Goal: Contribute content: Contribute content

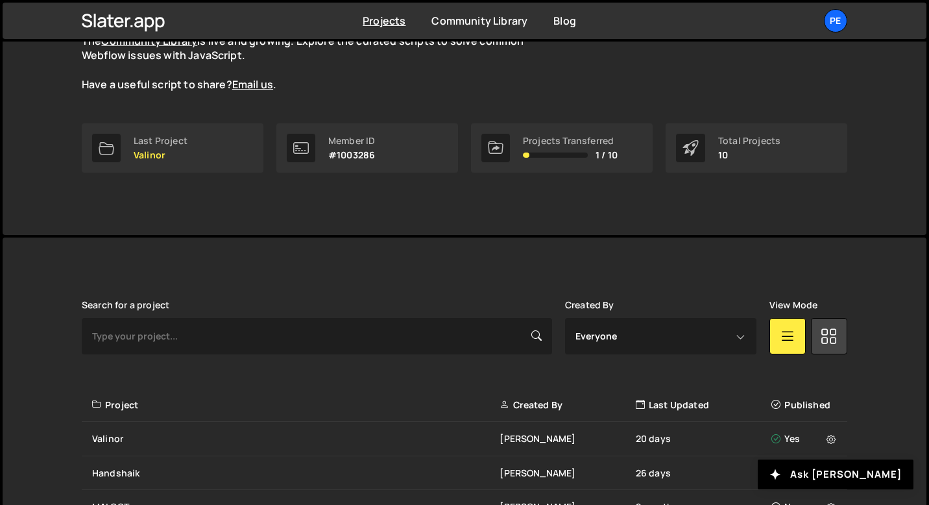
scroll to position [387, 0]
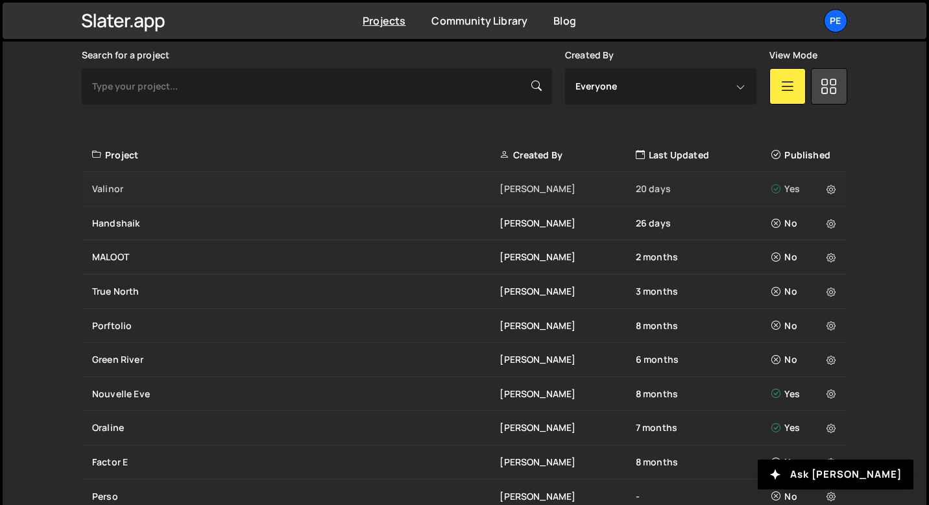
click at [131, 190] on div "Valinor" at bounding box center [296, 188] width 408 height 13
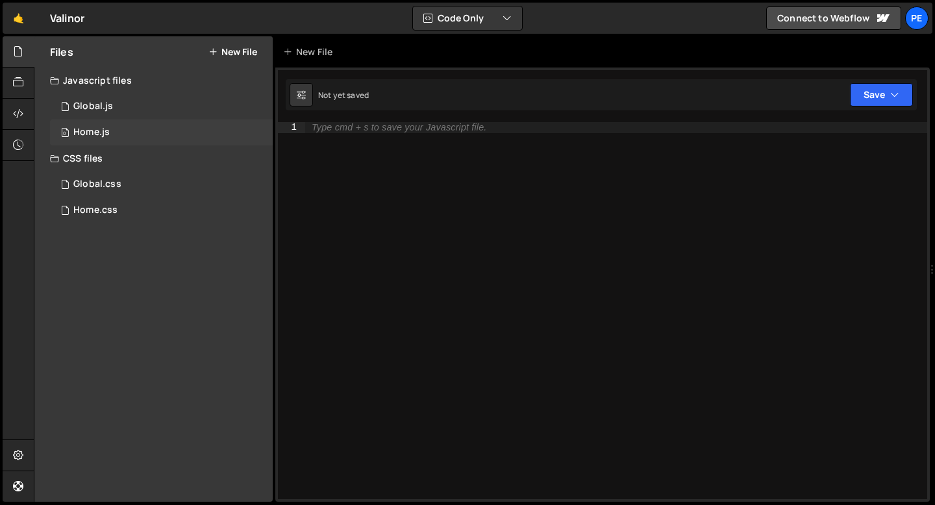
click at [154, 124] on div "0 Home.js 0" at bounding box center [161, 132] width 223 height 26
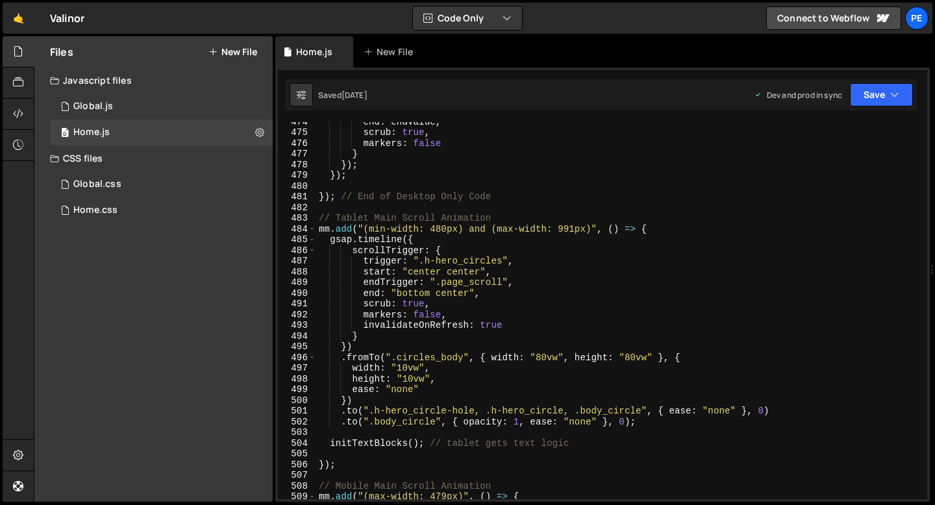
scroll to position [5014, 0]
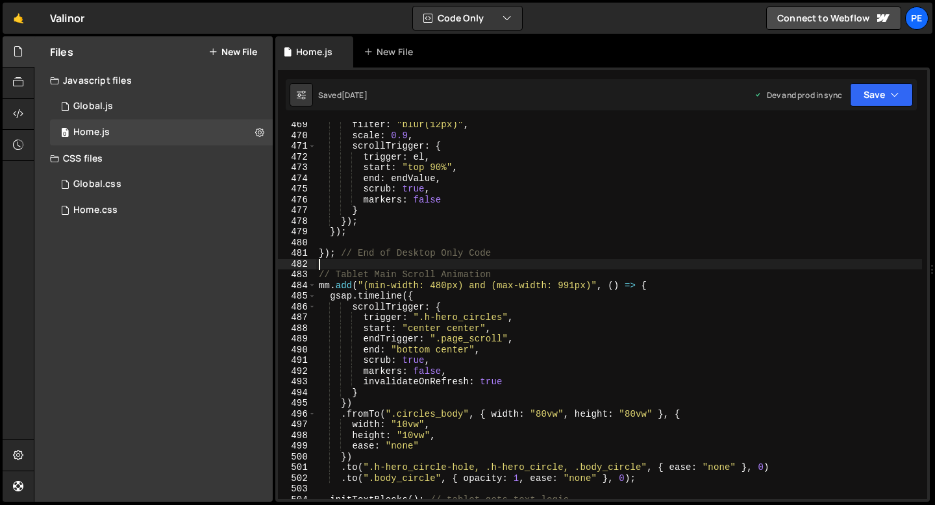
click at [354, 262] on div "filter : "blur(12px)" , scale : 0.9 , scrollTrigger : { trigger : el , start : …" at bounding box center [619, 318] width 606 height 398
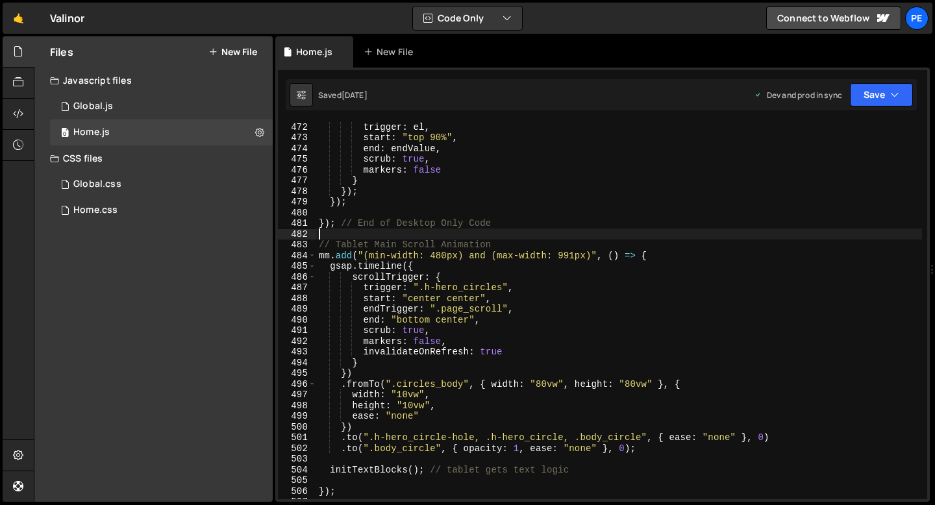
scroll to position [5047, 0]
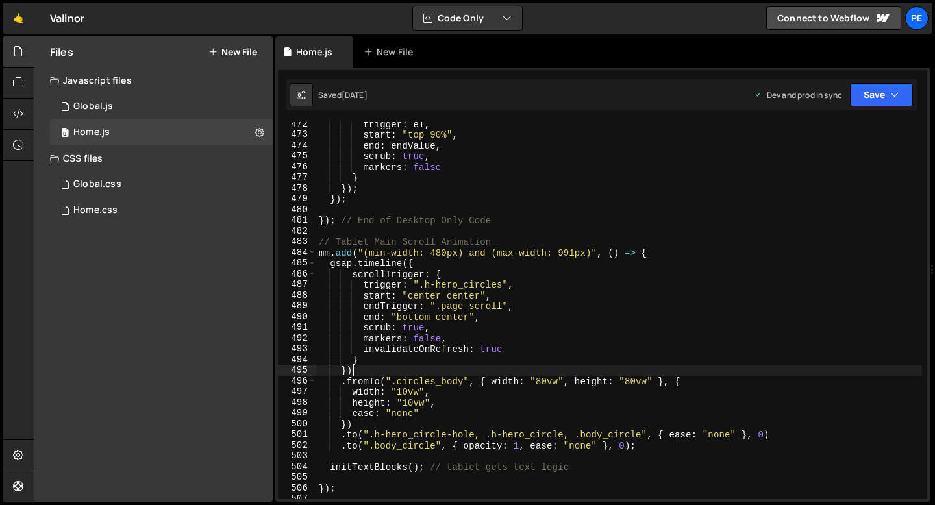
click at [386, 366] on div "trigger : el , start : "top 90%" , end : endValue , scrub : true , markers : fa…" at bounding box center [619, 318] width 606 height 398
type textarea "})"
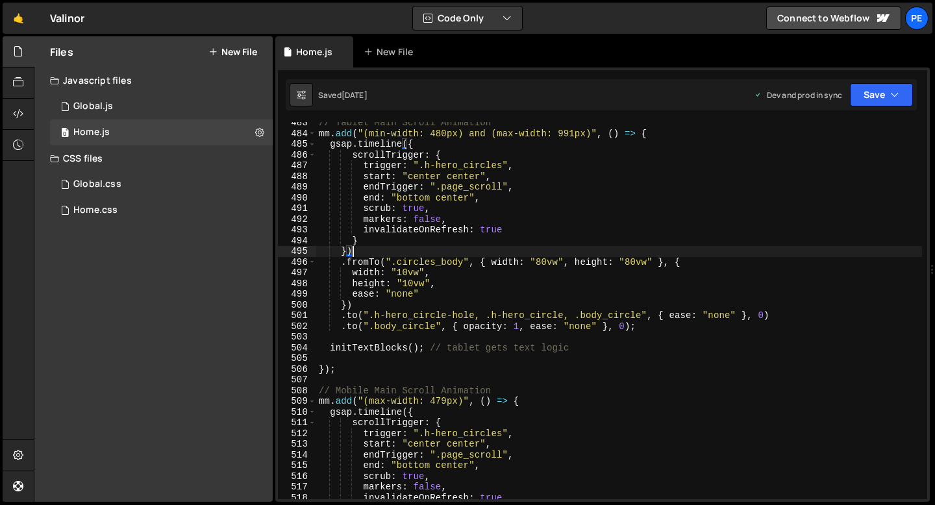
scroll to position [5210, 0]
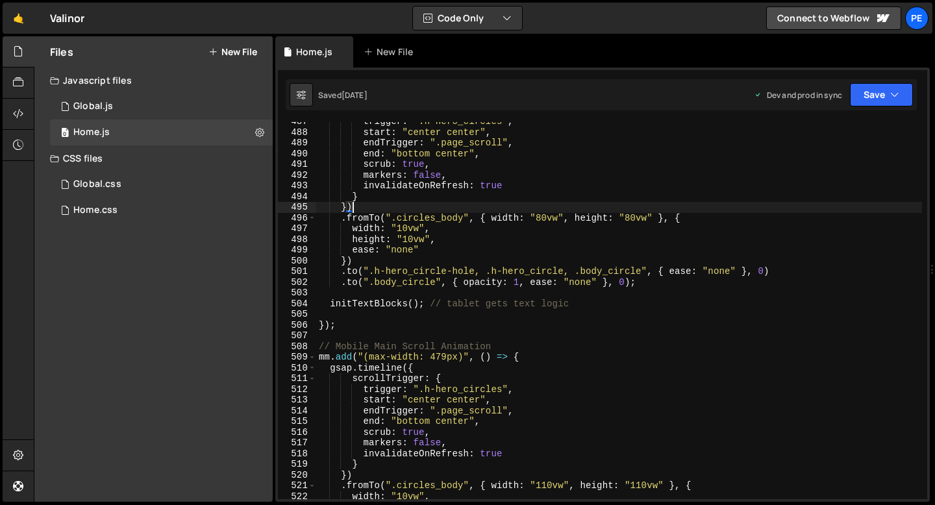
click at [350, 334] on div "trigger : ".h-hero_circles" , start : "center center" , endTrigger : ".page_scr…" at bounding box center [619, 315] width 606 height 398
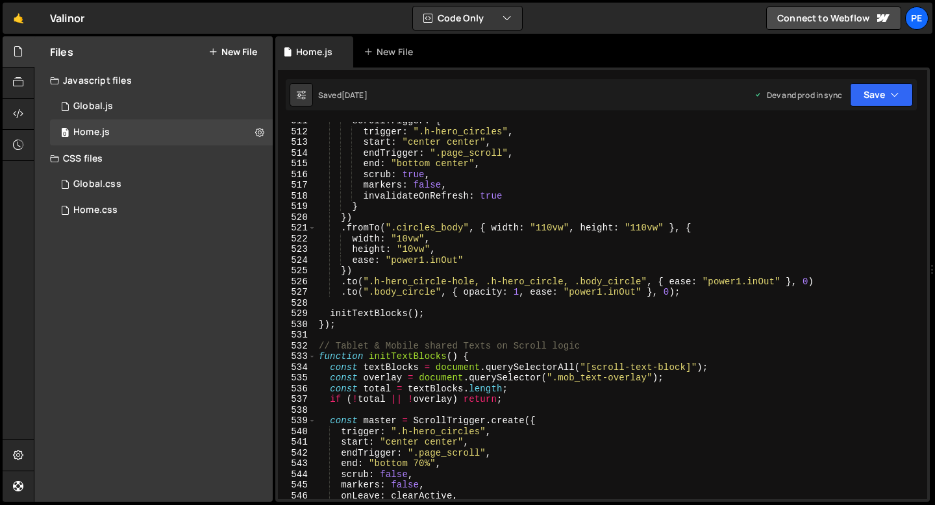
scroll to position [5544, 0]
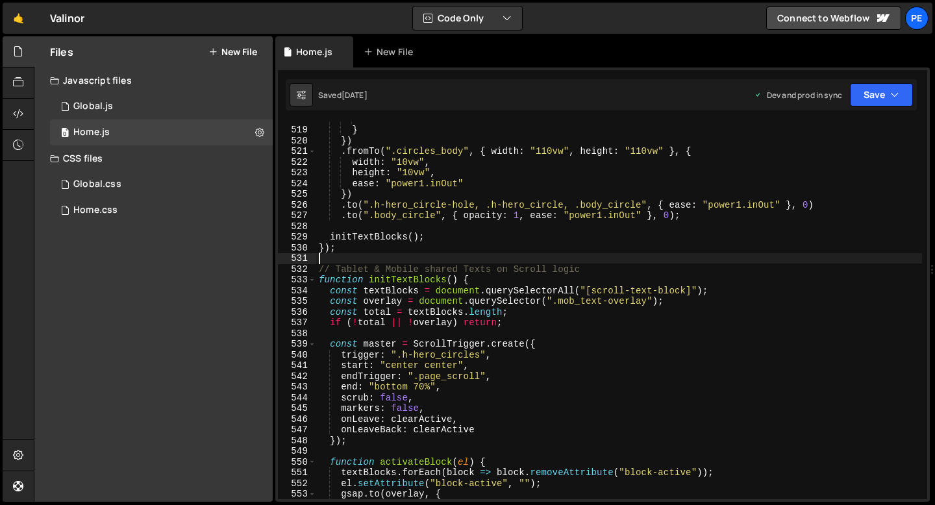
click at [332, 258] on div "invalidateOnRefresh : true } }) . fromTo ( ".circles_body" , { width : "110vw" …" at bounding box center [619, 313] width 606 height 398
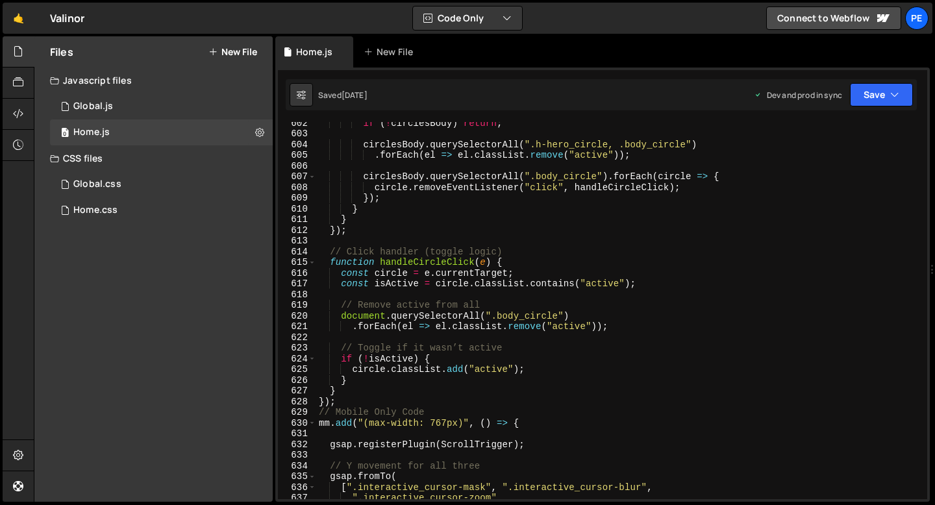
scroll to position [6502, 0]
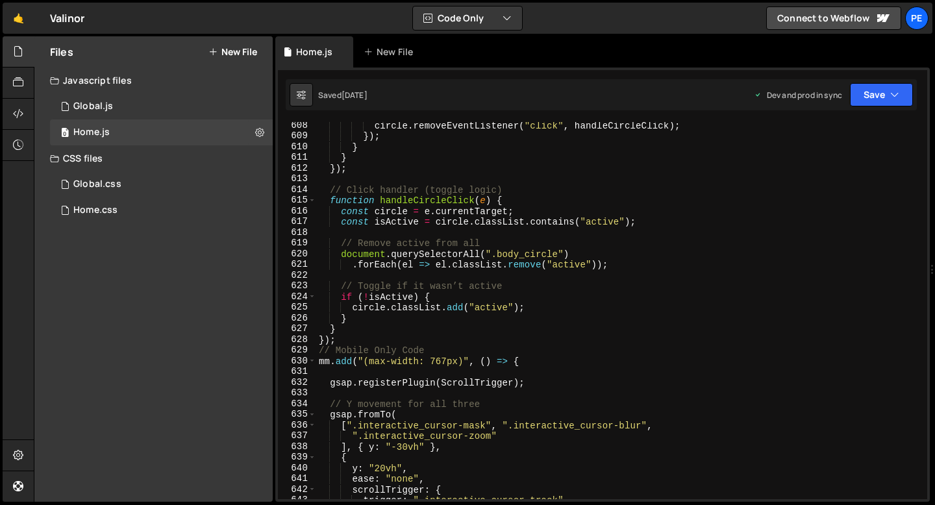
click at [363, 328] on div "circle . removeEventListener ( "click" , handleCircleClick ) ; }) ; } } }) ; //…" at bounding box center [619, 319] width 606 height 398
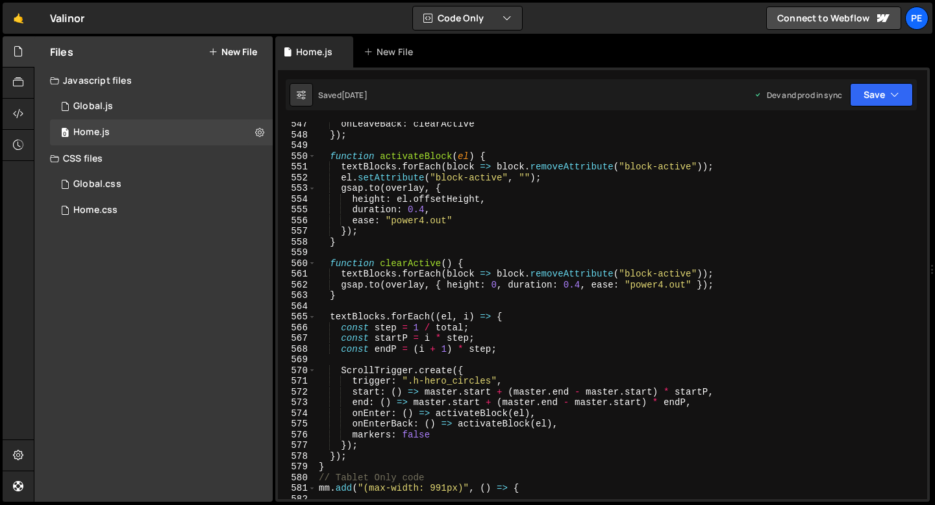
scroll to position [5850, 0]
click at [372, 463] on div "onLeaveBack : clearActive }) ; function activateBlock ( el ) { textBlocks . for…" at bounding box center [619, 318] width 606 height 398
type textarea "}"
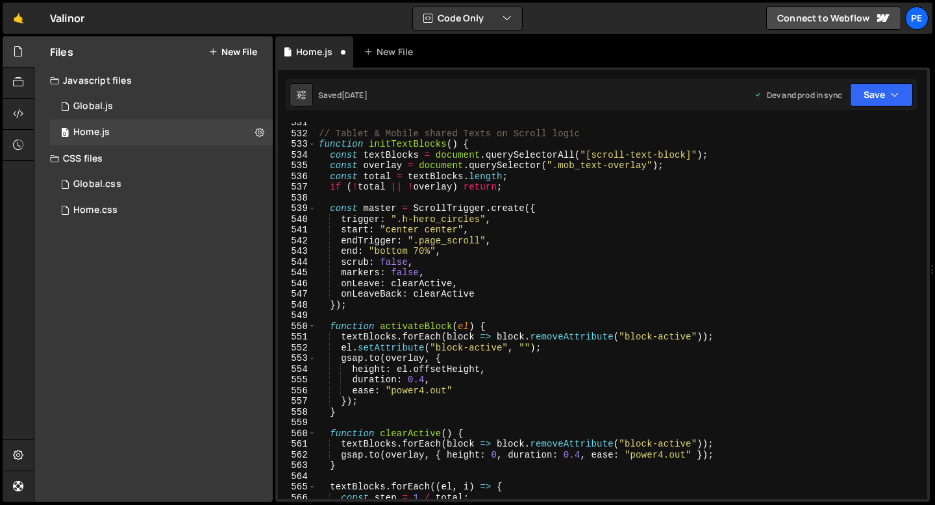
scroll to position [5596, 0]
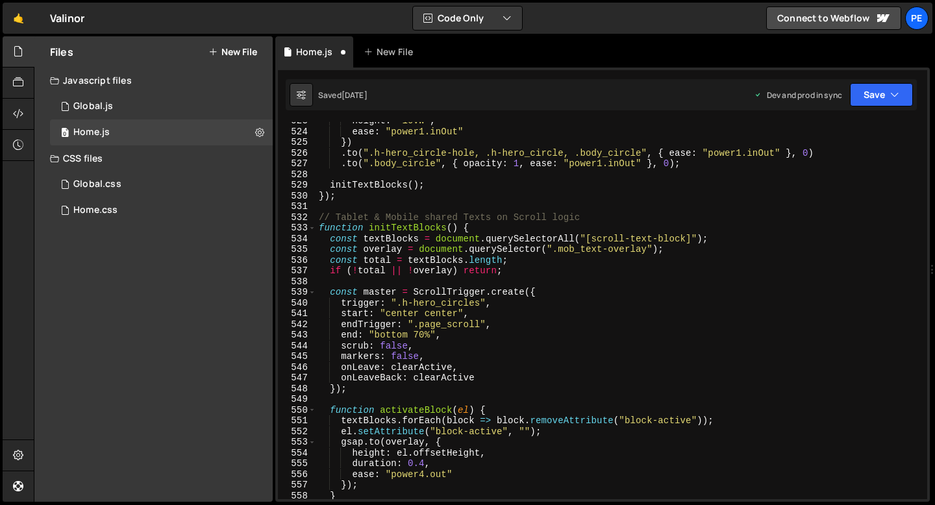
click at [507, 268] on div "height : "10vw" , ease : "power1.inOut" }) . to ( ".h-hero_circle-hole, .h-hero…" at bounding box center [619, 315] width 606 height 398
click at [319, 215] on div "height : "10vw" , ease : "power1.inOut" }) . to ( ".h-hero_circle-hole, .h-hero…" at bounding box center [619, 315] width 606 height 398
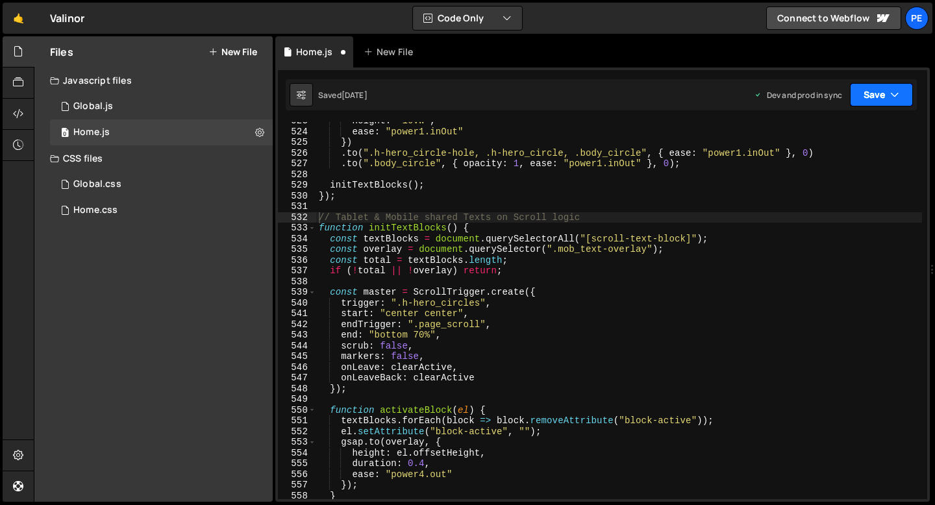
click at [885, 95] on button "Save" at bounding box center [881, 94] width 63 height 23
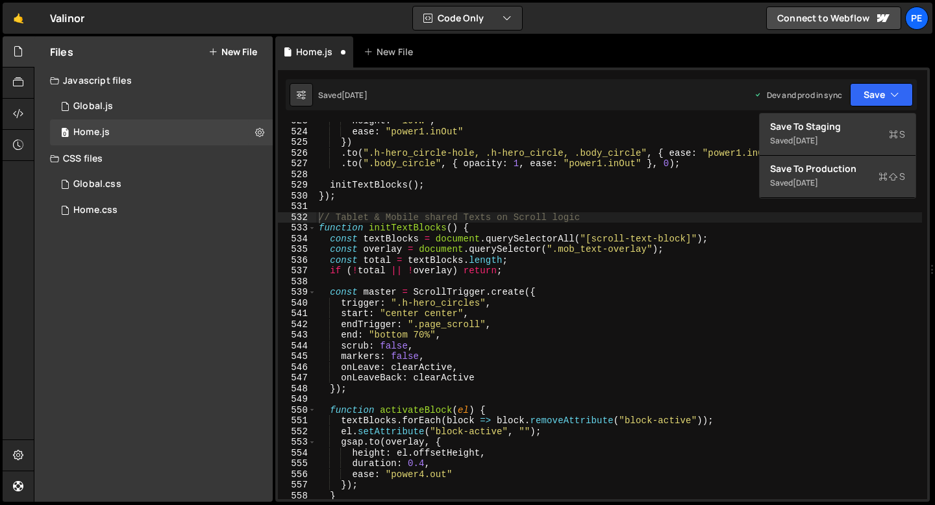
type textarea "ease: "power1.inOut""
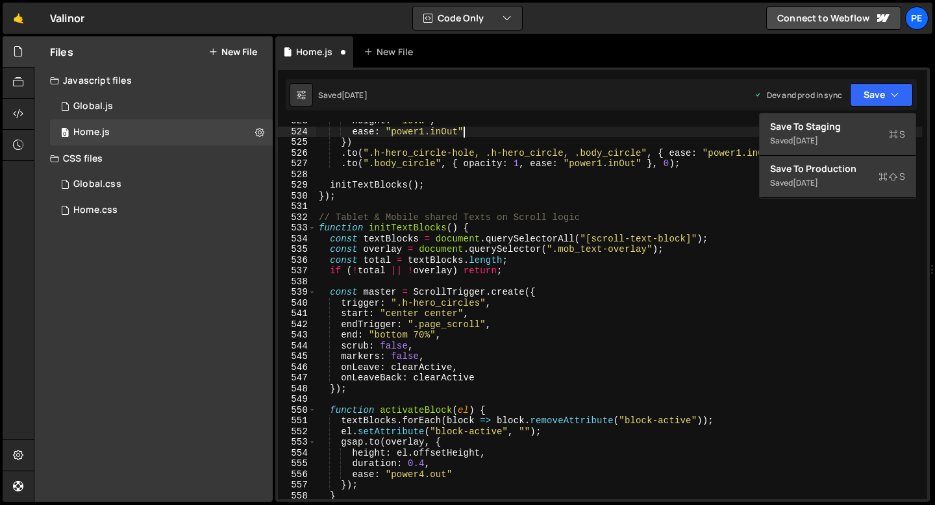
click at [711, 132] on div "height : "10vw" , ease : "power1.inOut" }) . to ( ".h-hero_circle-hole, .h-hero…" at bounding box center [619, 315] width 606 height 398
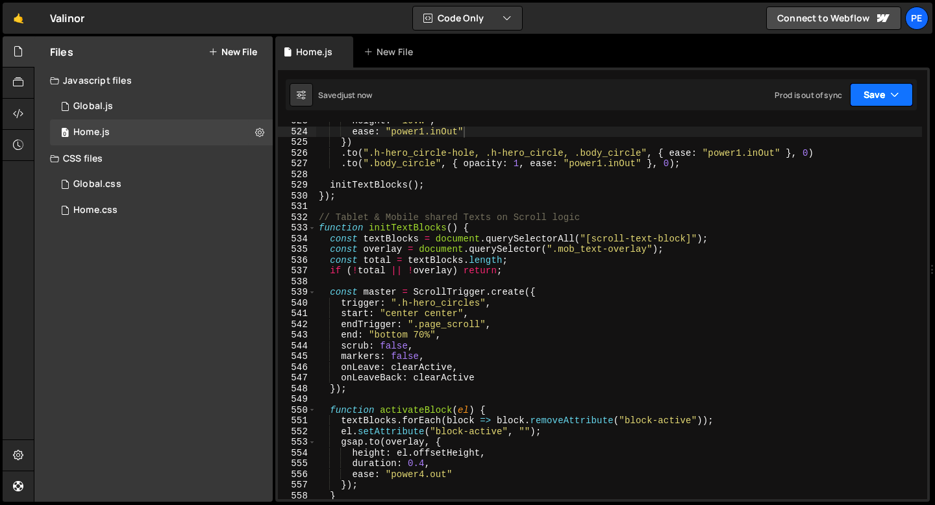
click at [861, 97] on button "Save" at bounding box center [881, 94] width 63 height 23
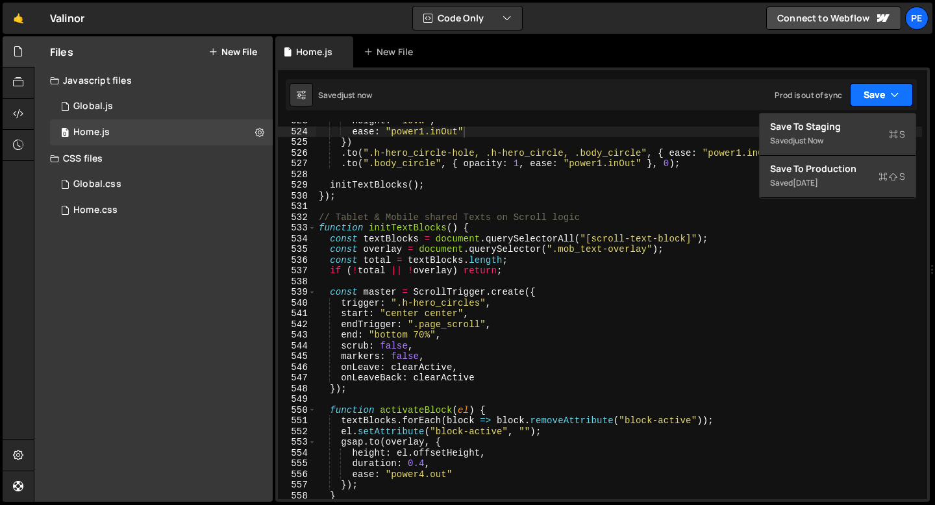
click at [872, 92] on button "Save" at bounding box center [881, 94] width 63 height 23
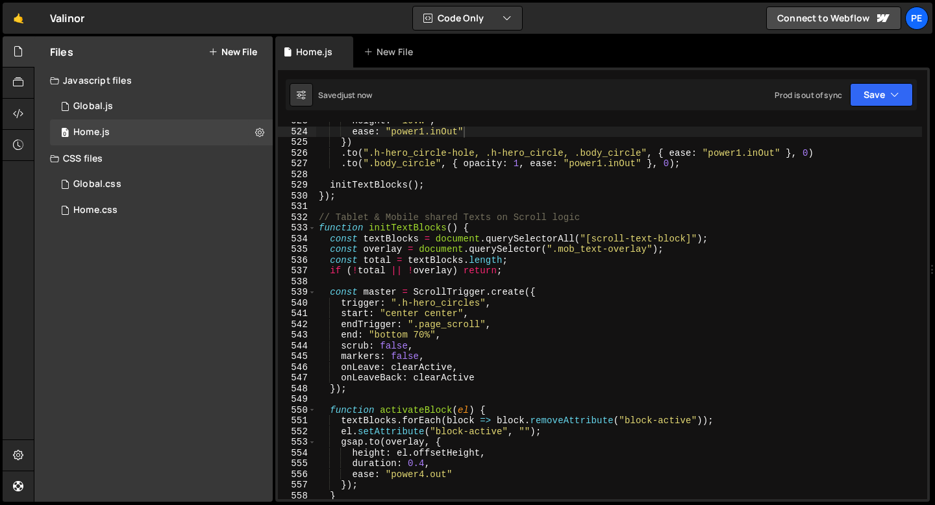
click at [371, 209] on div "height : "10vw" , ease : "power1.inOut" }) . to ( ".h-hero_circle-hole, .h-hero…" at bounding box center [619, 315] width 606 height 398
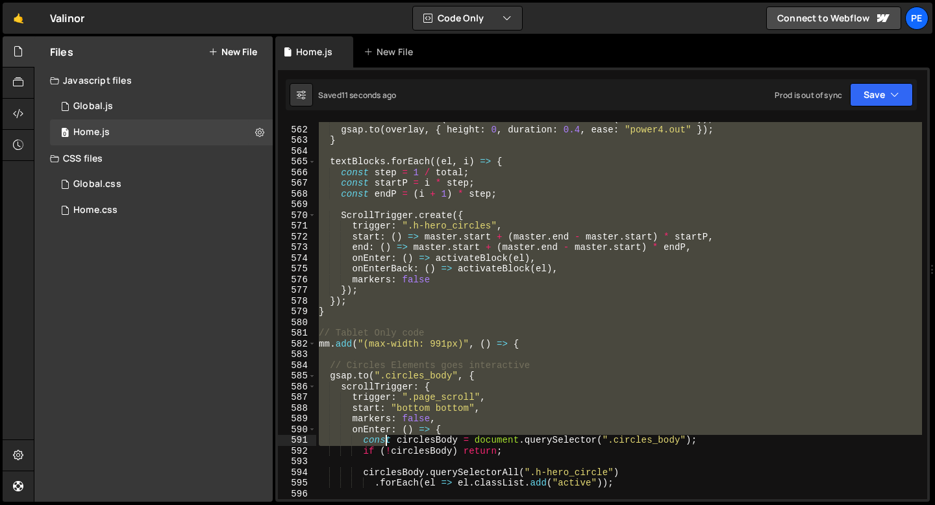
scroll to position [6005, 0]
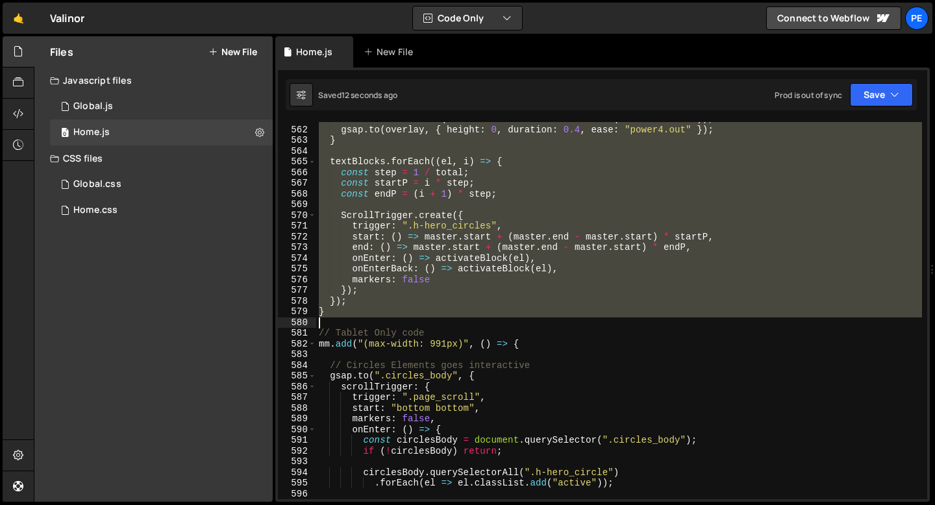
drag, startPoint x: 320, startPoint y: 217, endPoint x: 363, endPoint y: 319, distance: 109.9
click at [363, 319] on div "textBlocks . forEach ( block => block . removeAttribute ( "block-active" )) ; g…" at bounding box center [619, 313] width 606 height 398
type textarea "}"
paste textarea
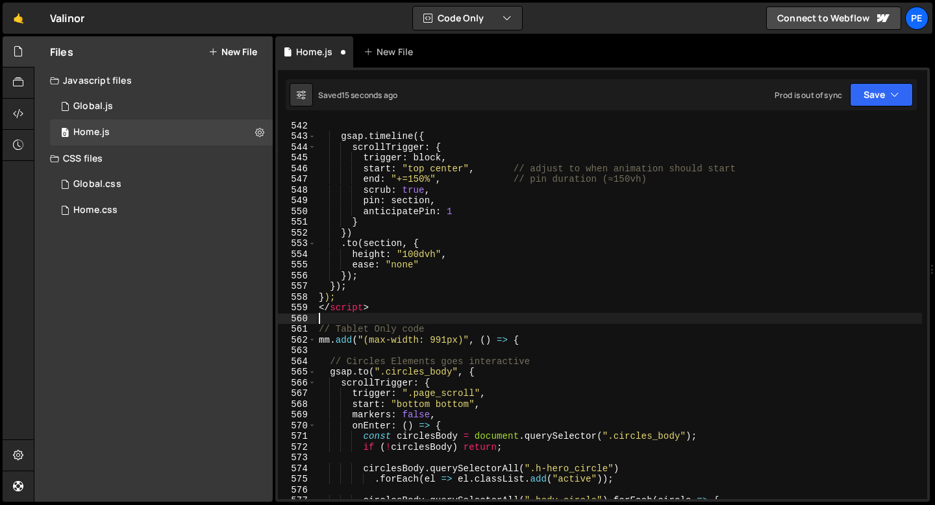
scroll to position [5670, 0]
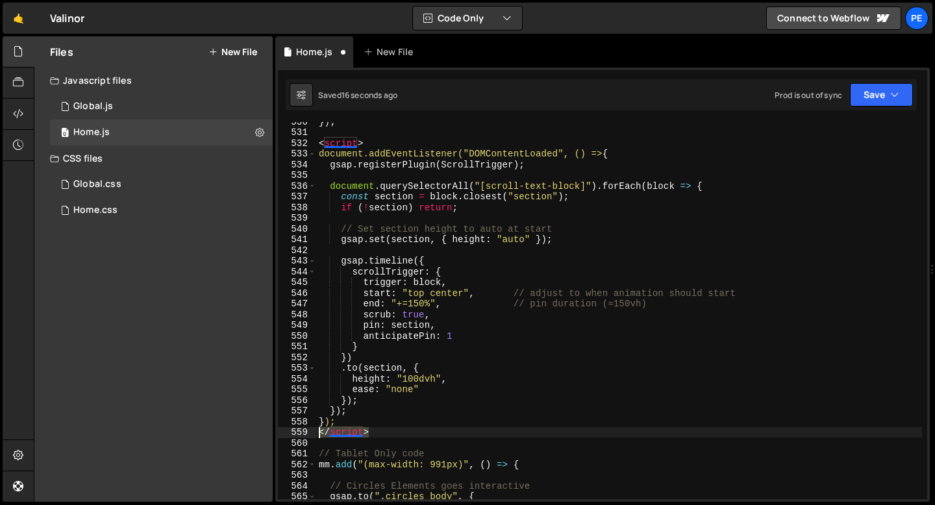
drag, startPoint x: 375, startPoint y: 434, endPoint x: 316, endPoint y: 434, distance: 59.1
click at [316, 434] on div "}) ; < script > document.addEventListener("DOMContentLoaded", () => { gsap . re…" at bounding box center [619, 315] width 606 height 398
type textarea "</script>"
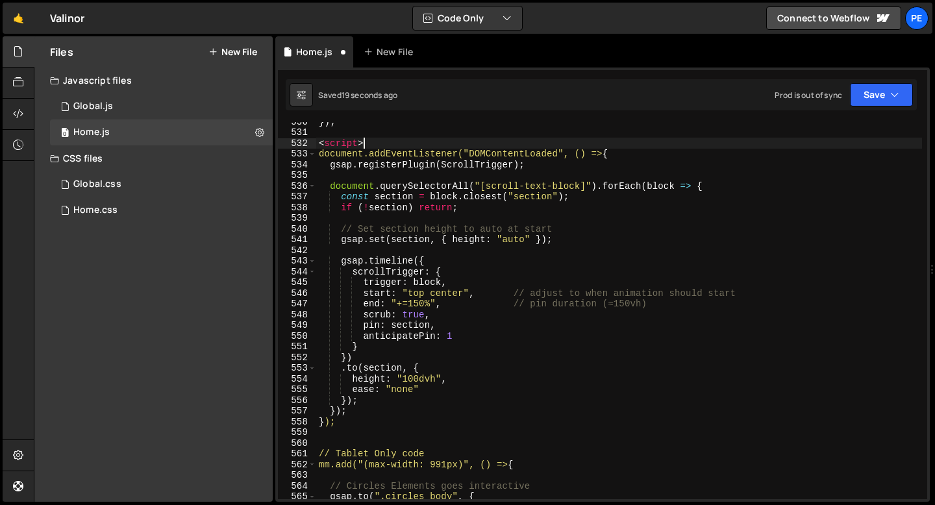
click at [370, 143] on div "}) ; < script > document.addEventListener("DOMContentLoaded", () => { gsap . re…" at bounding box center [619, 315] width 606 height 398
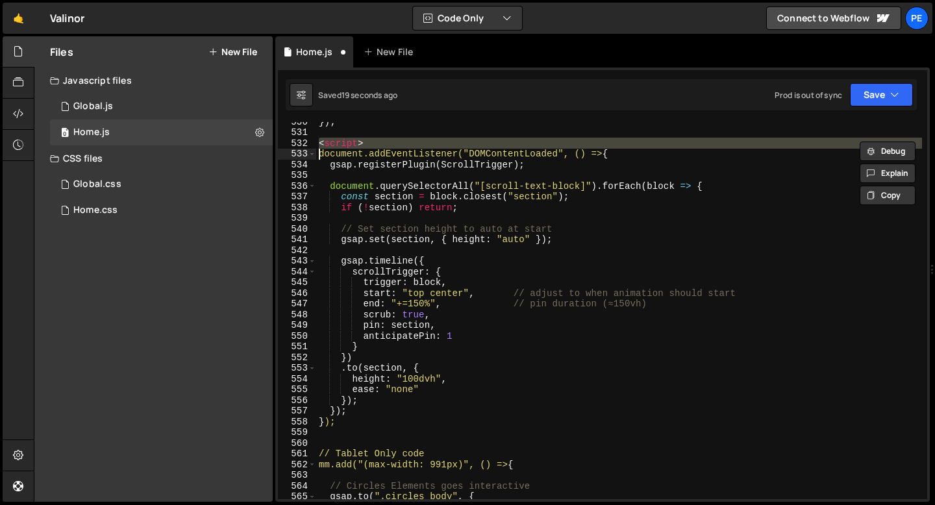
click at [370, 143] on div "}) ; < script > document.addEventListener("DOMContentLoaded", () => { gsap . re…" at bounding box center [619, 315] width 606 height 398
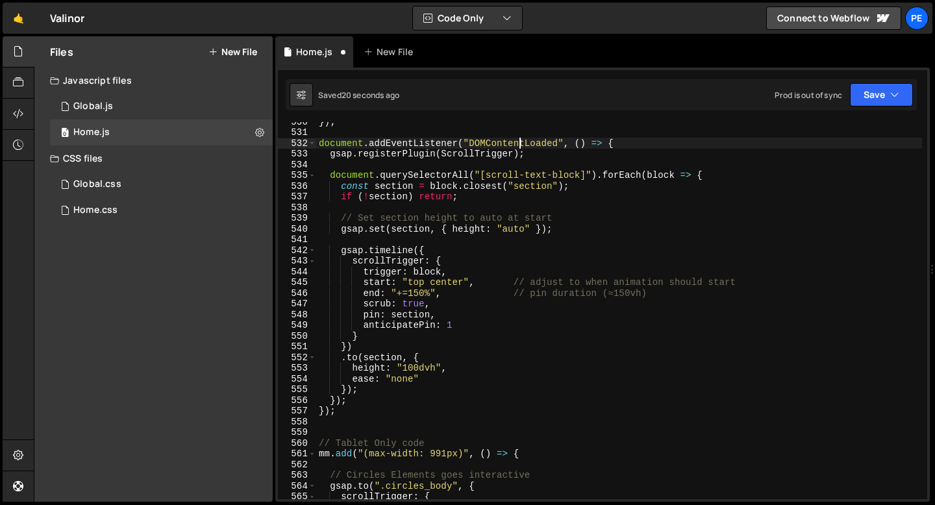
click at [520, 144] on div "}) ; document . addEventListener ( "DOMContentLoaded" , ( ) => { gsap . registe…" at bounding box center [619, 315] width 606 height 398
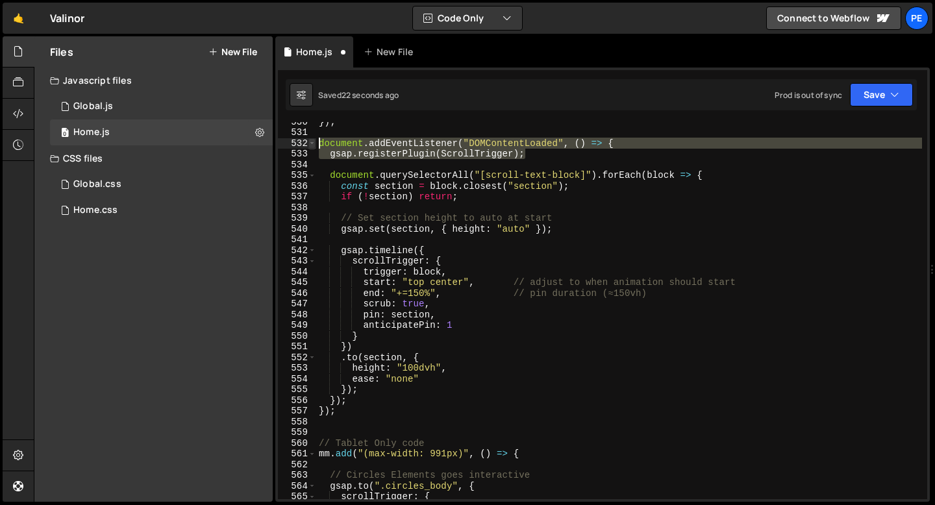
drag, startPoint x: 537, startPoint y: 153, endPoint x: 312, endPoint y: 141, distance: 224.9
click at [312, 141] on div "document.addEventListener("DOMContentLoaded", () => { 530 531 532 533 534 535 5…" at bounding box center [602, 310] width 649 height 377
type textarea "document.addEventListener("DOMContentLoaded", () => { gsap.registerPlugin(Scrol…"
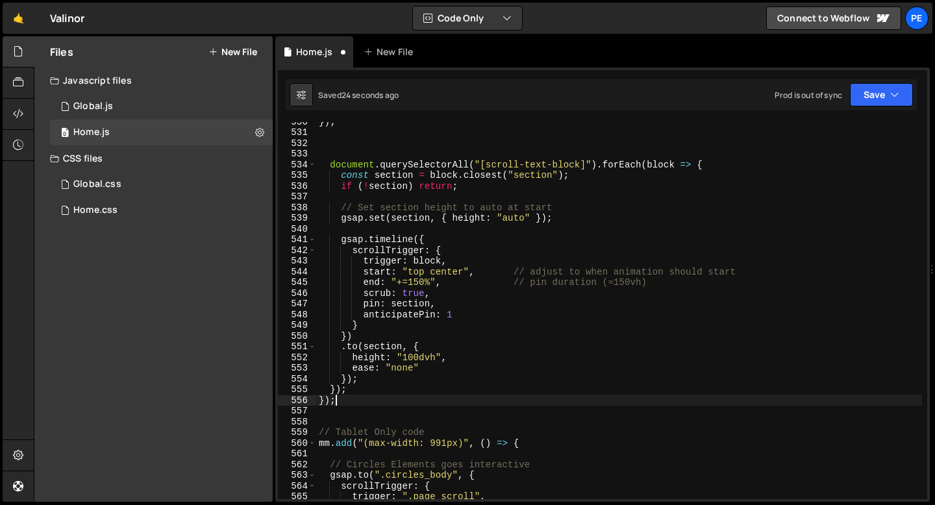
click at [337, 398] on div "}) ; document . querySelectorAll ( "[scroll-text-block]" ) . forEach ( block =>…" at bounding box center [619, 315] width 606 height 398
type textarea "}"
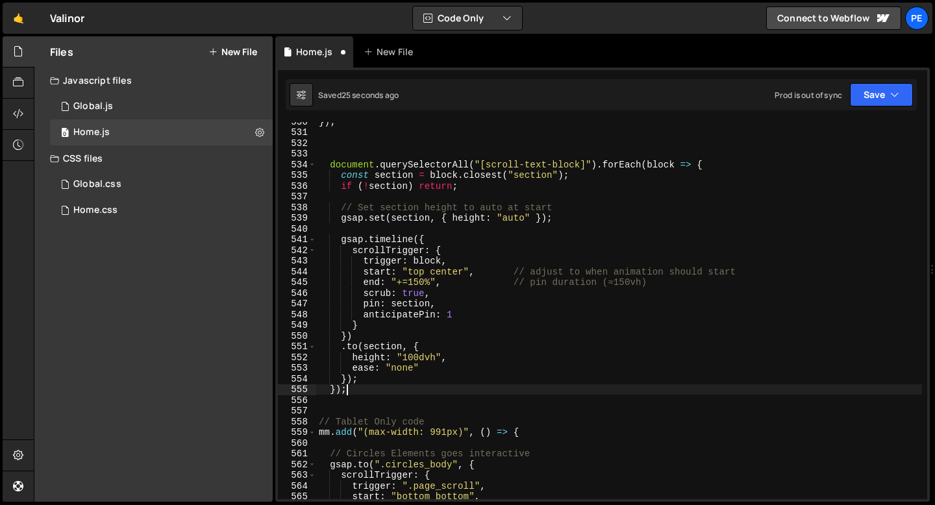
type textarea "// Tablet Only code"
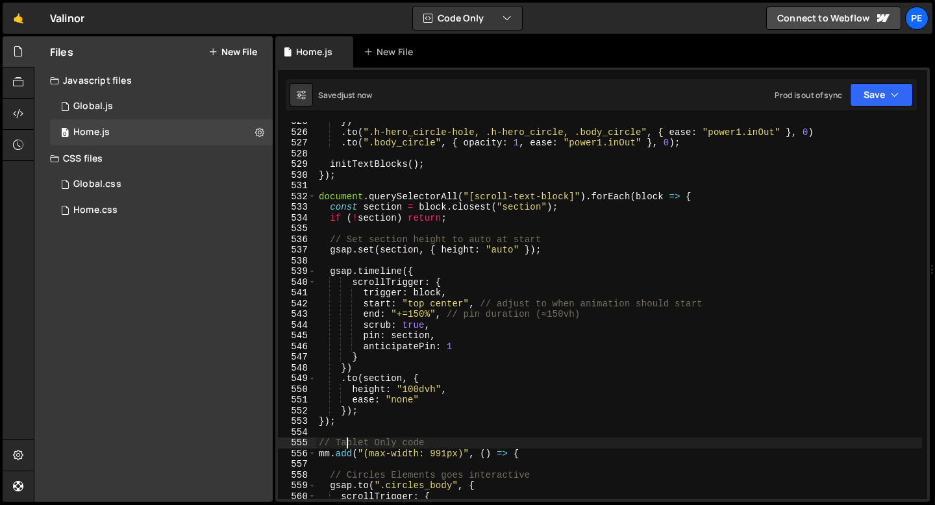
scroll to position [5566, 0]
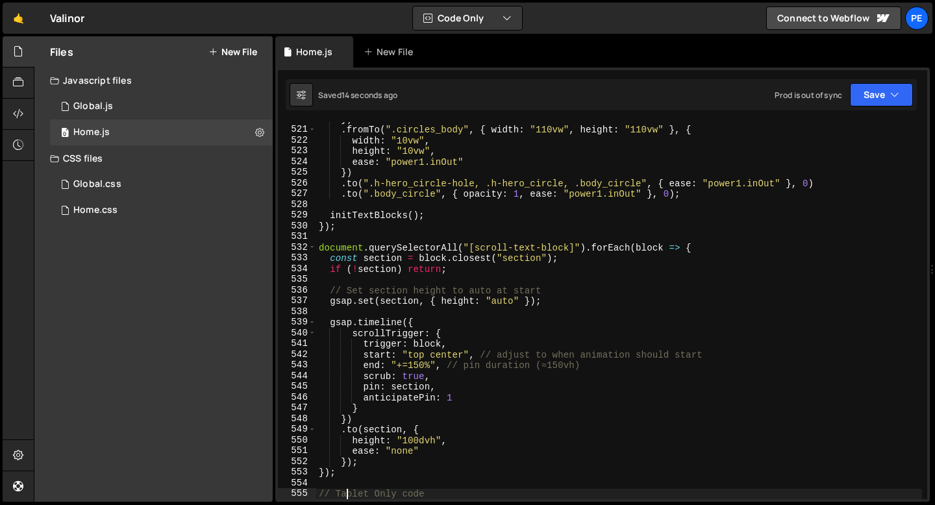
click at [386, 308] on div "}) . fromTo ( ".circles_body" , { width : "110vw" , height : "110vw" } , { widt…" at bounding box center [619, 313] width 606 height 398
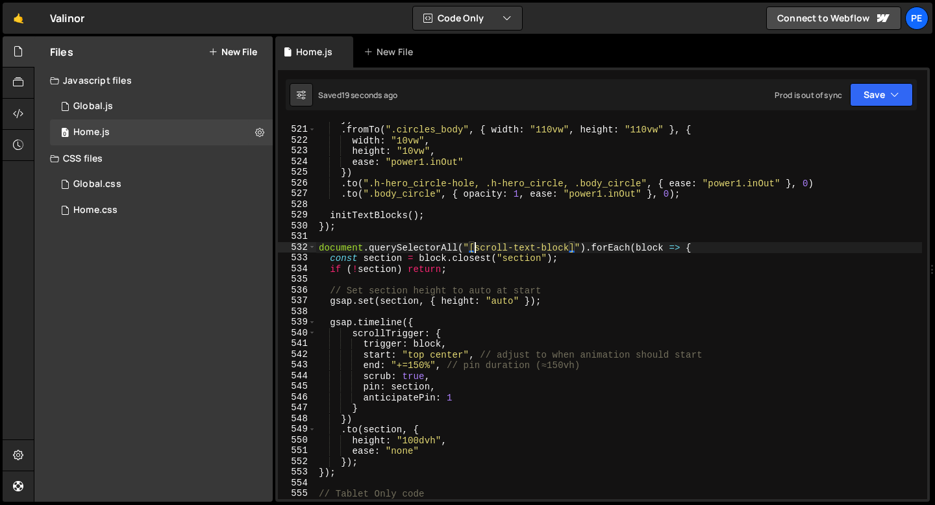
click at [473, 252] on div "}) . fromTo ( ".circles_body" , { width : "110vw" , height : "110vw" } , { widt…" at bounding box center [619, 313] width 606 height 398
type textarea "document.querySelectorAll("[scroll-text-block]").forEach(block => {"
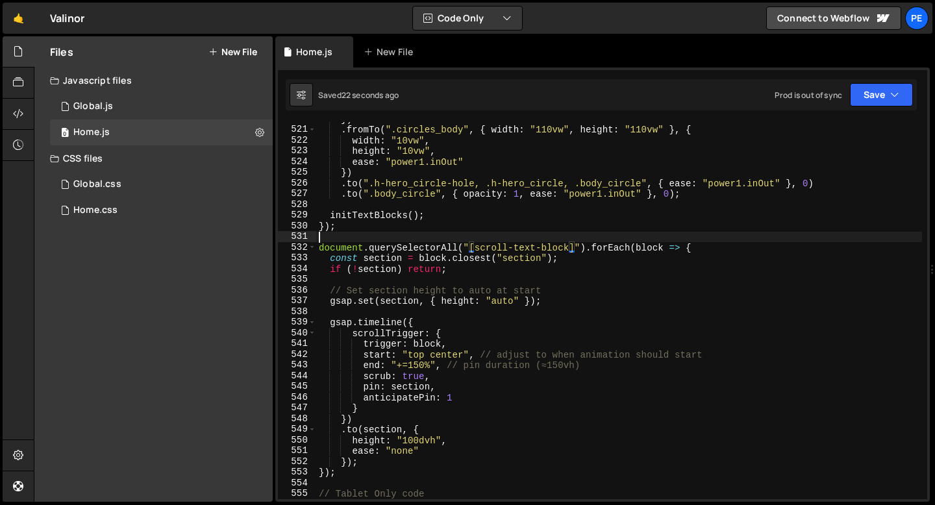
click at [414, 236] on div "}) . fromTo ( ".circles_body" , { width : "110vw" , height : "110vw" } , { widt…" at bounding box center [619, 313] width 606 height 398
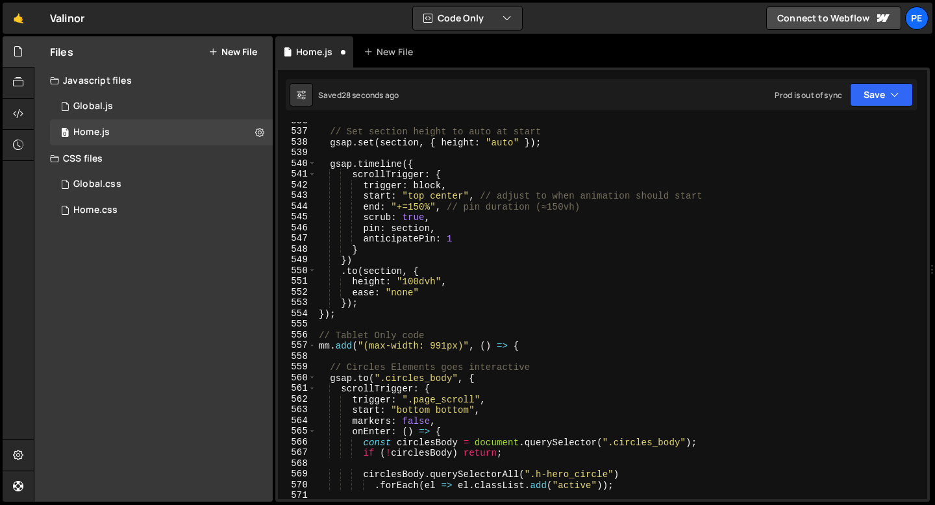
scroll to position [5776, 0]
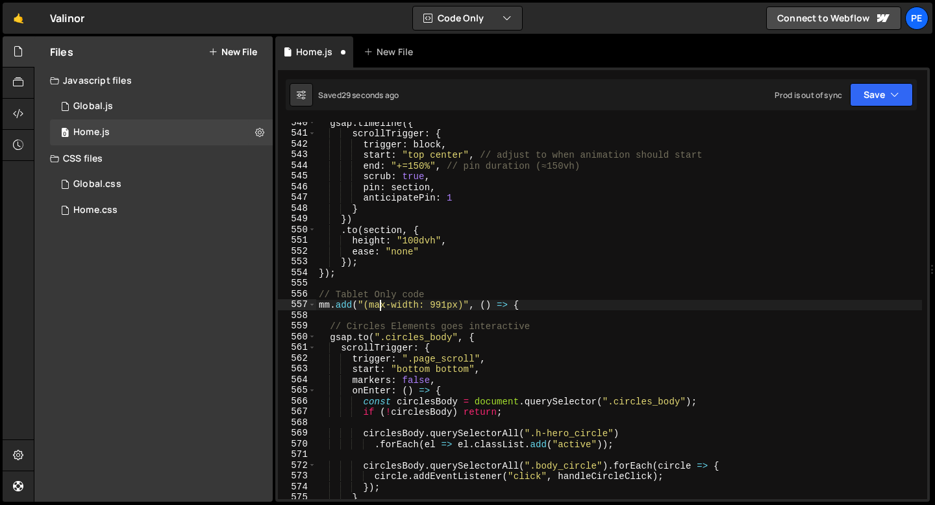
click at [379, 304] on div "gsap . timeline ({ scrollTrigger : { trigger : block , start : "top center" , /…" at bounding box center [619, 316] width 606 height 398
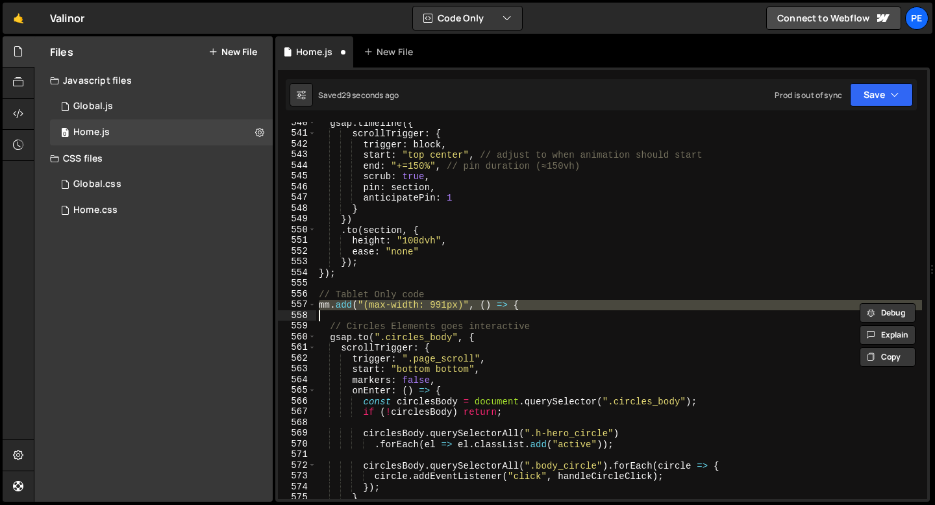
click at [379, 304] on div "gsap . timeline ({ scrollTrigger : { trigger : block , start : "top center" , /…" at bounding box center [619, 316] width 606 height 398
type textarea "mm.add("(max-width: 991px)", () => {"
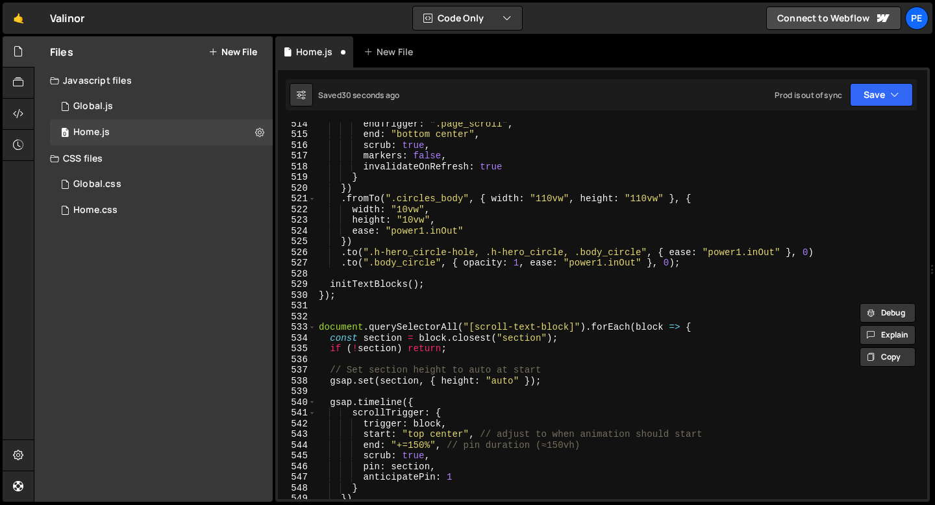
scroll to position [5476, 0]
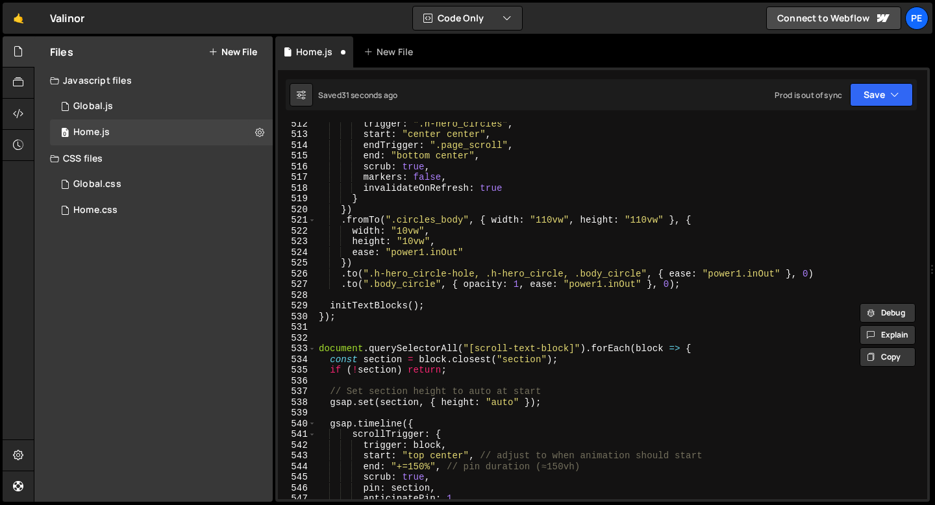
click at [348, 336] on div "trigger : ".h-hero_circles" , start : "center center" , endTrigger : ".page_scr…" at bounding box center [619, 317] width 606 height 398
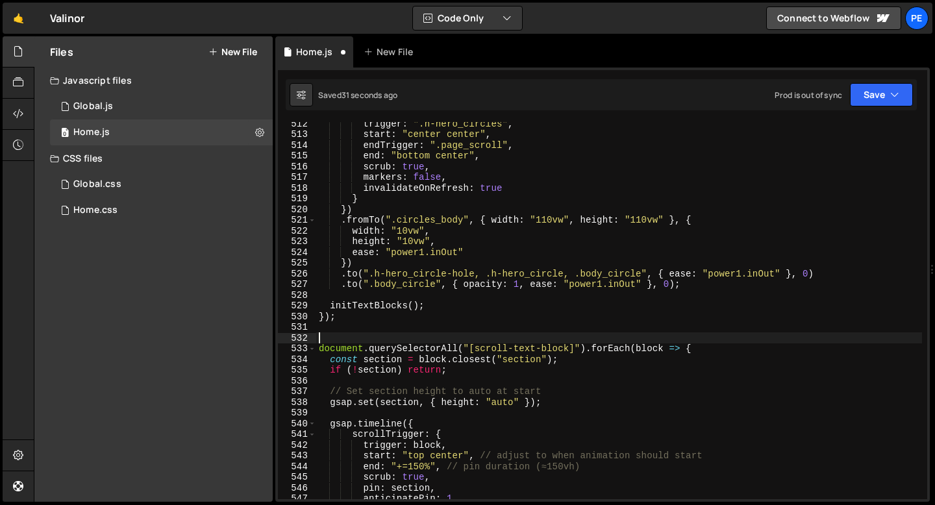
paste textarea
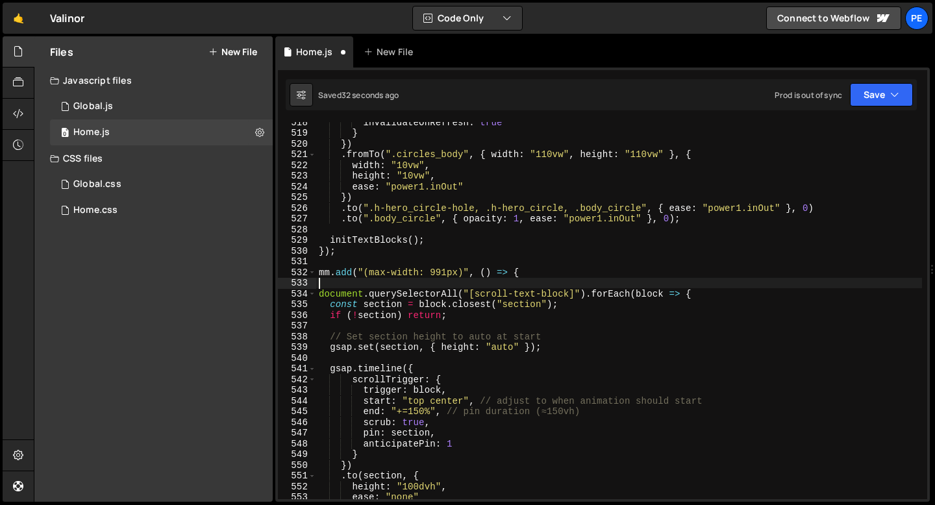
scroll to position [5661, 0]
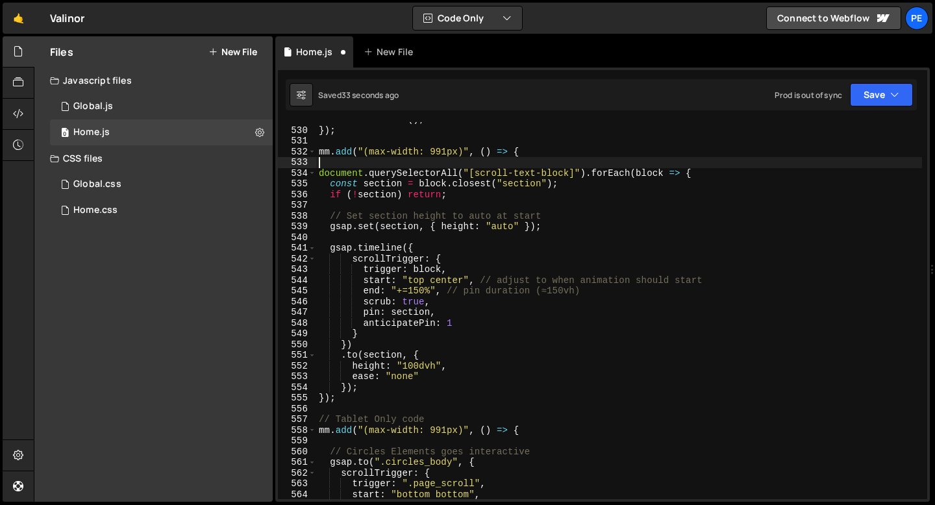
click at [344, 411] on div "initTextBlocks ( ) ; }) ; mm . add ( "(max-width: 991px)" , ( ) => { document .…" at bounding box center [619, 313] width 606 height 398
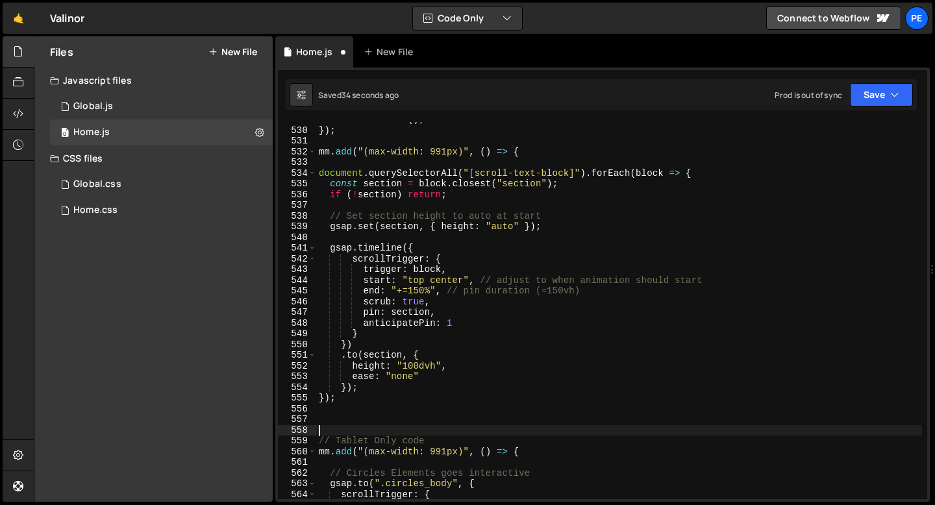
type textarea "// Tablet Only code"
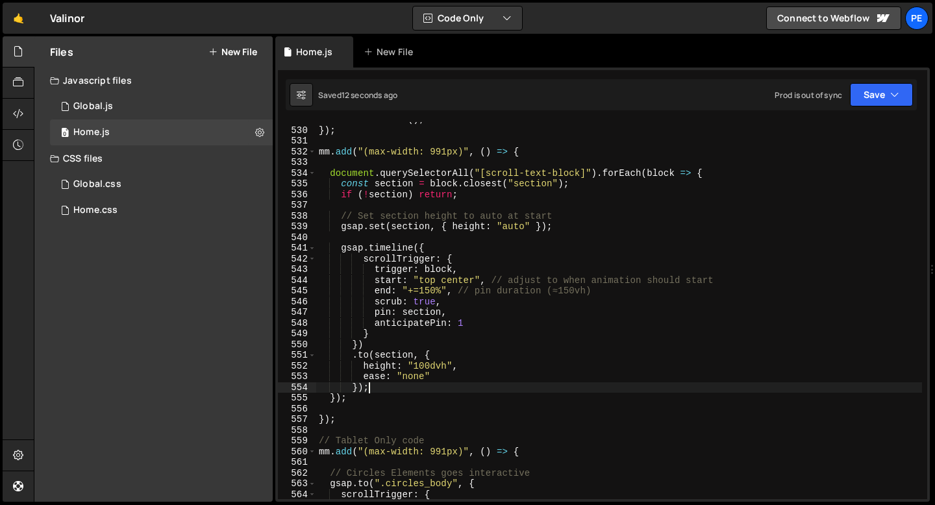
click at [483, 384] on div "initTextBlocks ( ) ; }) ; mm . add ( "(max-width: 991px)" , ( ) => { document .…" at bounding box center [619, 313] width 606 height 398
type textarea "});"
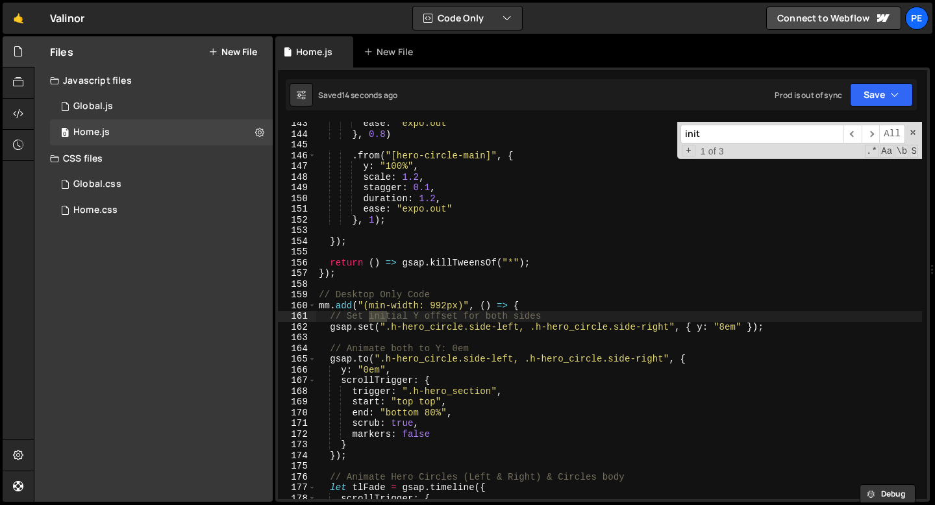
scroll to position [1524, 0]
type input "init"
click at [872, 131] on span "​" at bounding box center [870, 134] width 18 height 19
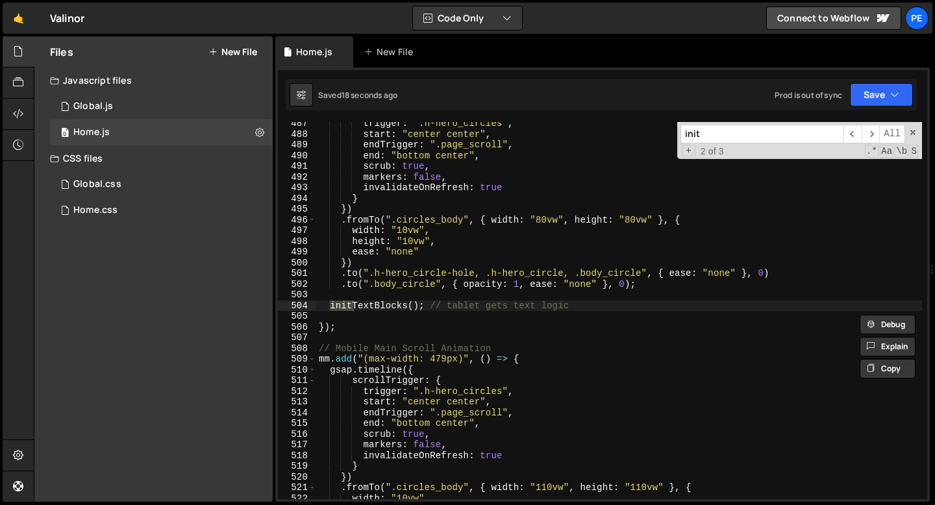
click at [422, 305] on div "trigger : ".h-hero_circles" , start : "center center" , endTrigger : ".page_scr…" at bounding box center [619, 317] width 606 height 398
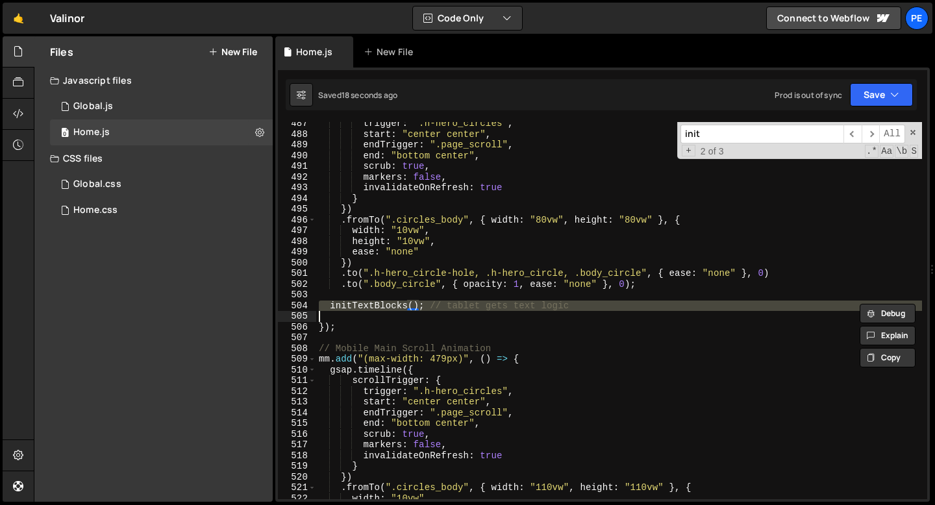
click at [422, 305] on div "trigger : ".h-hero_circles" , start : "center center" , endTrigger : ".page_scr…" at bounding box center [619, 317] width 606 height 398
type textarea "initTextBlocks(); // tablet gets text logic"
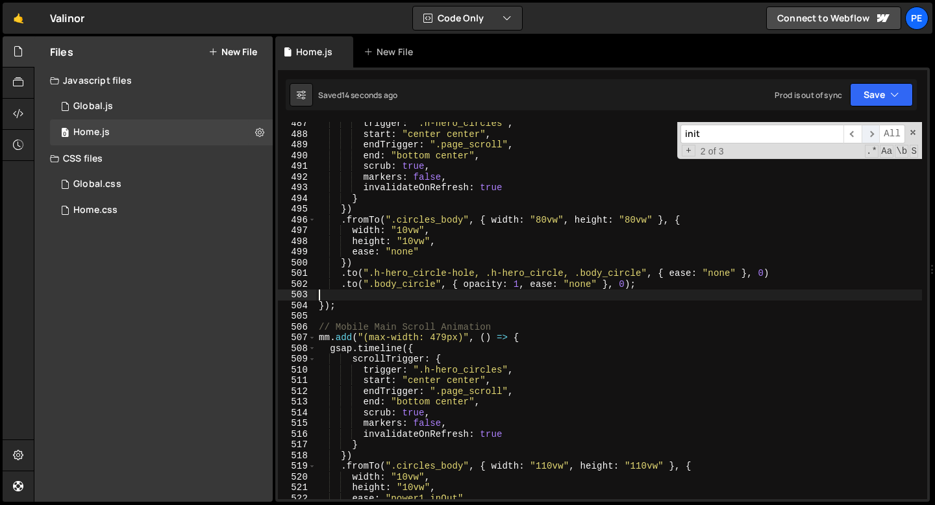
click at [870, 135] on span "​" at bounding box center [870, 134] width 18 height 19
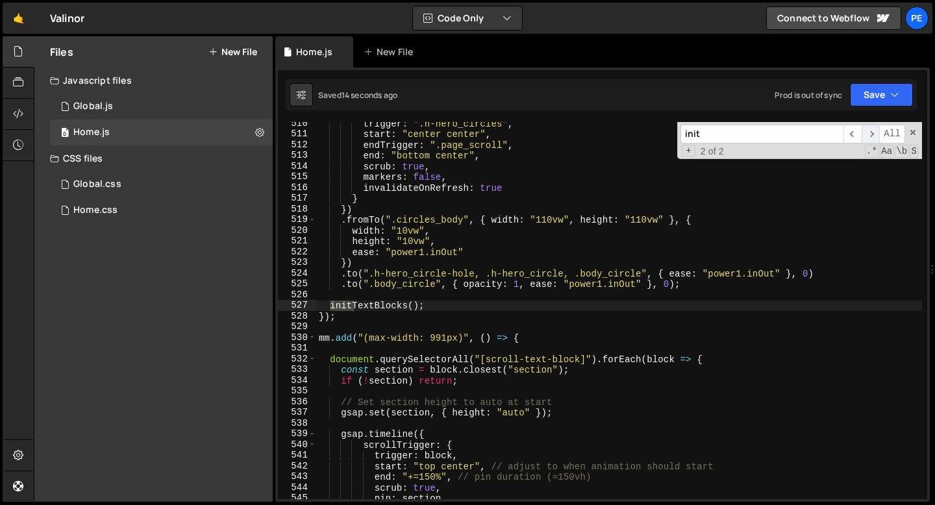
scroll to position [5455, 0]
click at [426, 302] on div "trigger : ".h-hero_circles" , start : "center center" , endTrigger : ".page_scr…" at bounding box center [619, 317] width 606 height 398
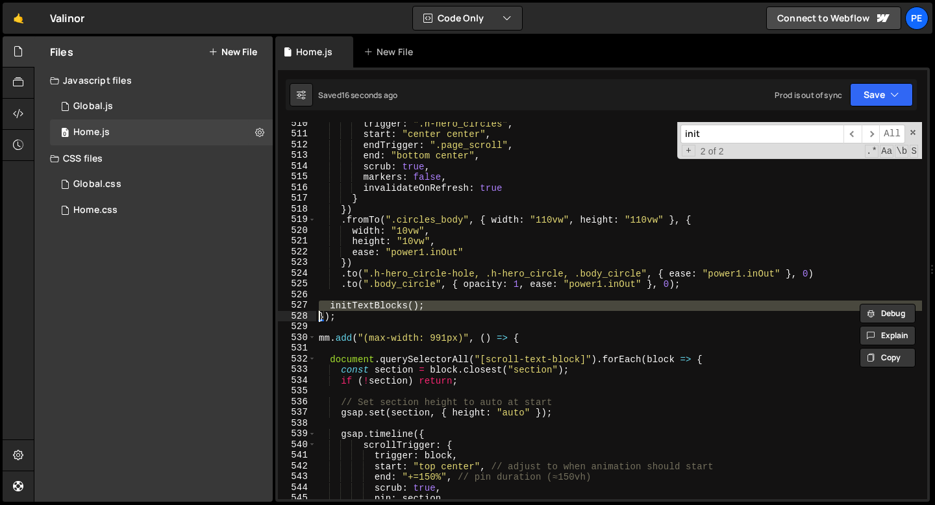
type textarea "});"
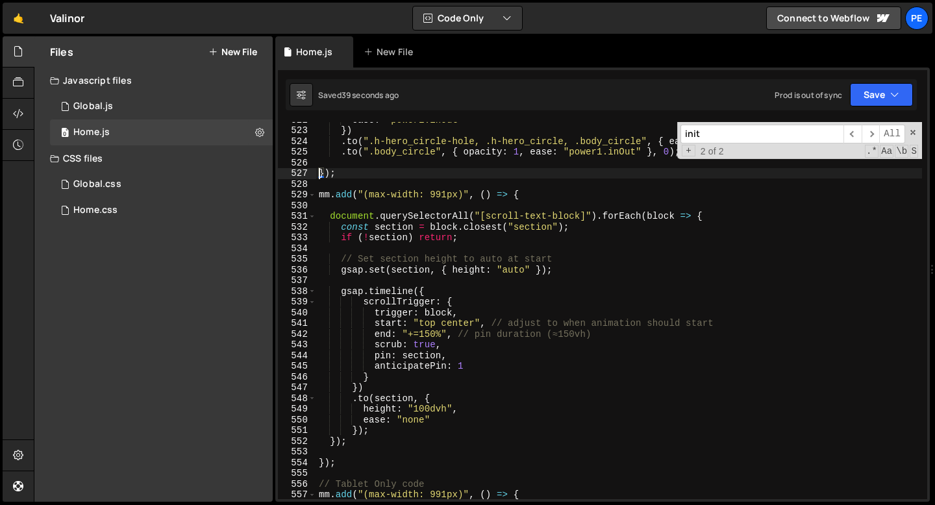
scroll to position [5587, 0]
click at [493, 284] on div "ease : "power1.inOut" }) . to ( ".h-hero_circle-hole, .h-hero_circle, .body_cir…" at bounding box center [619, 313] width 606 height 398
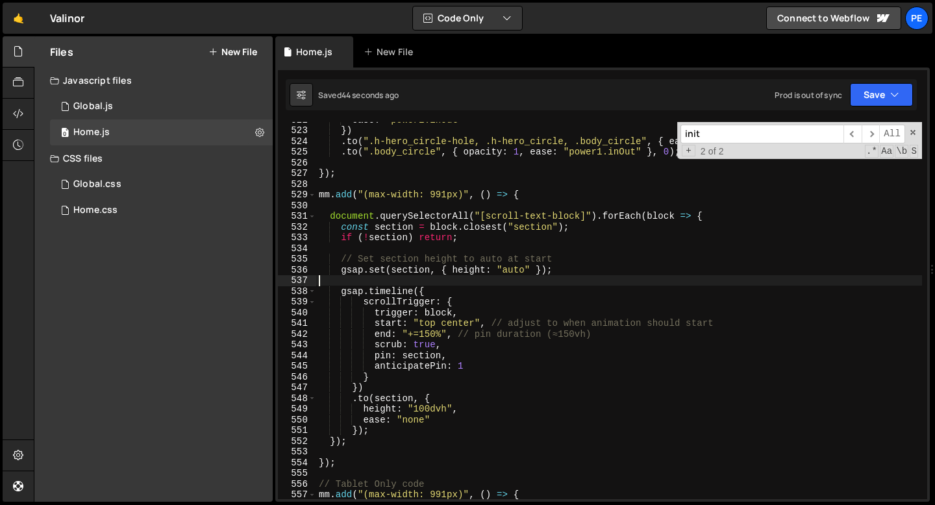
click at [471, 242] on div "ease : "power1.inOut" }) . to ( ".h-hero_circle-hole, .h-hero_circle, .body_cir…" at bounding box center [619, 313] width 606 height 398
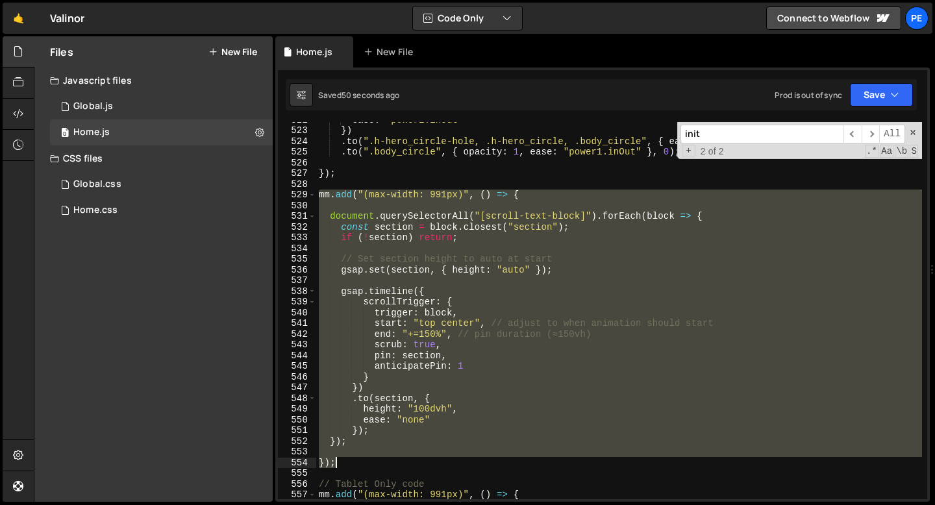
drag, startPoint x: 319, startPoint y: 197, endPoint x: 356, endPoint y: 462, distance: 267.5
click at [356, 462] on div "ease : "power1.inOut" }) . to ( ".h-hero_circle-hole, .h-hero_circle, .body_cir…" at bounding box center [619, 313] width 606 height 398
type textarea "});"
paste textarea
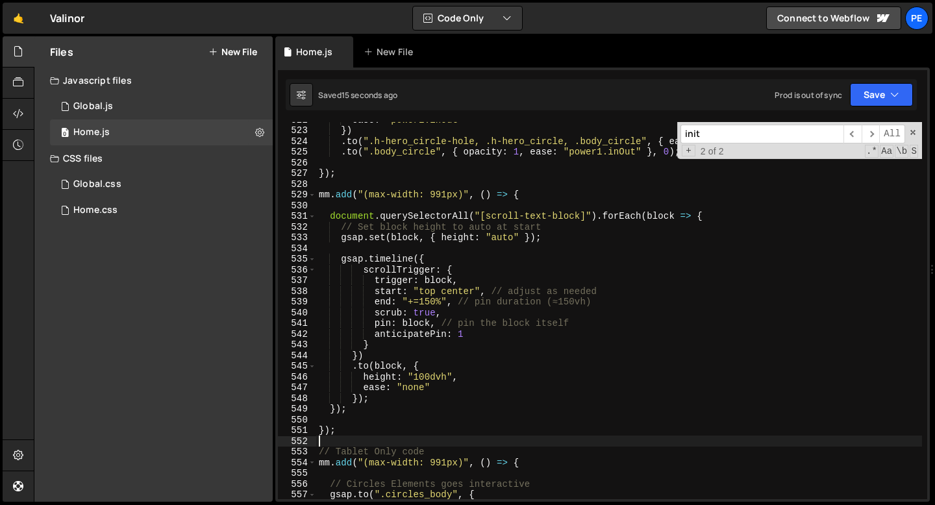
click at [459, 271] on div "ease : "power1.inOut" }) . to ( ".h-hero_circle-hole, .h-hero_circle, .body_cir…" at bounding box center [619, 313] width 606 height 398
type textarea "scrollTrigger: {"
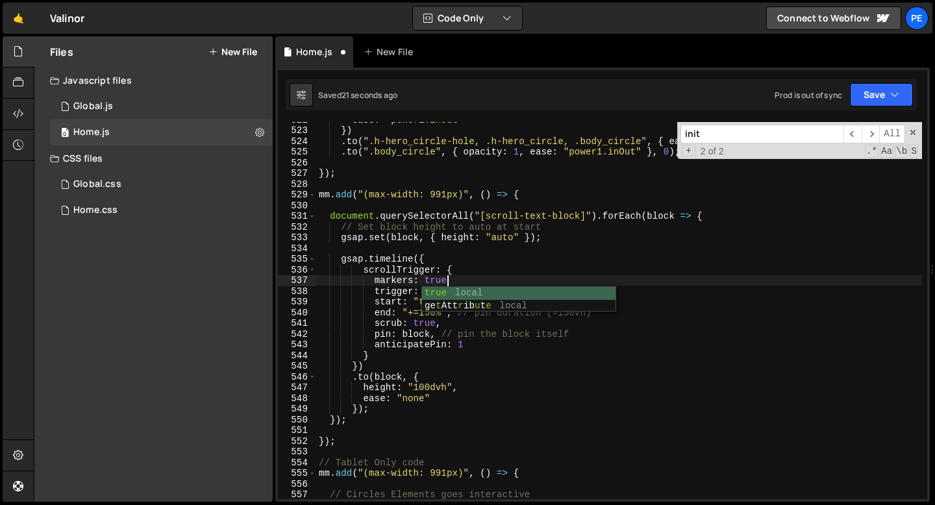
scroll to position [0, 8]
click at [434, 402] on div "ease : "power1.inOut" }) . to ( ".h-hero_circle-hole, .h-hero_circle, .body_cir…" at bounding box center [619, 313] width 606 height 398
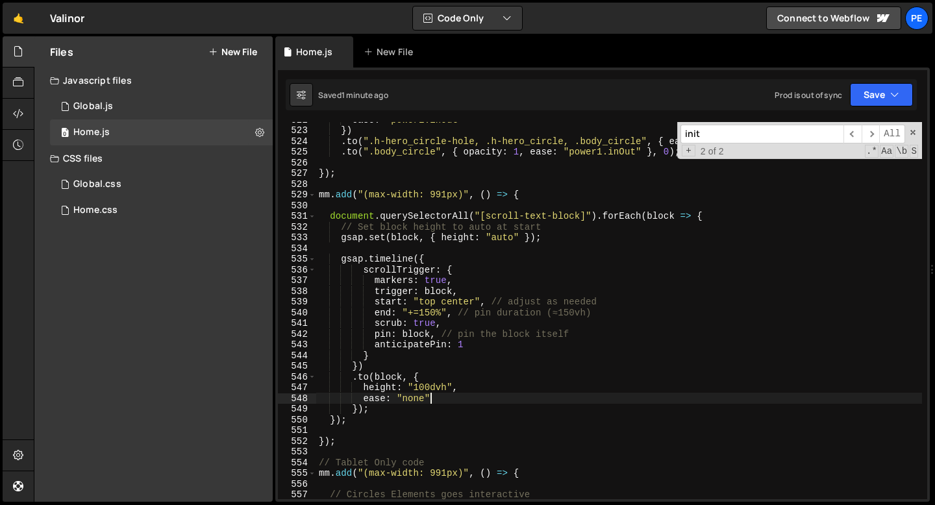
scroll to position [0, 7]
click at [396, 409] on div "ease : "power1.inOut" }) . to ( ".h-hero_circle-hole, .h-hero_circle, .body_cir…" at bounding box center [619, 313] width 606 height 398
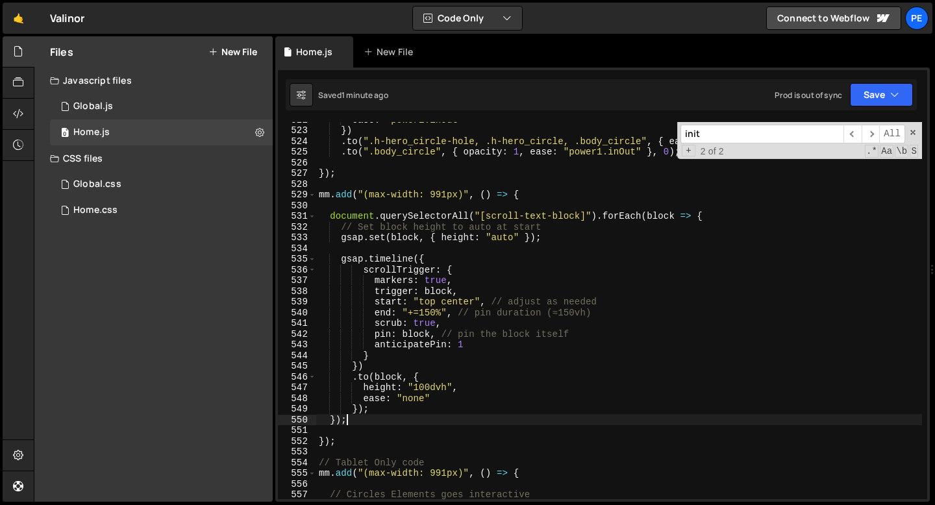
click at [365, 424] on div "ease : "power1.inOut" }) . to ( ".h-hero_circle-hole, .h-hero_circle, .body_cir…" at bounding box center [619, 313] width 606 height 398
type textarea "});"
click at [325, 430] on div "ease : "power1.inOut" }) . to ( ".h-hero_circle-hole, .h-hero_circle, .body_cir…" at bounding box center [619, 313] width 606 height 398
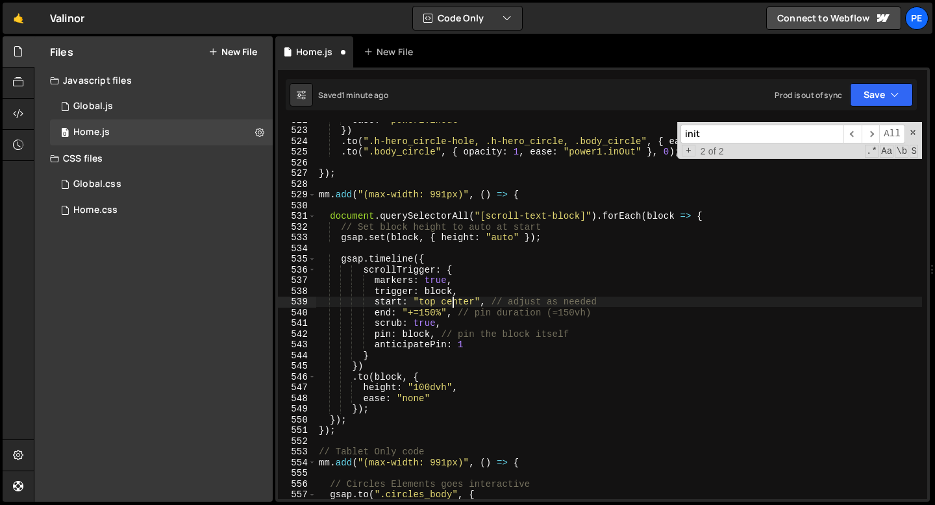
click at [452, 304] on div "ease : "power1.inOut" }) . to ( ".h-hero_circle-hole, .h-hero_circle, .body_cir…" at bounding box center [619, 313] width 606 height 398
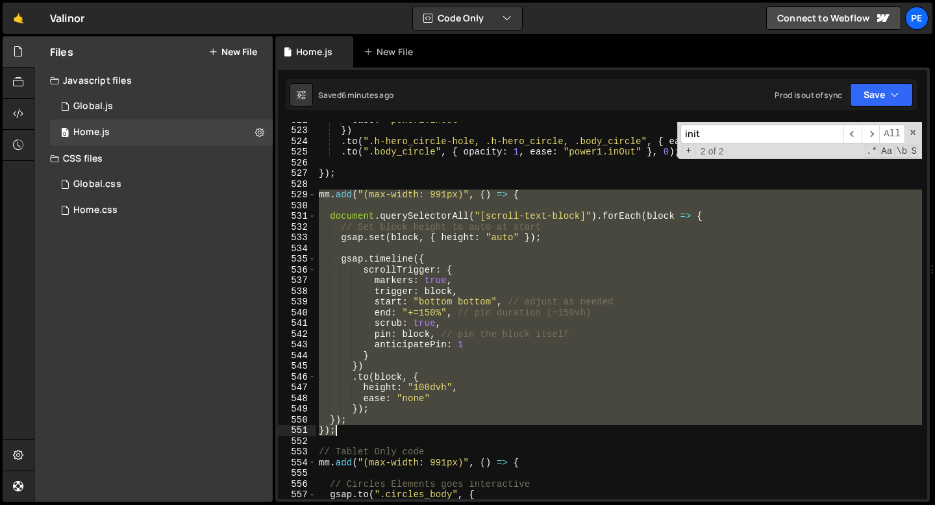
drag, startPoint x: 319, startPoint y: 195, endPoint x: 373, endPoint y: 428, distance: 239.1
click at [373, 430] on div "ease : "power1.inOut" }) . to ( ".h-hero_circle-hole, .h-hero_circle, .body_cir…" at bounding box center [619, 313] width 606 height 398
paste textarea
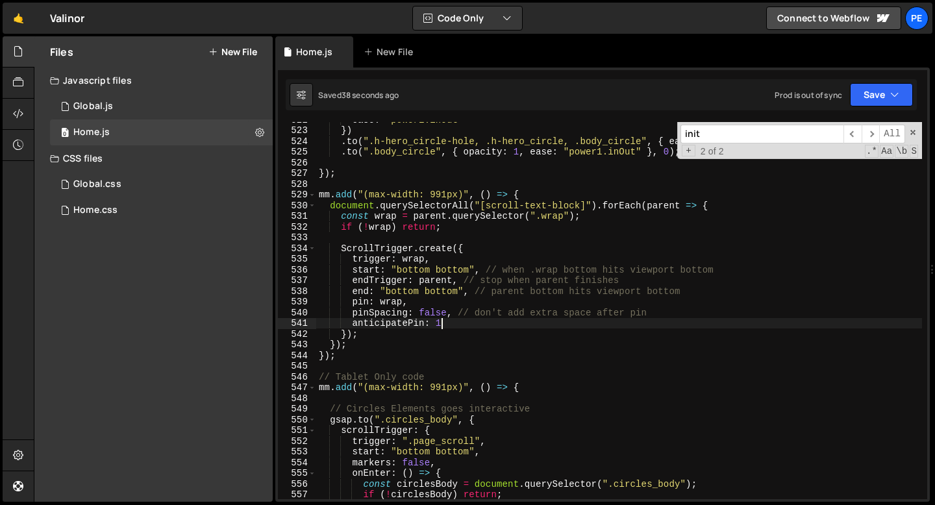
click at [444, 323] on div "ease : "power1.inOut" }) . to ( ".h-hero_circle-hole, .h-hero_circle, .body_cir…" at bounding box center [619, 313] width 606 height 398
type textarea "anticipatePin: 1,"
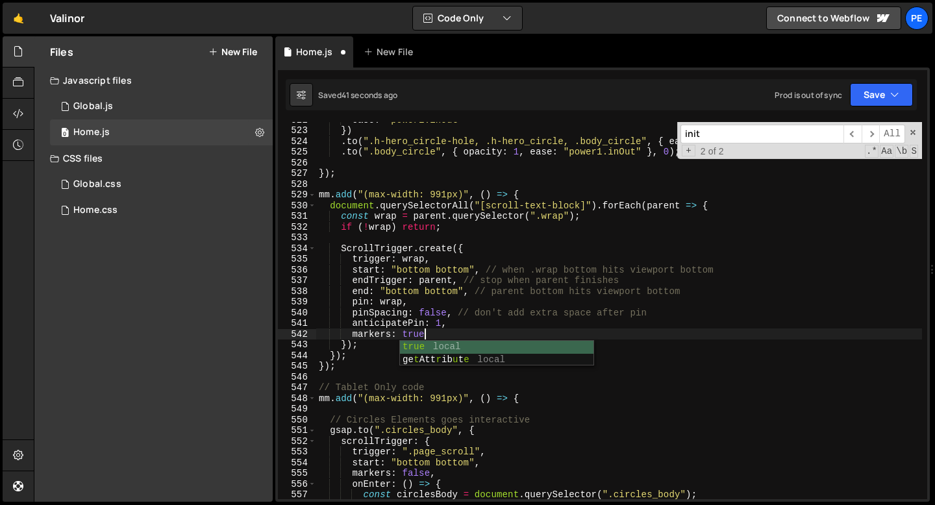
scroll to position [0, 7]
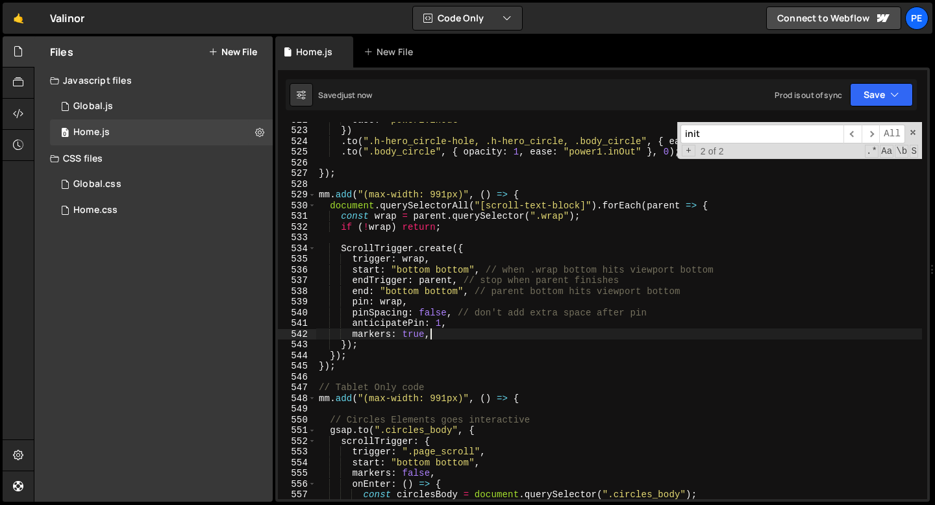
type textarea "markers: true,"
click at [114, 208] on div "Home.css" at bounding box center [95, 210] width 44 height 12
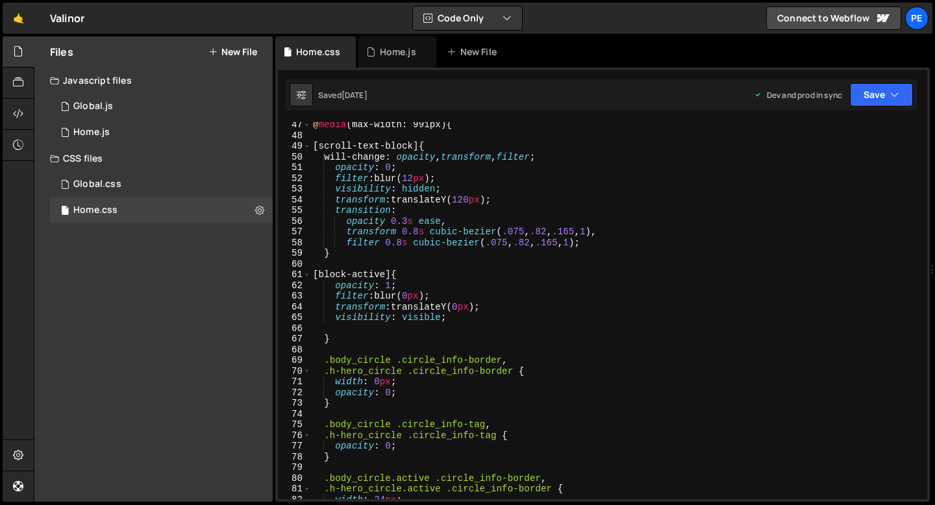
scroll to position [428, 0]
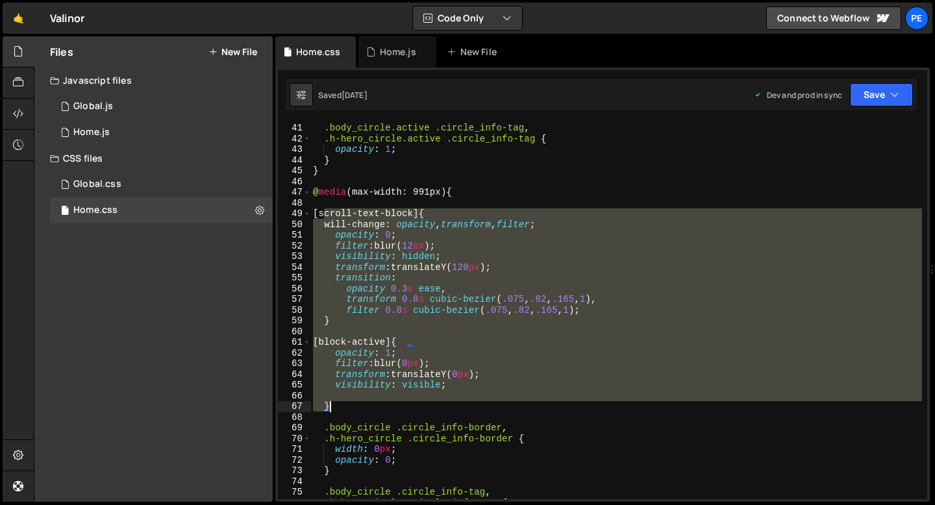
drag, startPoint x: 326, startPoint y: 214, endPoint x: 354, endPoint y: 401, distance: 189.6
click at [354, 404] on div ".body_circle.active .circle_info-tag , .h-hero_circle.active .circle_info-tag {…" at bounding box center [615, 311] width 611 height 398
type textarea "}"
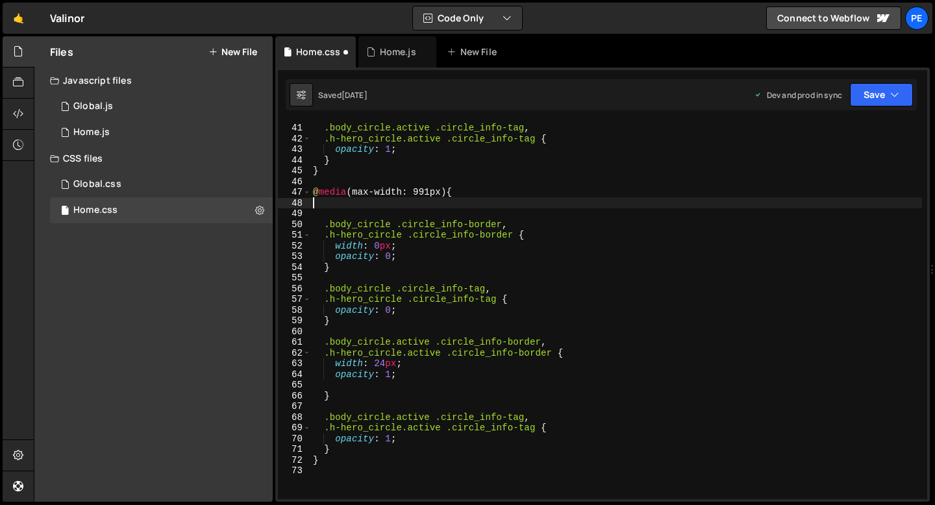
type textarea "@media (max-width: 991px) {"
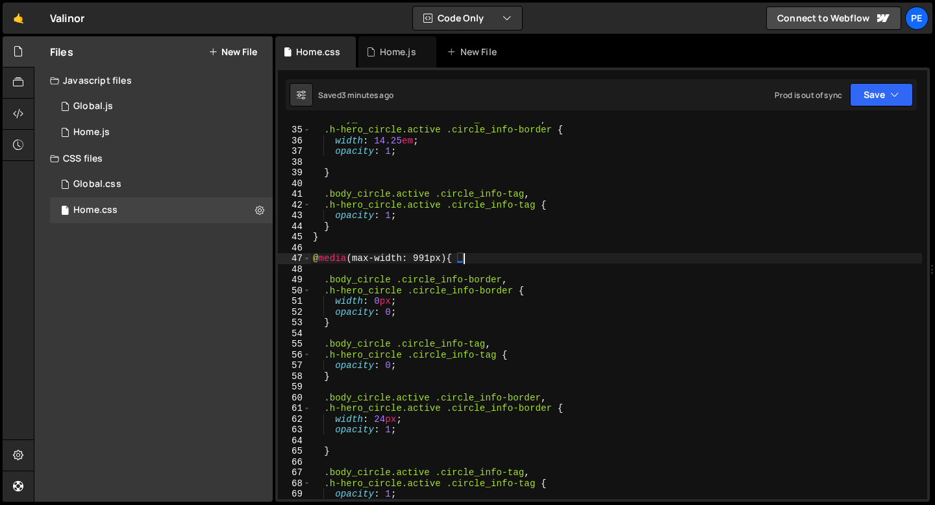
scroll to position [361, 0]
click at [386, 53] on div "Home.js" at bounding box center [398, 51] width 36 height 13
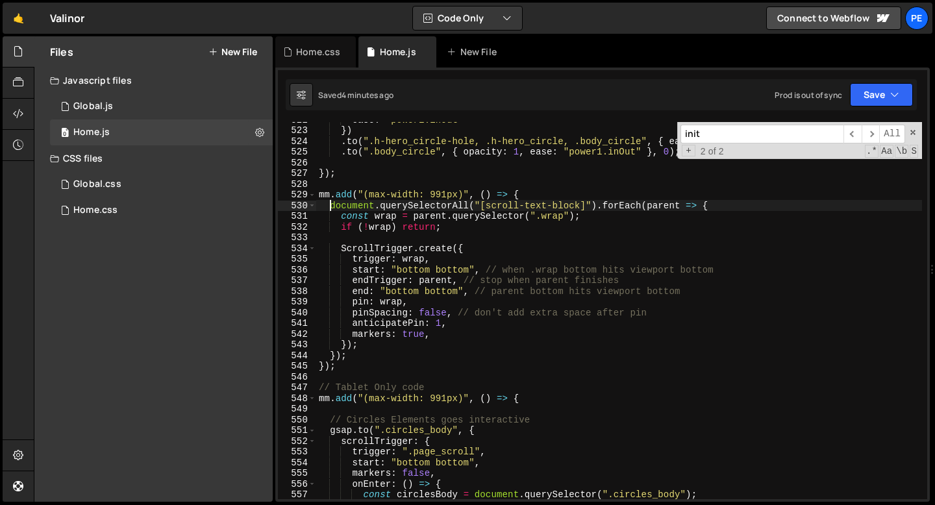
click at [328, 205] on div "ease : "power1.inOut" }) . to ( ".h-hero_circle-hole, .h-hero_circle, .body_cir…" at bounding box center [619, 313] width 606 height 398
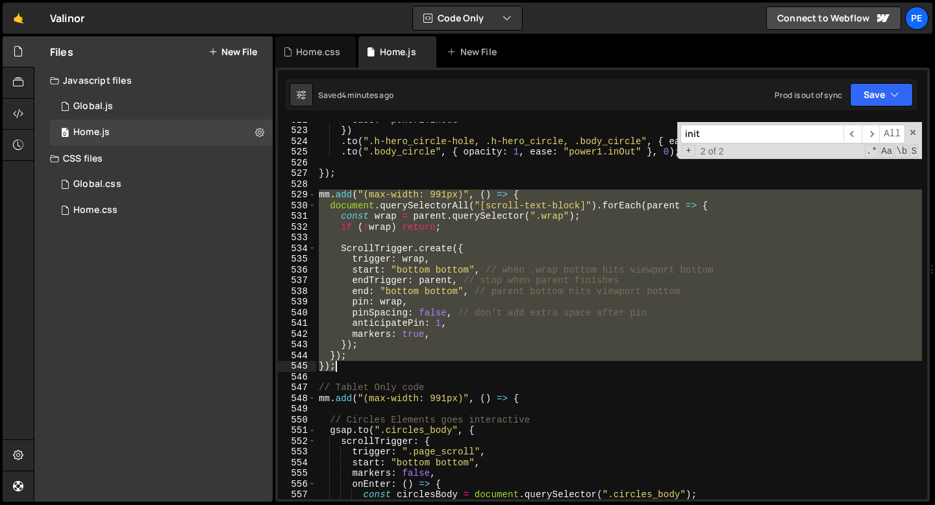
drag, startPoint x: 317, startPoint y: 197, endPoint x: 393, endPoint y: 367, distance: 186.0
click at [393, 367] on div "ease : "power1.inOut" }) . to ( ".h-hero_circle-hole, .h-hero_circle, .body_cir…" at bounding box center [619, 313] width 606 height 398
type textarea "}); });"
paste textarea
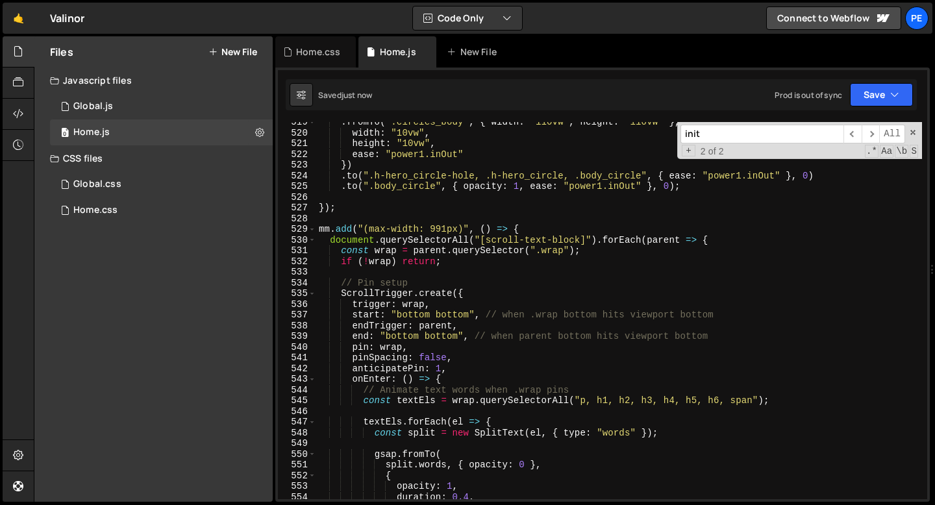
scroll to position [5509, 0]
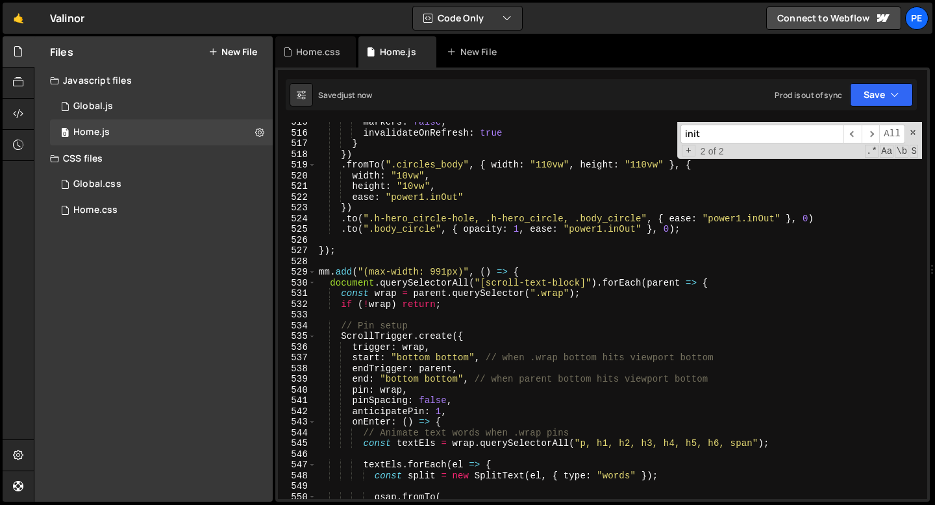
click at [380, 321] on div "markers : false , invalidateOnRefresh : true } }) . fromTo ( ".circles_body" , …" at bounding box center [619, 316] width 606 height 398
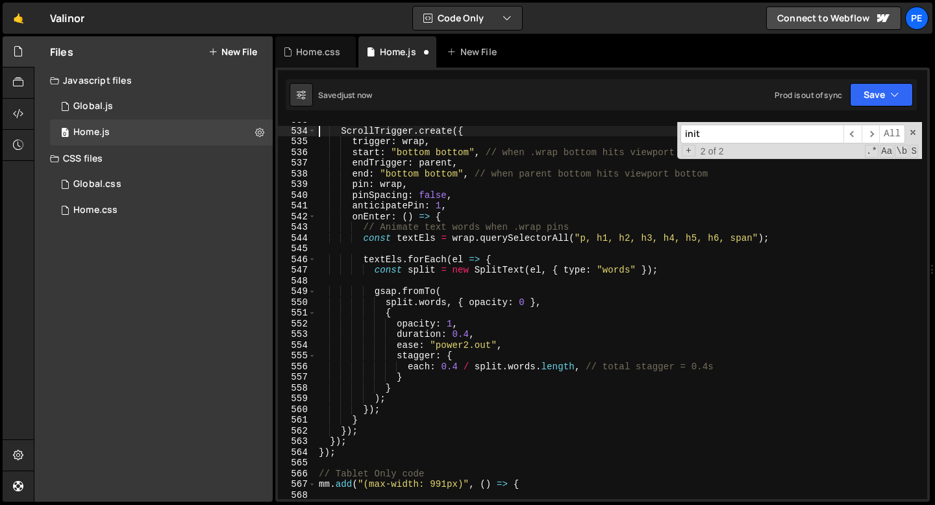
scroll to position [5704, 0]
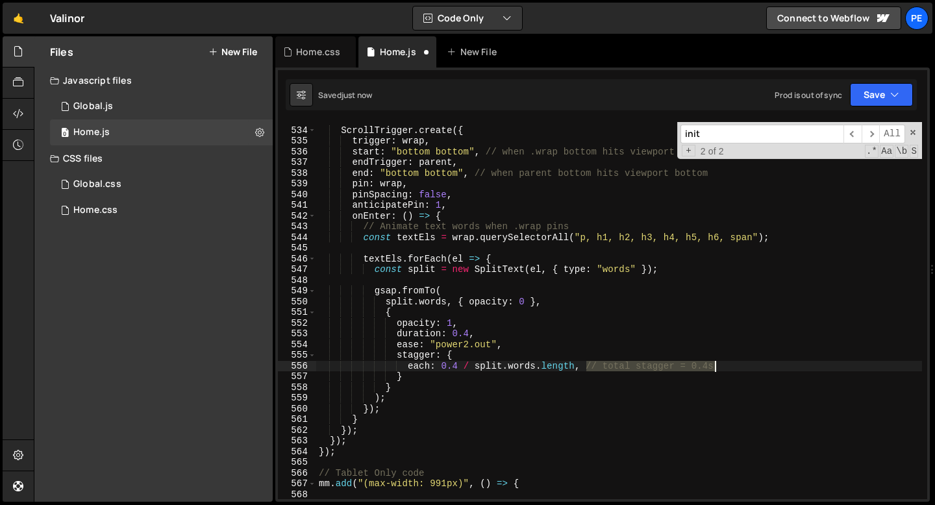
drag, startPoint x: 585, startPoint y: 367, endPoint x: 725, endPoint y: 365, distance: 140.2
click at [725, 365] on div "ScrollTrigger . create ({ trigger : wrap , start : "bottom bottom" , // when .w…" at bounding box center [619, 313] width 606 height 398
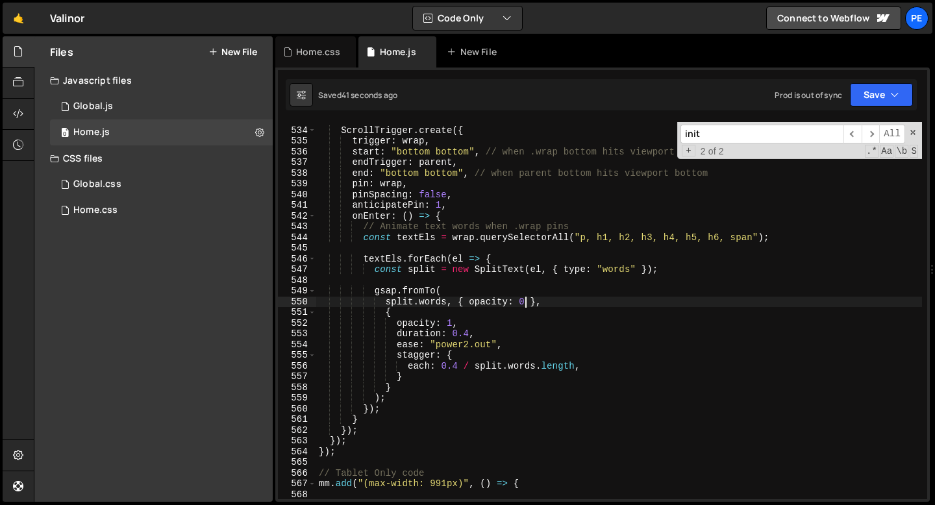
click at [526, 300] on div "ScrollTrigger . create ({ trigger : wrap , start : "bottom bottom" , // when .w…" at bounding box center [619, 313] width 606 height 398
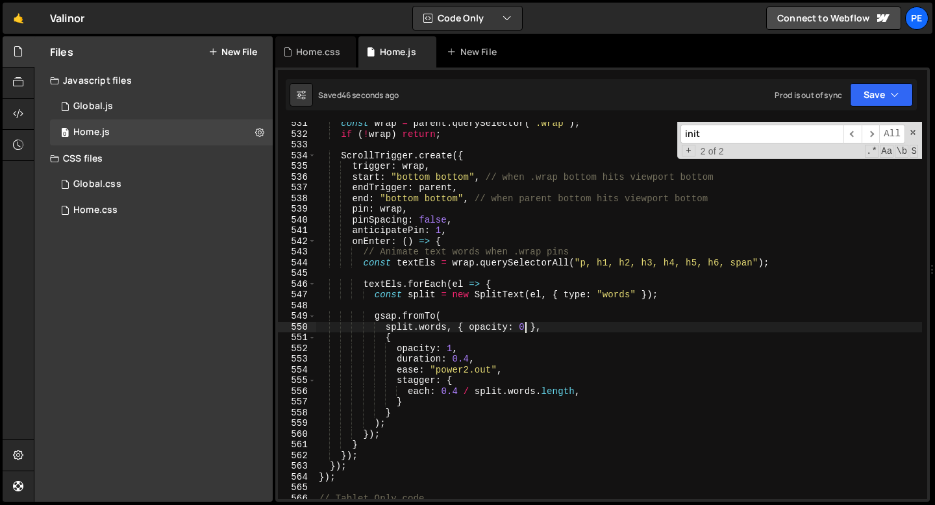
scroll to position [5640, 0]
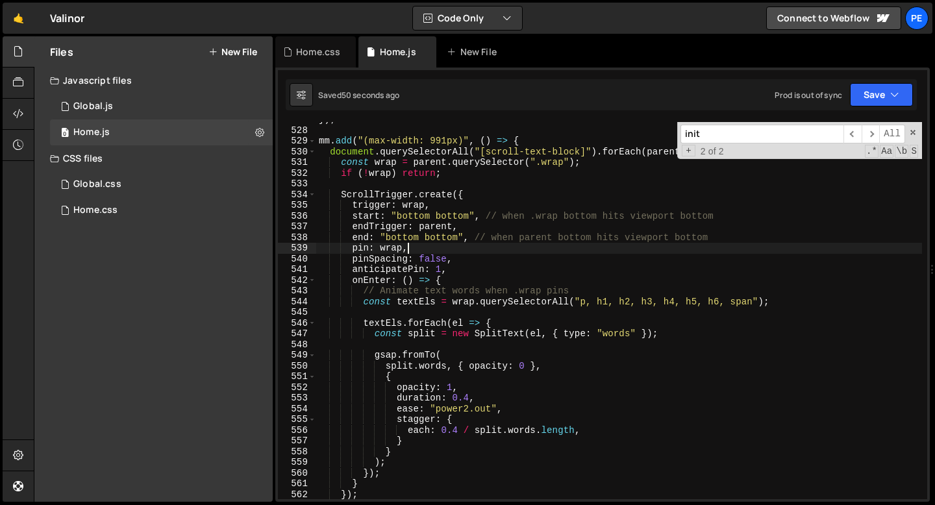
click at [437, 249] on div "}) ; mm . add ( "(max-width: 991px)" , ( ) => { document . querySelectorAll ( "…" at bounding box center [619, 313] width 606 height 398
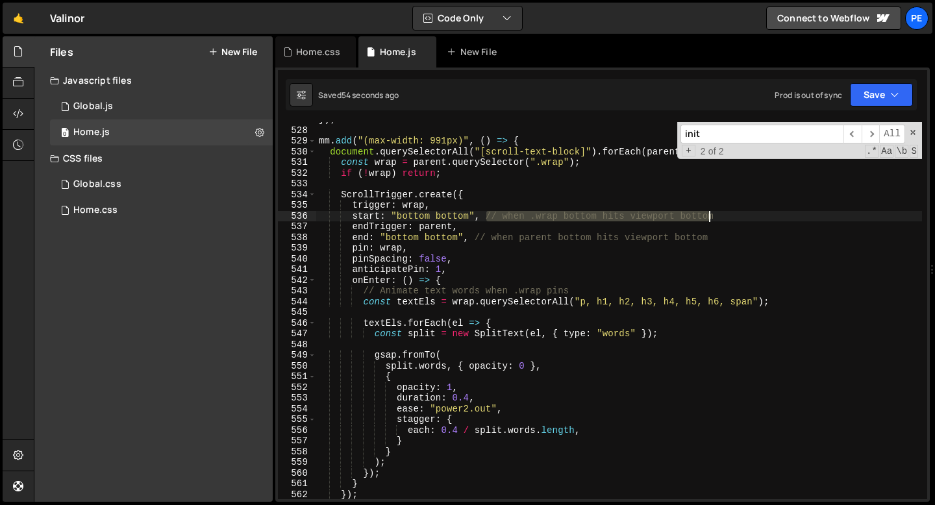
drag, startPoint x: 485, startPoint y: 215, endPoint x: 714, endPoint y: 212, distance: 228.5
click at [714, 212] on div "}) ; mm . add ( "(max-width: 991px)" , ( ) => { document . querySelectorAll ( "…" at bounding box center [619, 313] width 606 height 398
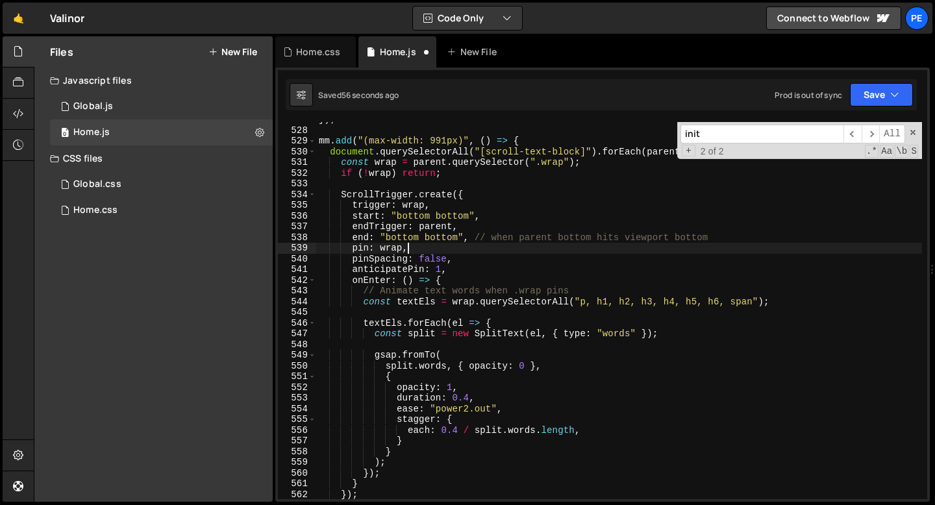
drag, startPoint x: 474, startPoint y: 244, endPoint x: 632, endPoint y: 236, distance: 157.9
click at [632, 237] on div "}) ; mm . add ( "(max-width: 991px)" , ( ) => { document . querySelectorAll ( "…" at bounding box center [619, 313] width 606 height 398
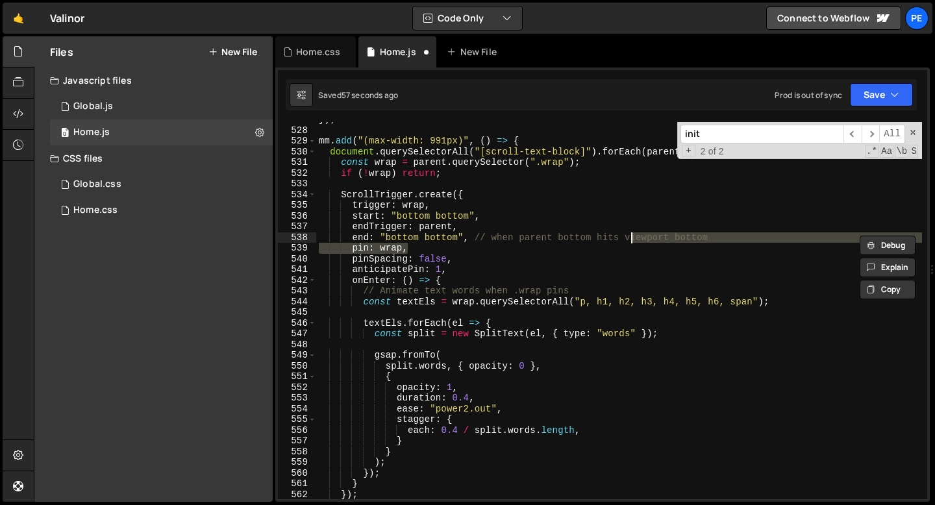
click at [477, 239] on div "}) ; mm . add ( "(max-width: 991px)" , ( ) => { document . querySelectorAll ( "…" at bounding box center [619, 313] width 606 height 398
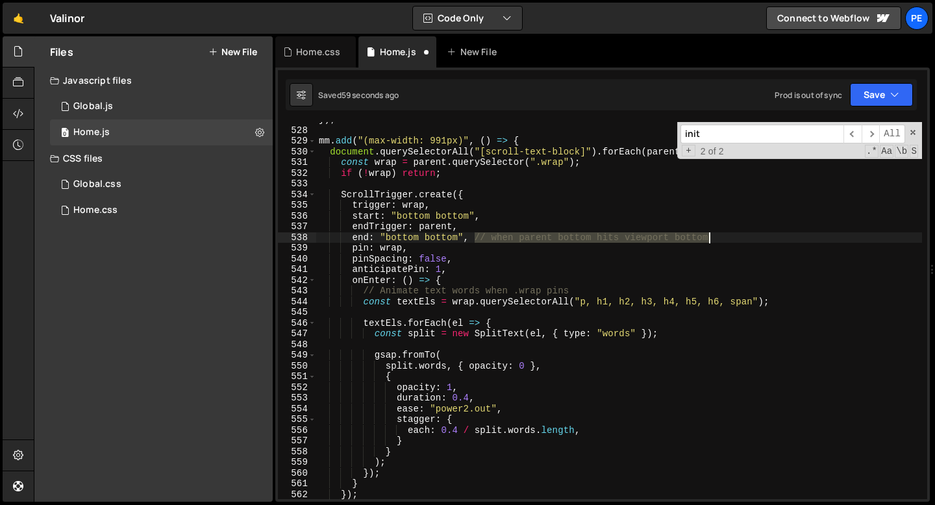
drag, startPoint x: 477, startPoint y: 239, endPoint x: 716, endPoint y: 240, distance: 239.5
click at [716, 240] on div "}) ; mm . add ( "(max-width: 991px)" , ( ) => { document . querySelectorAll ( "…" at bounding box center [619, 313] width 606 height 398
click at [914, 129] on span at bounding box center [912, 132] width 9 height 9
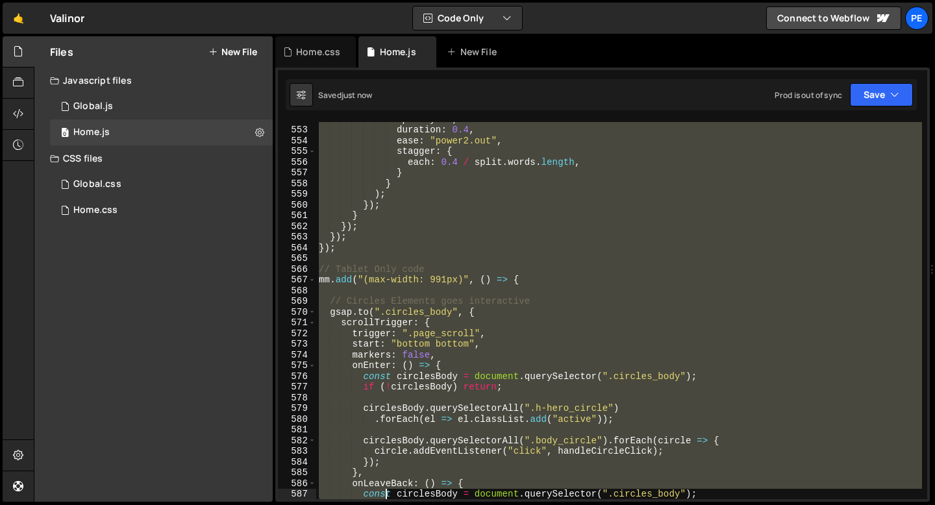
scroll to position [5908, 0]
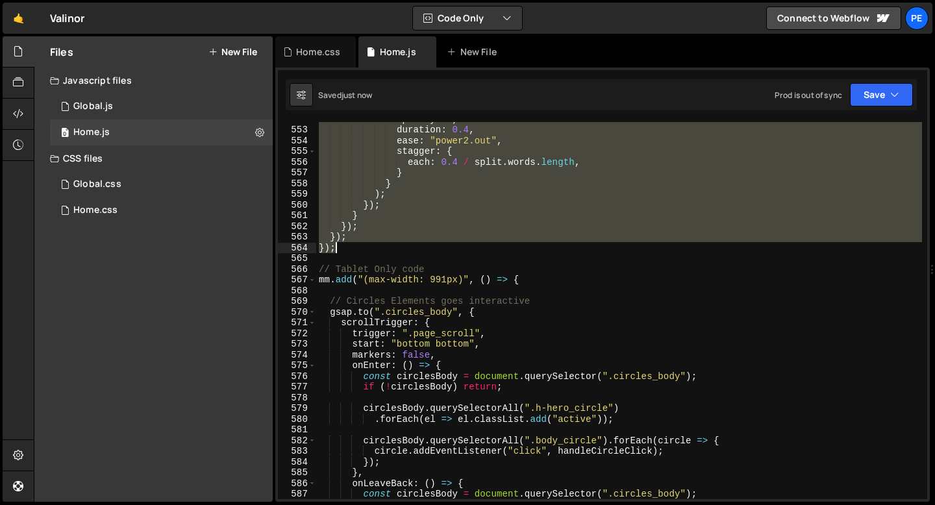
drag, startPoint x: 319, startPoint y: 142, endPoint x: 357, endPoint y: 251, distance: 114.9
click at [357, 251] on div "opacity : 1 , duration : 0.4 , ease : "power2.out" , stagger : { each : 0.4 / s…" at bounding box center [619, 313] width 606 height 398
type textarea "}); });"
paste textarea
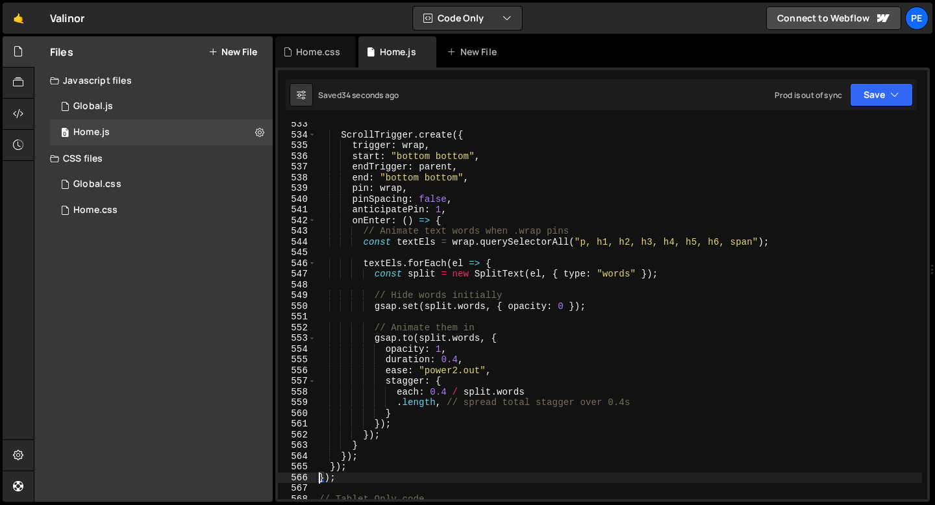
scroll to position [5700, 0]
click at [410, 310] on div "ScrollTrigger . create ({ trigger : wrap , start : "bottom bottom" , endTrigger…" at bounding box center [619, 318] width 606 height 398
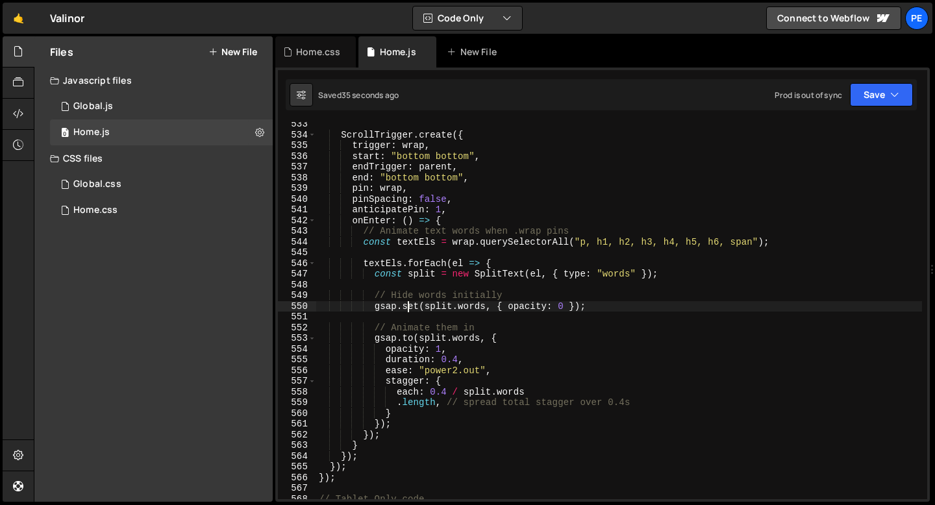
click at [410, 310] on div "ScrollTrigger . create ({ trigger : wrap , start : "bottom bottom" , endTrigger…" at bounding box center [619, 318] width 606 height 398
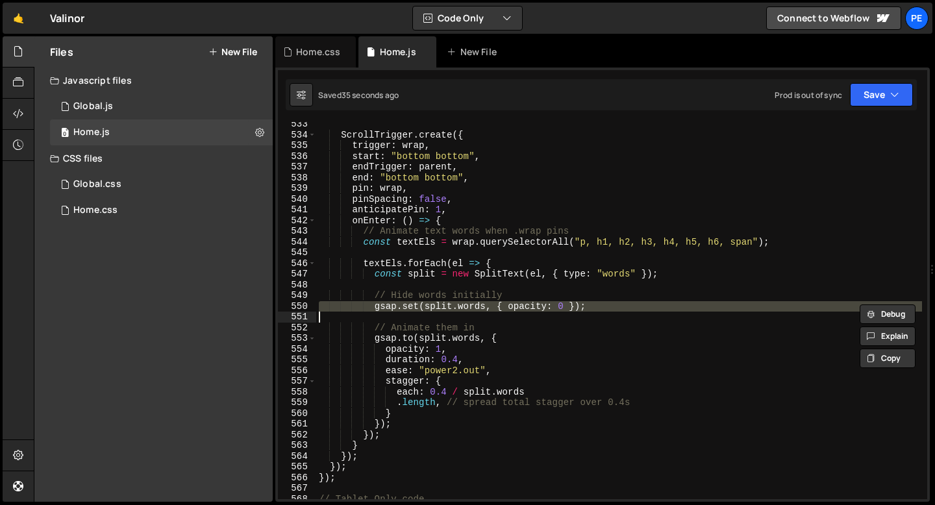
click at [410, 310] on div "ScrollTrigger . create ({ trigger : wrap , start : "bottom bottom" , endTrigger…" at bounding box center [619, 318] width 606 height 398
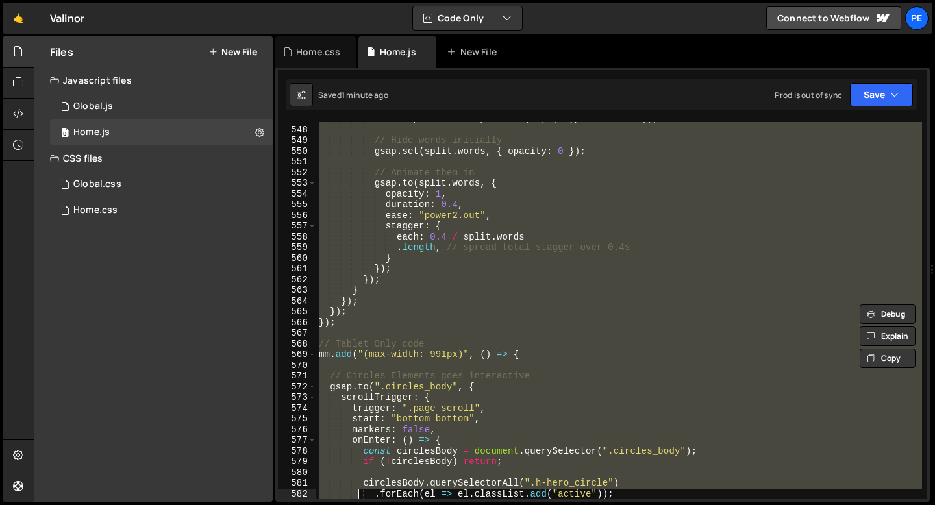
scroll to position [5855, 0]
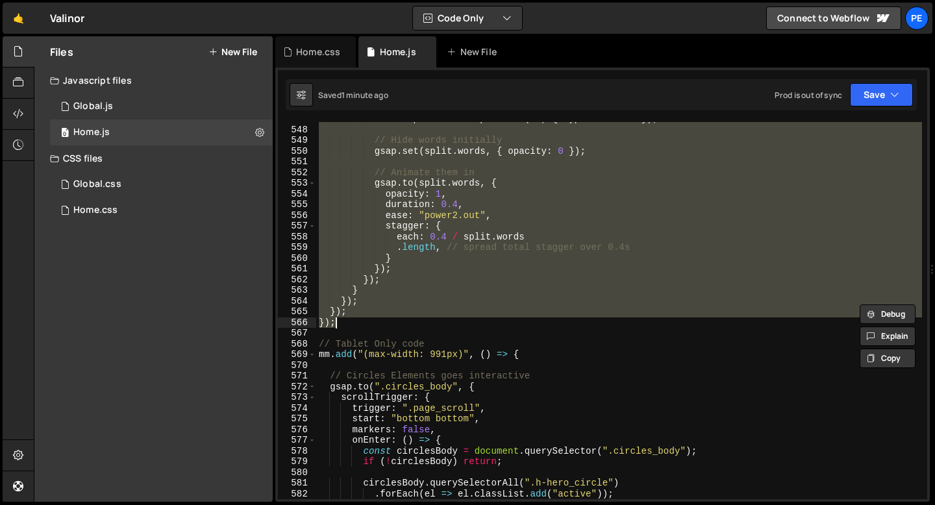
drag, startPoint x: 320, startPoint y: 208, endPoint x: 367, endPoint y: 323, distance: 124.9
click at [367, 323] on div "const split = new SplitText ( el , { type : "words" }) ; // Hide words initiall…" at bounding box center [619, 313] width 606 height 398
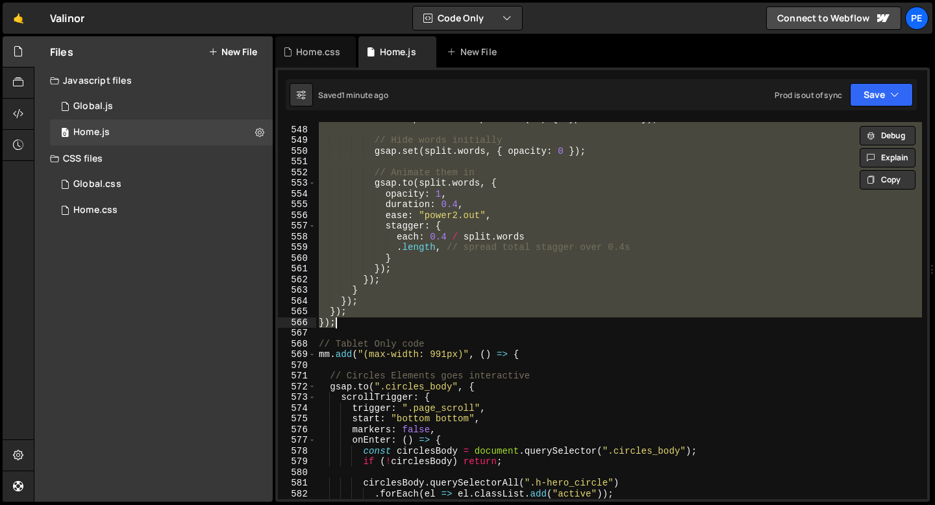
paste textarea
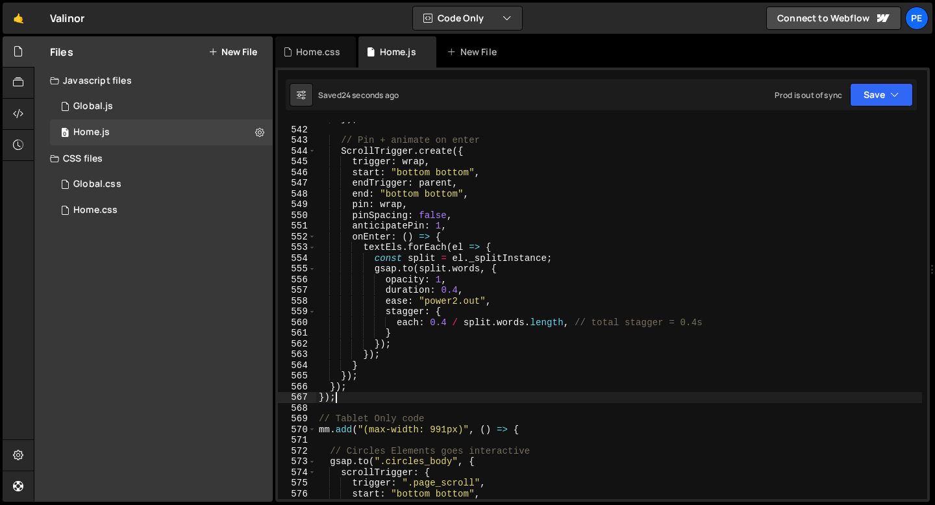
scroll to position [5783, 0]
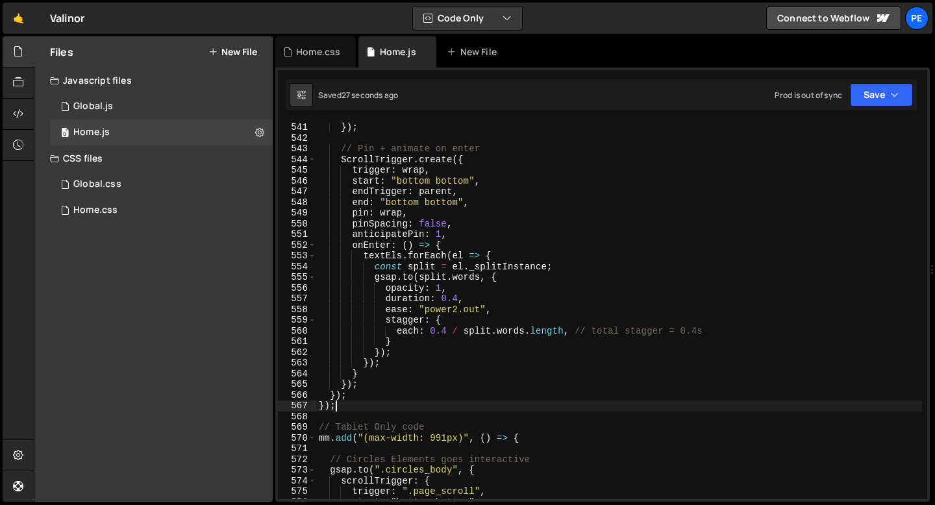
click at [447, 332] on div "}) ; // Pin + animate on enter ScrollTrigger . create ({ trigger : wrap , start…" at bounding box center [619, 321] width 606 height 398
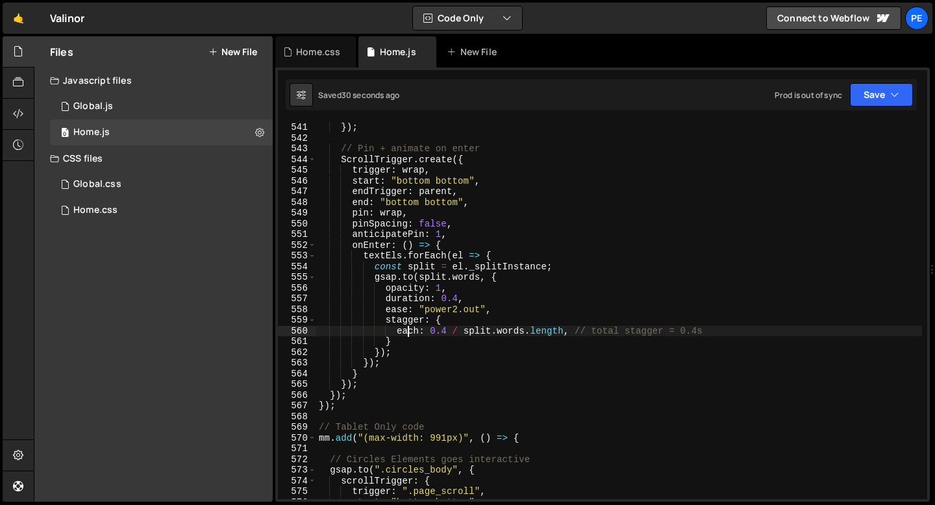
click at [405, 330] on div "}) ; // Pin + animate on enter ScrollTrigger . create ({ trigger : wrap , start…" at bounding box center [619, 321] width 606 height 398
drag, startPoint x: 464, startPoint y: 330, endPoint x: 577, endPoint y: 332, distance: 112.9
click at [577, 332] on div "}) ; // Pin + animate on enter ScrollTrigger . create ({ trigger : wrap , start…" at bounding box center [619, 321] width 606 height 398
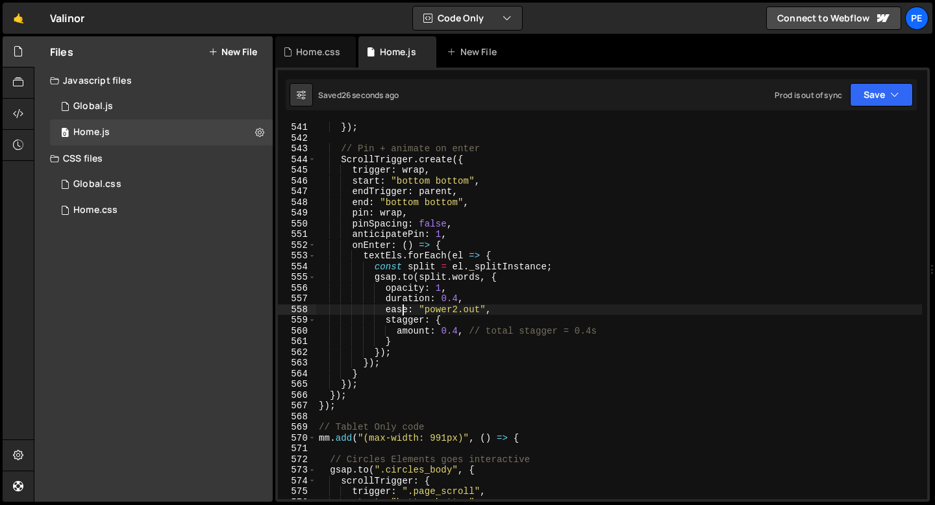
click at [404, 313] on div "}) ; // Pin + animate on enter ScrollTrigger . create ({ trigger : wrap , start…" at bounding box center [619, 321] width 606 height 398
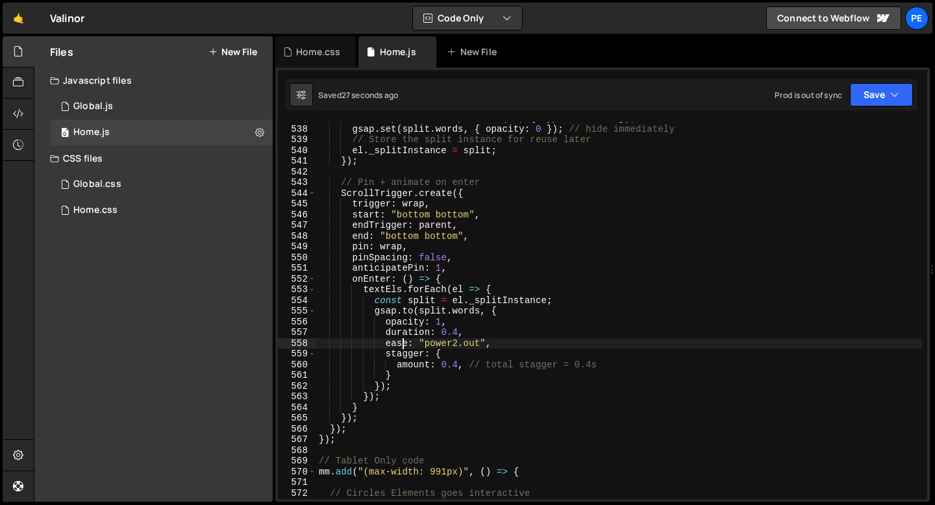
scroll to position [5748, 0]
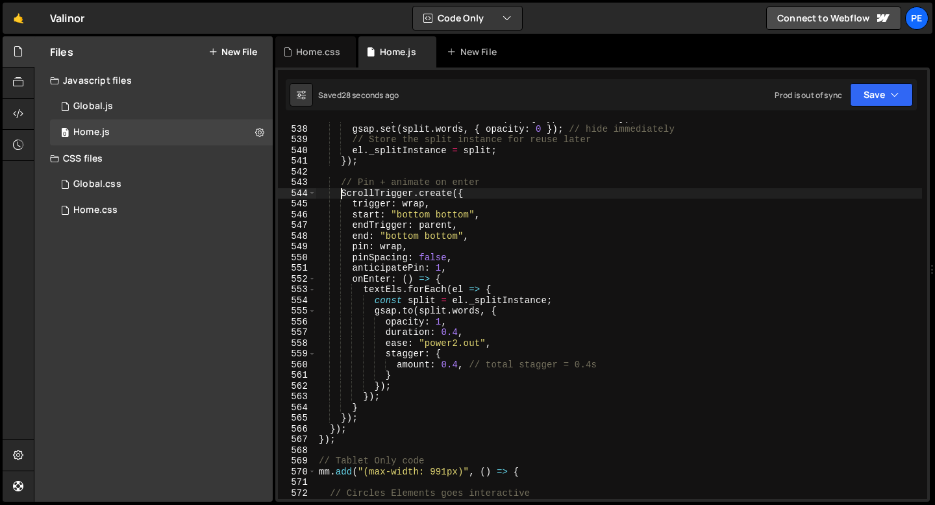
click at [339, 196] on div "const split = new SplitText ( el , { type : "words" }) ; gsap . set ( split . w…" at bounding box center [619, 312] width 606 height 398
click at [395, 391] on div "const split = new SplitText ( el , { type : "words" }) ; gsap . set ( split . w…" at bounding box center [619, 312] width 606 height 398
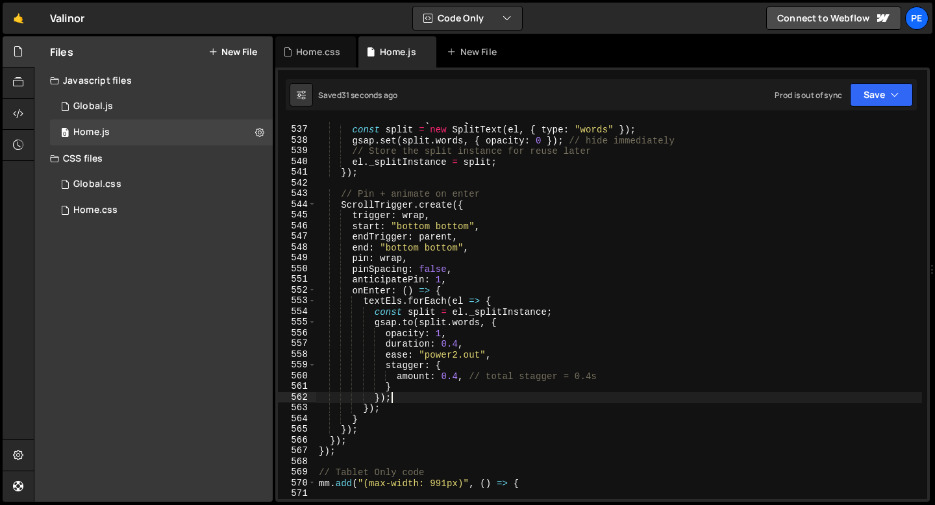
scroll to position [5725, 0]
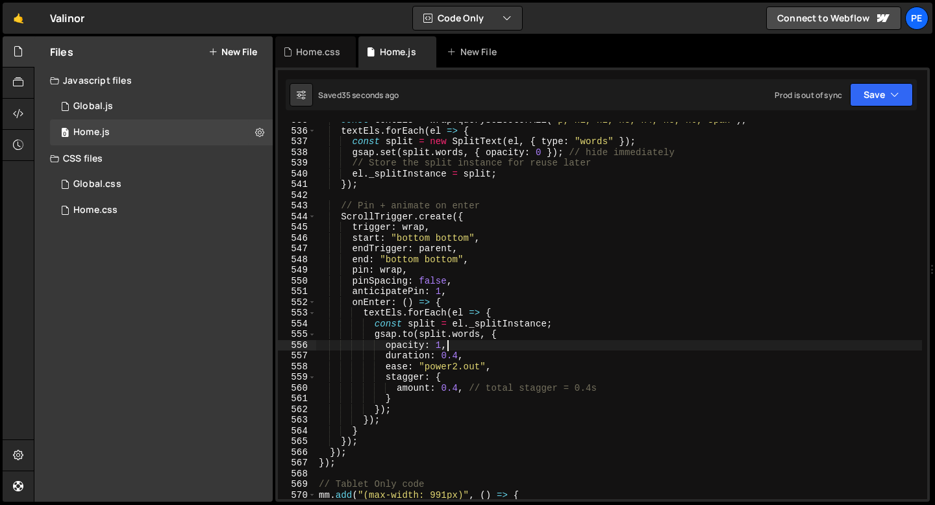
click at [447, 345] on div "const textEls = wrap . querySelectorAll ( "p, h1, h2, h3, h4, h5, h6, span" ) ;…" at bounding box center [619, 314] width 606 height 398
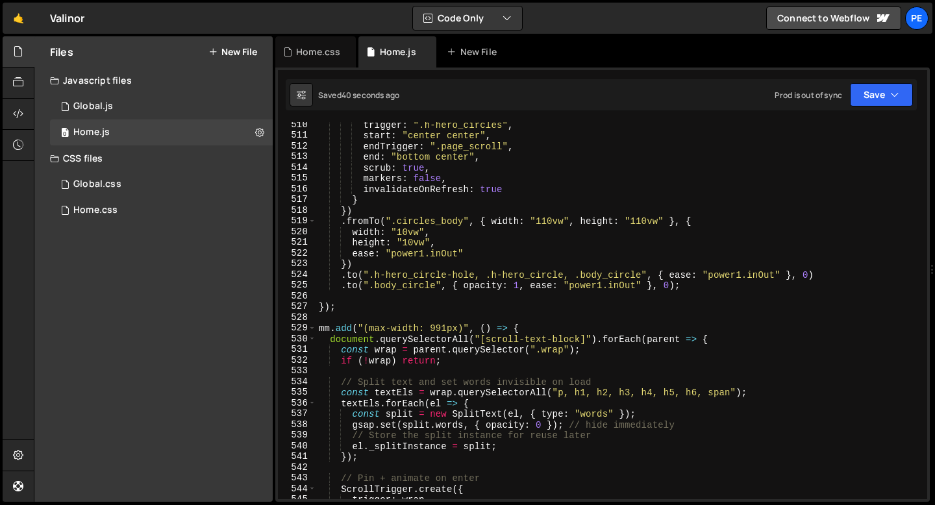
scroll to position [5487, 0]
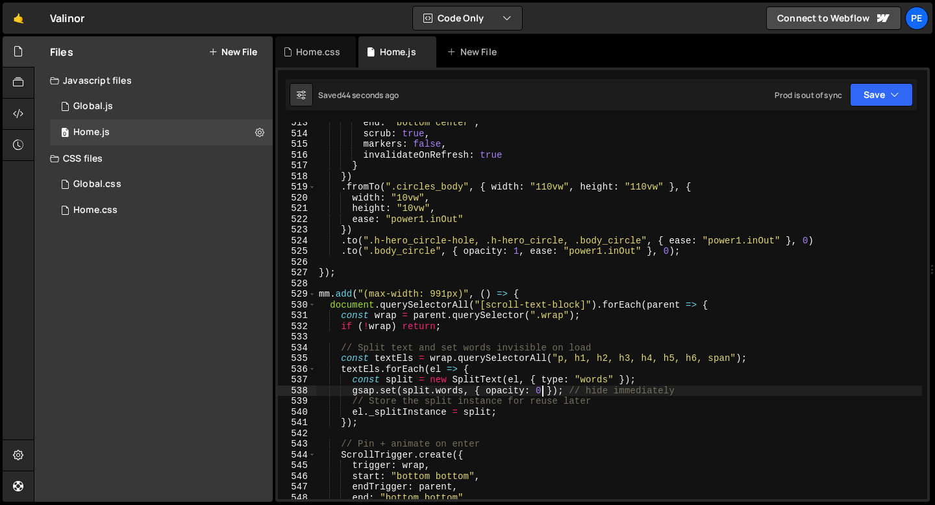
click at [543, 389] on div "end : "bottom center" , scrub : true , markers : false , invalidateOnRefresh : …" at bounding box center [619, 316] width 606 height 398
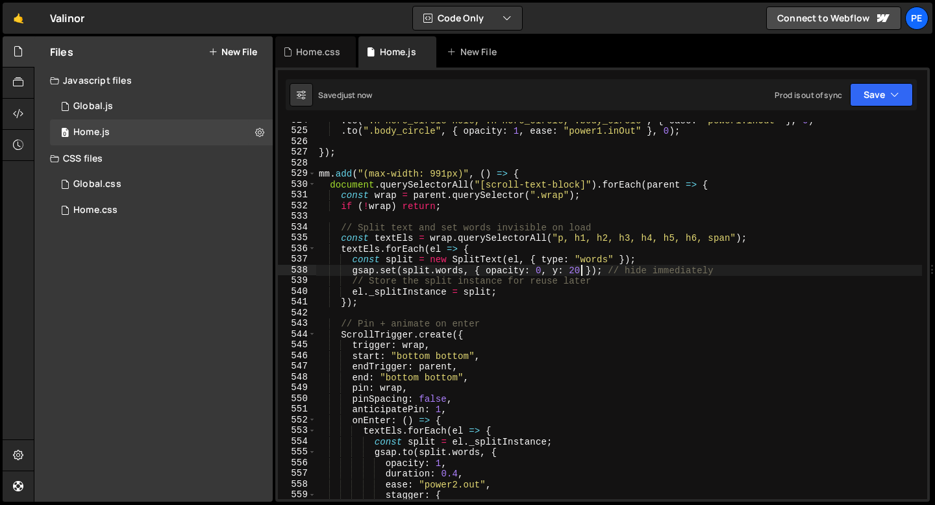
scroll to position [5655, 0]
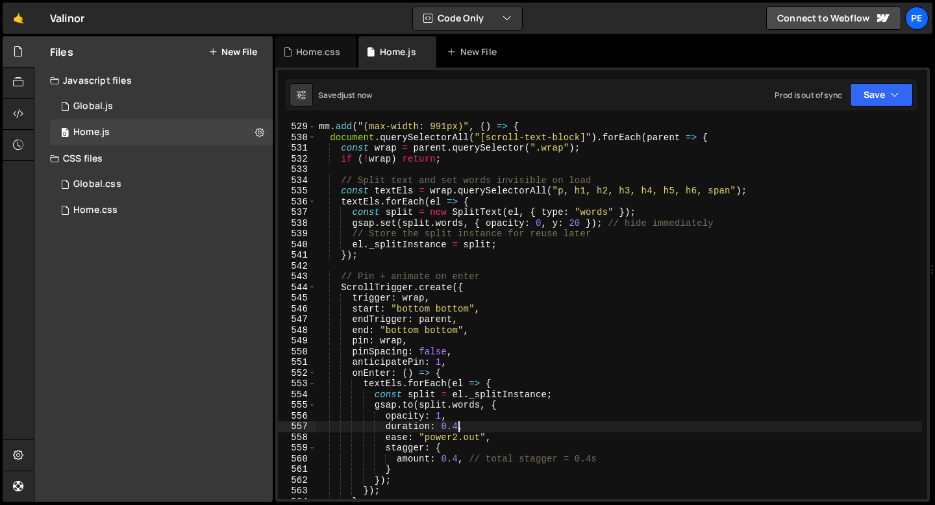
click at [459, 422] on div "mm . add ( "(max-width: 991px)" , ( ) => { document . querySelectorAll ( "[scro…" at bounding box center [619, 320] width 606 height 398
click at [454, 435] on div "mm . add ( "(max-width: 991px)" , ( ) => { document . querySelectorAll ( "[scro…" at bounding box center [619, 320] width 606 height 398
click at [454, 415] on div "mm . add ( "(max-width: 991px)" , ( ) => { document . querySelectorAll ( "[scro…" at bounding box center [619, 320] width 606 height 398
type textarea "opacity: 1,"
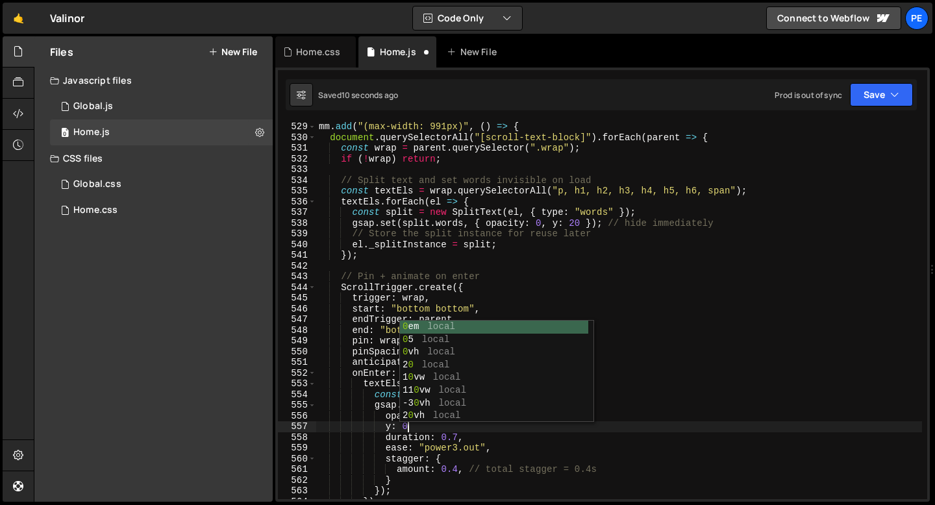
scroll to position [0, 6]
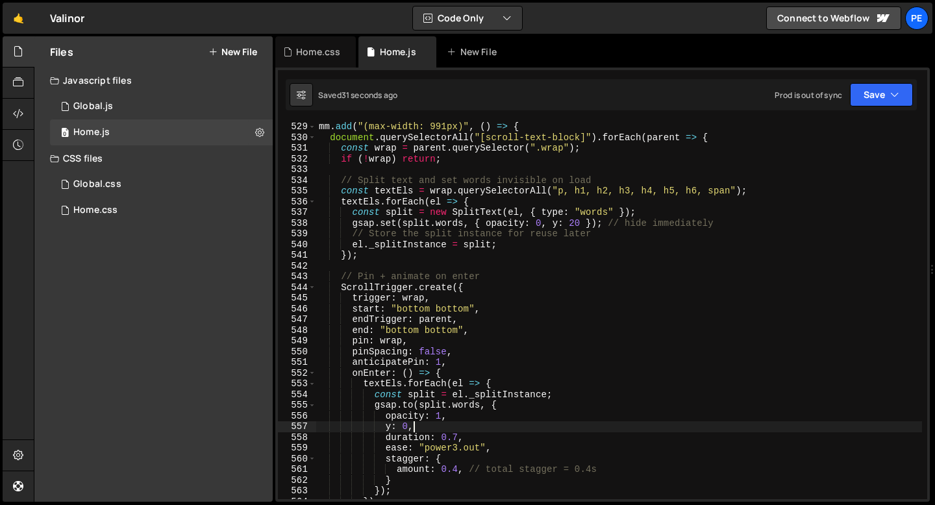
click at [427, 424] on div "mm . add ( "(max-width: 991px)" , ( ) => { document . querySelectorAll ( "[scro…" at bounding box center [619, 320] width 606 height 398
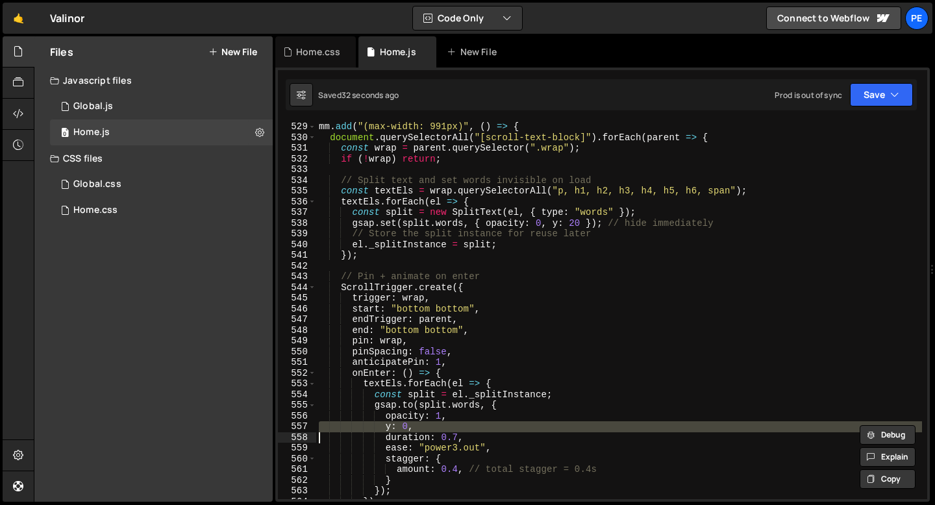
click at [427, 424] on div "mm . add ( "(max-width: 991px)" , ( ) => { document . querySelectorAll ( "[scro…" at bounding box center [619, 320] width 606 height 398
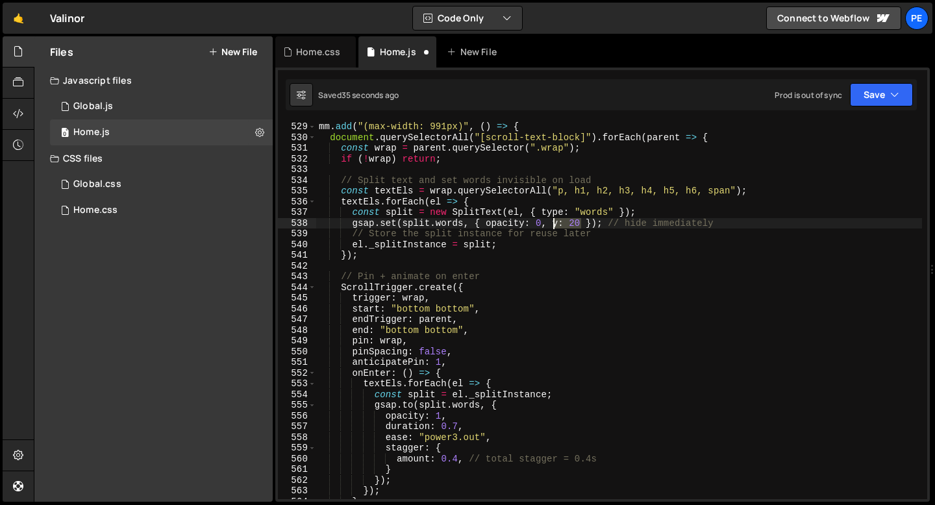
drag, startPoint x: 581, startPoint y: 225, endPoint x: 554, endPoint y: 226, distance: 27.3
click at [554, 226] on div "mm . add ( "(max-width: 991px)" , ( ) => { document . querySelectorAll ( "[scro…" at bounding box center [619, 320] width 606 height 398
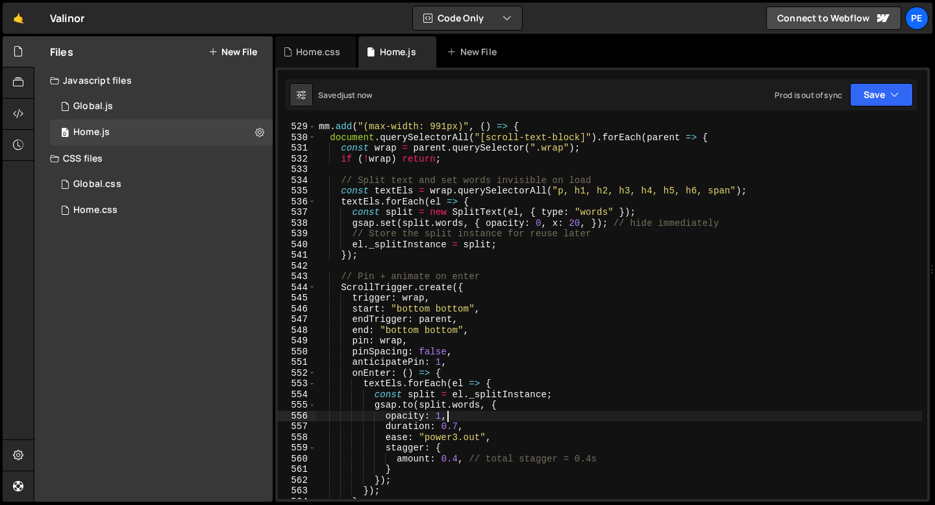
click at [456, 418] on div "mm . add ( "(max-width: 991px)" , ( ) => { document . querySelectorAll ( "[scro…" at bounding box center [619, 320] width 606 height 398
type textarea "opacity: 1,"
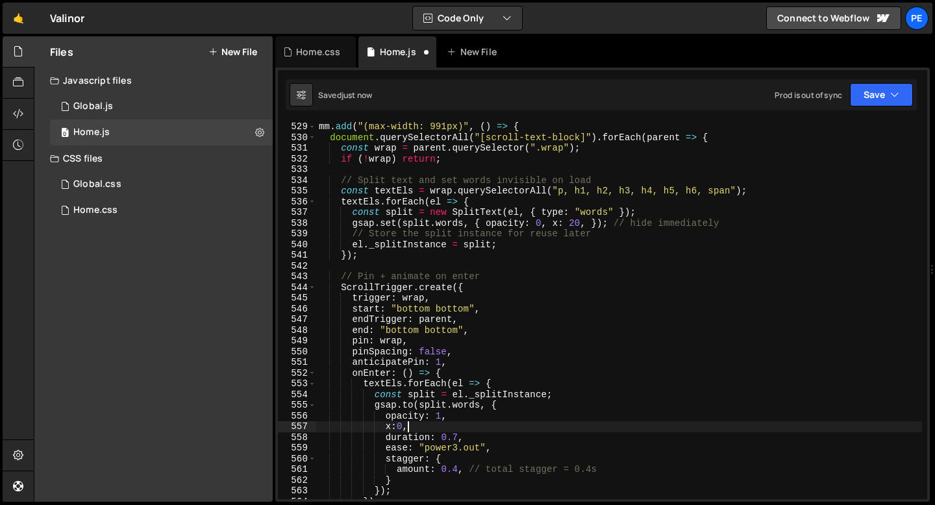
scroll to position [0, 5]
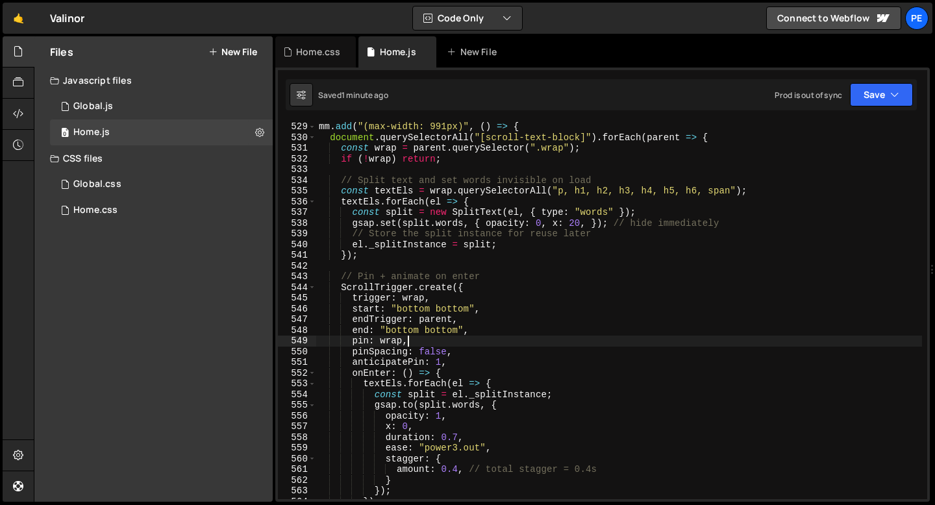
click at [422, 339] on div "mm . add ( "(max-width: 991px)" , ( ) => { document . querySelectorAll ( "[scro…" at bounding box center [619, 320] width 606 height 398
click at [339, 279] on div "mm . add ( "(max-width: 991px)" , ( ) => { document . querySelectorAll ( "[scro…" at bounding box center [619, 320] width 606 height 398
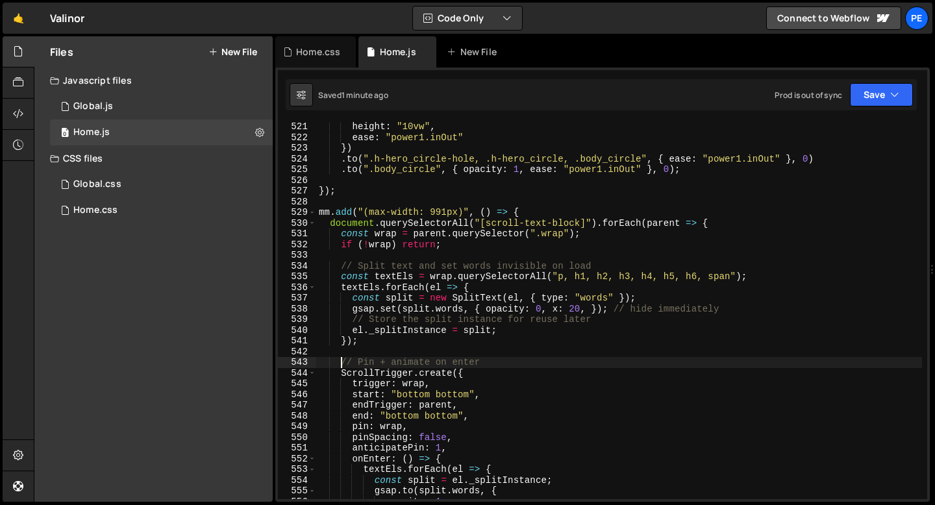
scroll to position [5569, 0]
click at [317, 214] on div "height : "10vw" , ease : "power1.inOut" }) . to ( ".h-hero_circle-hole, .h-hero…" at bounding box center [619, 320] width 606 height 398
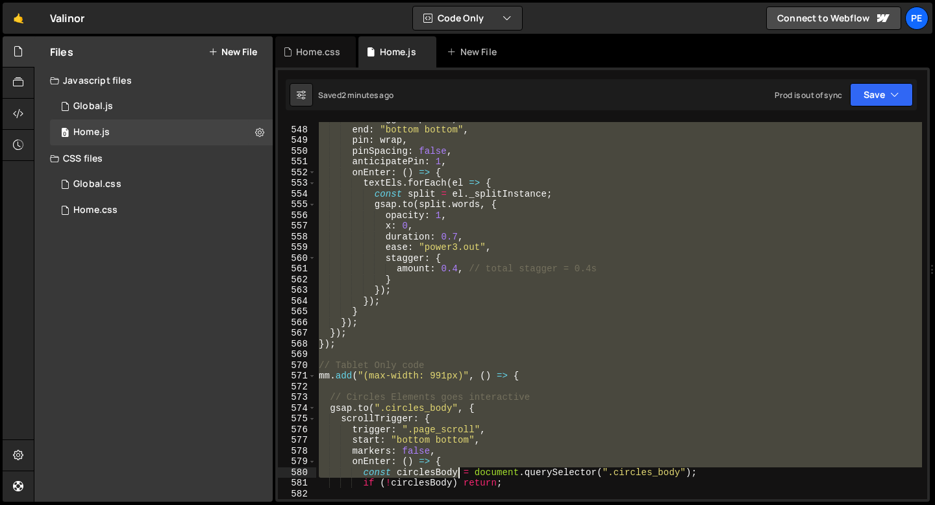
scroll to position [5855, 0]
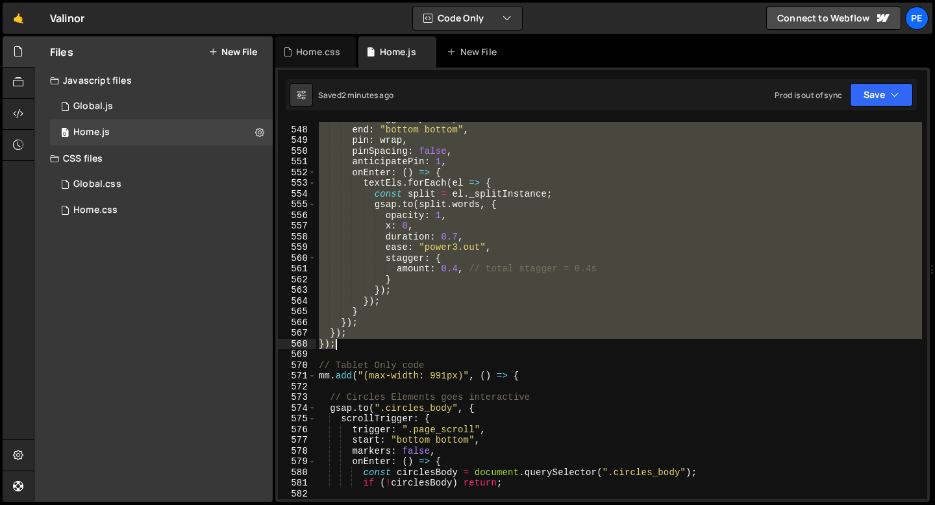
drag, startPoint x: 317, startPoint y: 214, endPoint x: 410, endPoint y: 345, distance: 161.2
click at [410, 345] on div "endTrigger : parent , end : "bottom bottom" , pin : wrap , pinSpacing : false ,…" at bounding box center [619, 313] width 606 height 398
type textarea "}); });"
paste textarea
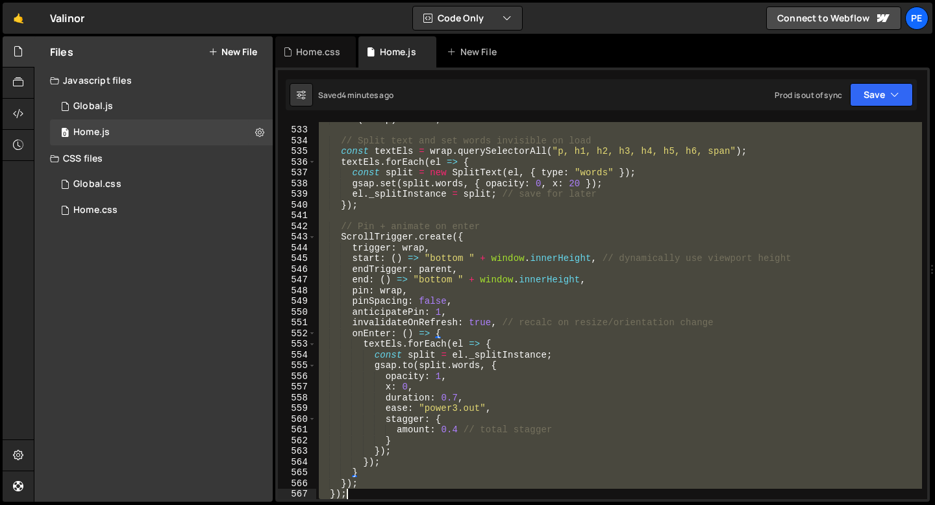
scroll to position [5780, 0]
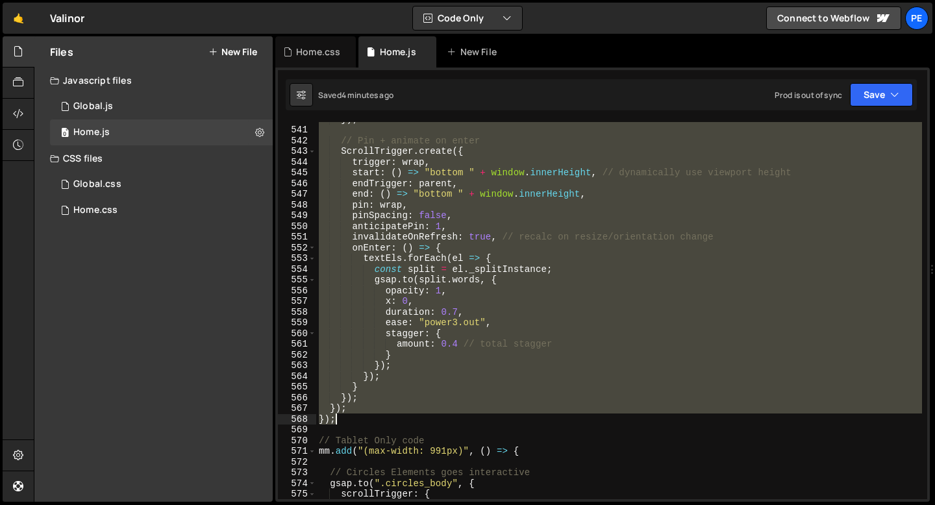
drag, startPoint x: 318, startPoint y: 231, endPoint x: 349, endPoint y: 421, distance: 191.9
click at [349, 421] on div "}) ; // Pin + animate on enter ScrollTrigger . create ({ trigger : wrap , start…" at bounding box center [619, 313] width 606 height 398
type textarea "}); });"
paste textarea
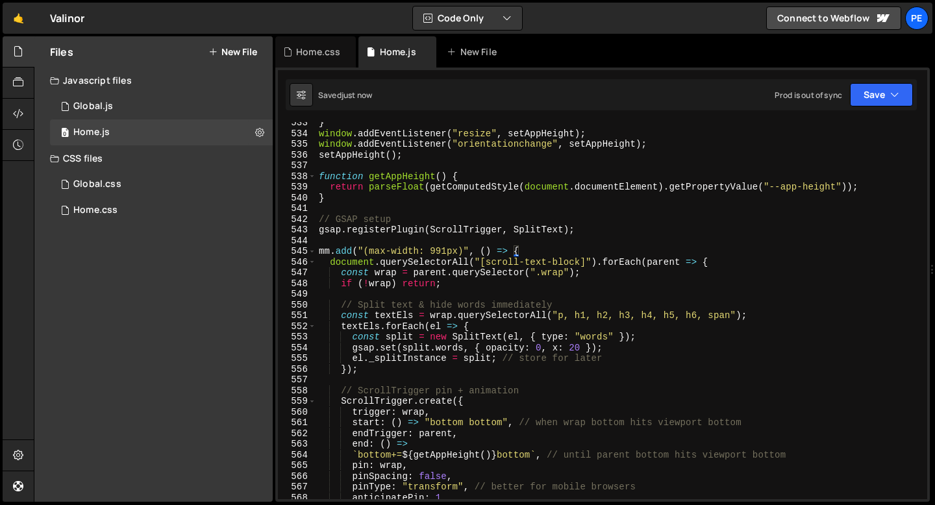
scroll to position [5701, 0]
click at [406, 234] on div "} window . addEventListener ( "resize" , setAppHeight ) ; window . addEventList…" at bounding box center [619, 316] width 606 height 398
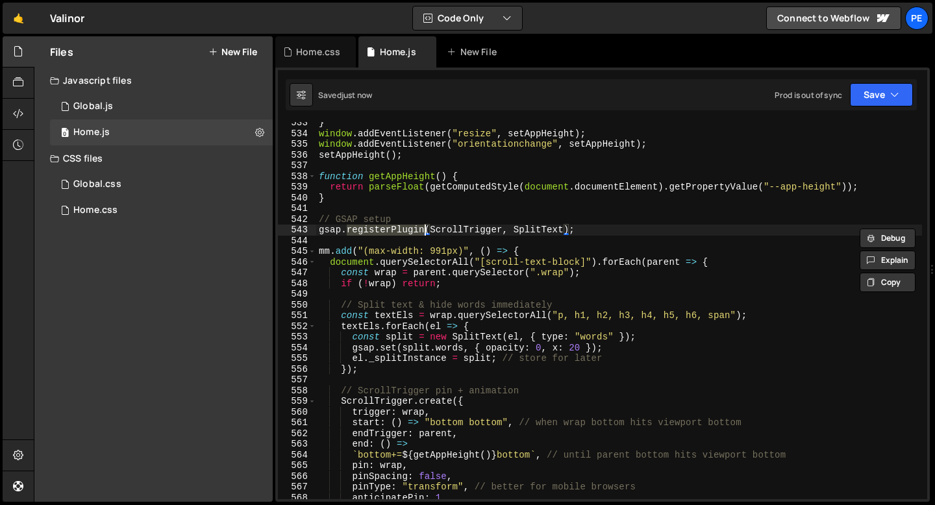
click at [406, 234] on div "} window . addEventListener ( "resize" , setAppHeight ) ; window . addEventList…" at bounding box center [619, 316] width 606 height 398
type textarea "gsap.registerPlugin(ScrollTrigger, SplitText);"
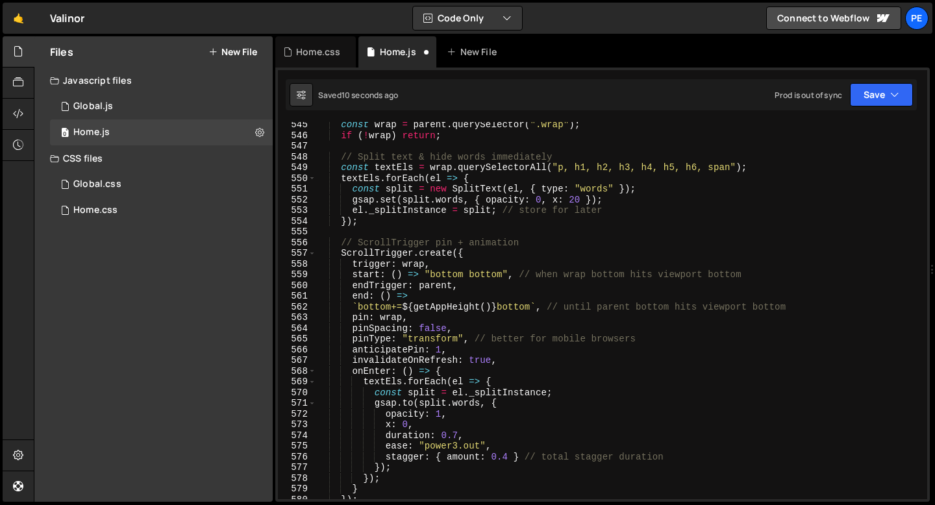
scroll to position [5828, 0]
click at [466, 369] on div "const wrap = parent . querySelector ( ".wrap" ) ; if ( ! wrap ) return ; // Spl…" at bounding box center [619, 318] width 606 height 398
click at [461, 350] on div "const wrap = parent . querySelector ( ".wrap" ) ; if ( ! wrap ) return ; // Spl…" at bounding box center [619, 318] width 606 height 398
type textarea "anticipatePin: 1,"
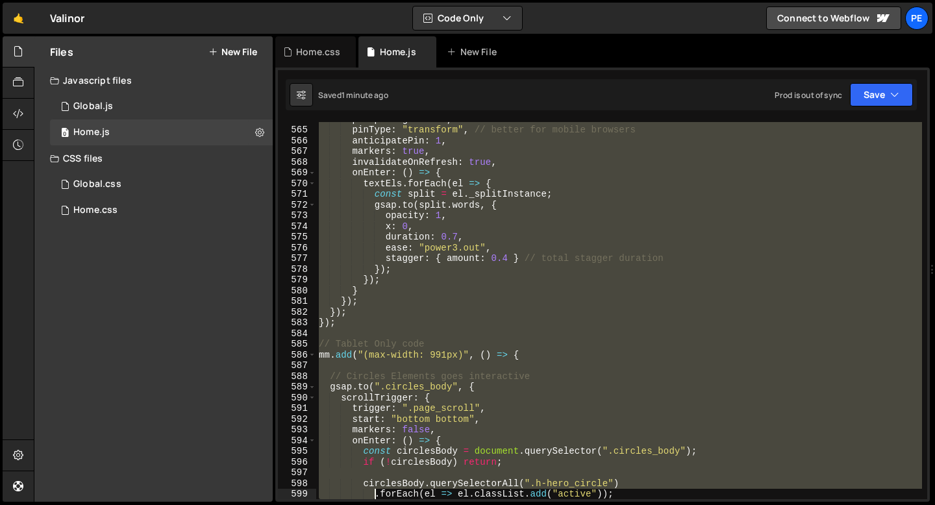
scroll to position [6112, 0]
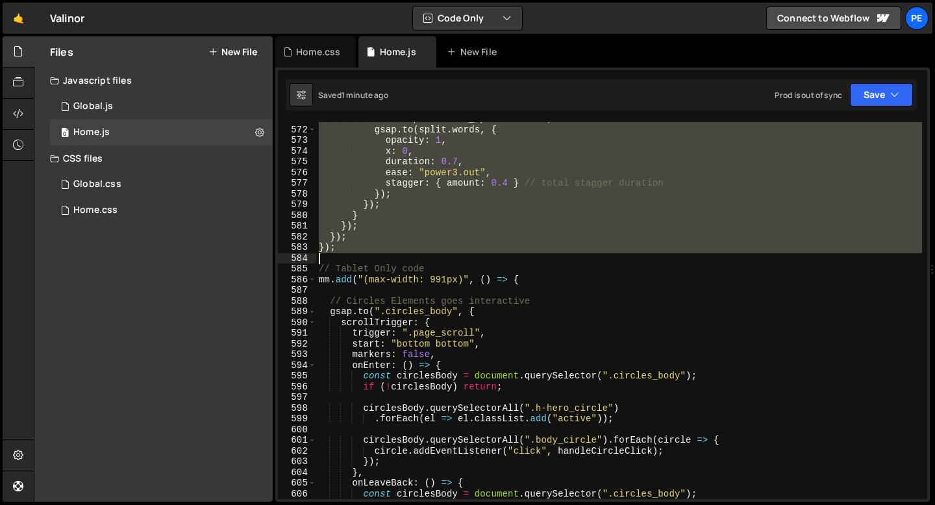
drag, startPoint x: 319, startPoint y: 220, endPoint x: 351, endPoint y: 250, distance: 44.1
click at [351, 251] on div "const split = el . _splitInstance ; gsap . to ( split . words , { opacity : 1 ,…" at bounding box center [619, 313] width 606 height 398
type textarea "}); });"
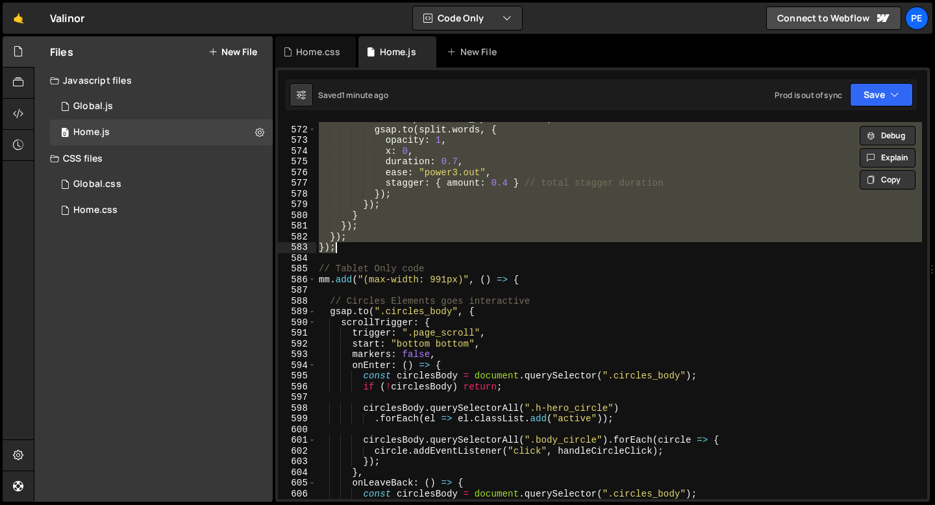
scroll to position [0, 1]
paste textarea
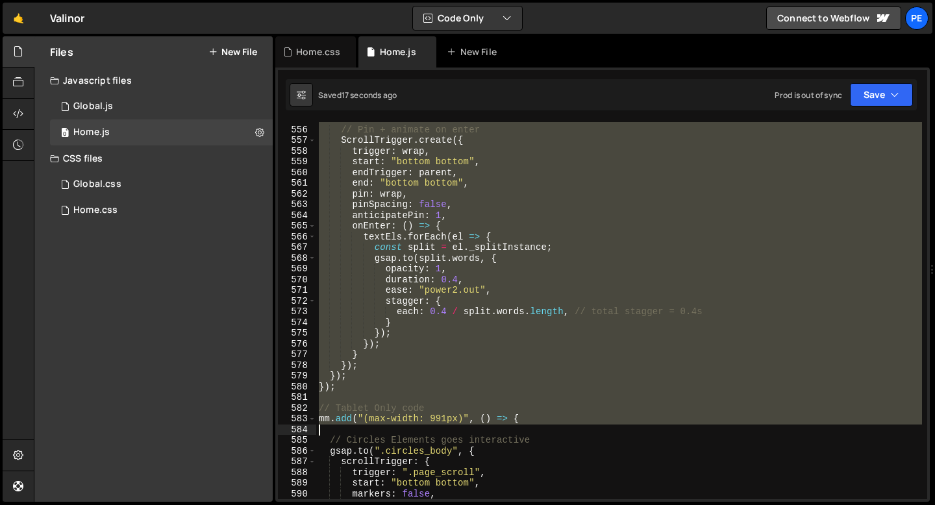
scroll to position [5941, 0]
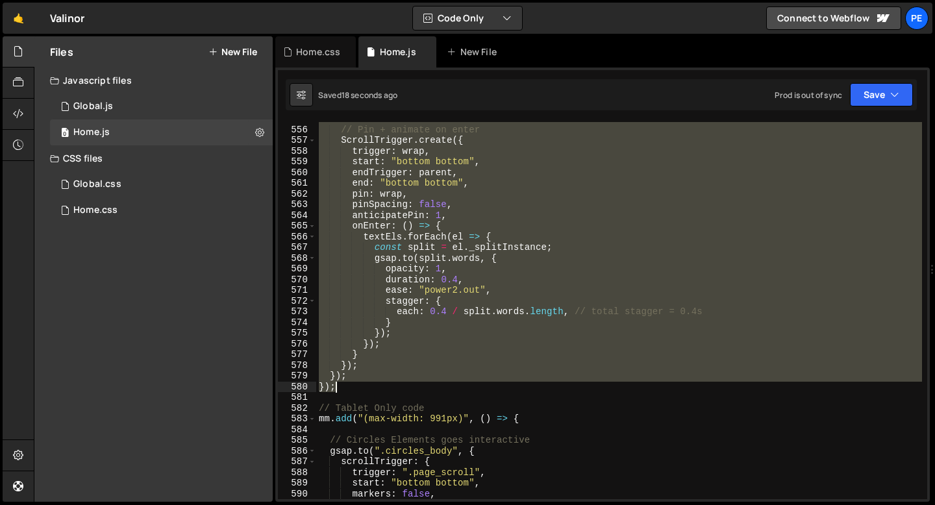
drag, startPoint x: 319, startPoint y: 251, endPoint x: 350, endPoint y: 384, distance: 136.5
click at [349, 384] on div "// Pin + animate on enter ScrollTrigger . create ({ trigger : wrap , start : "b…" at bounding box center [619, 313] width 606 height 398
type textarea "}); });"
paste textarea
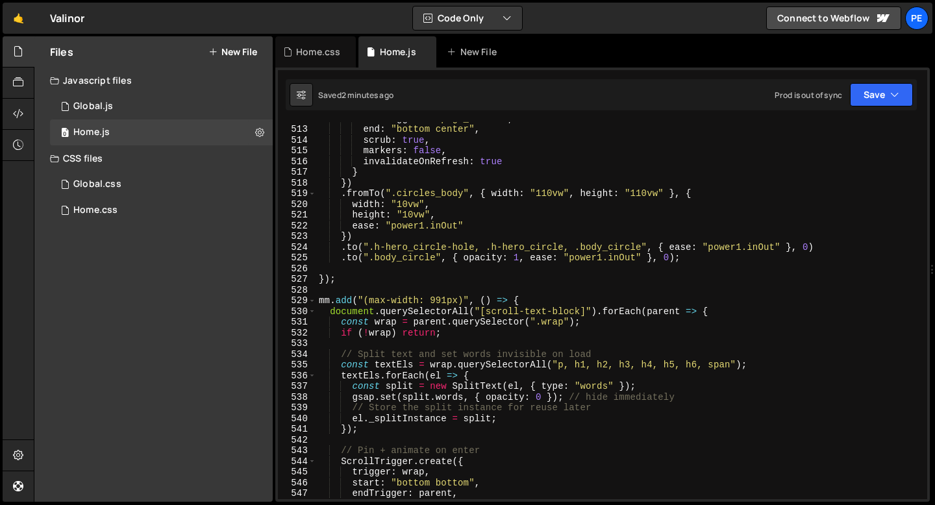
scroll to position [5370, 0]
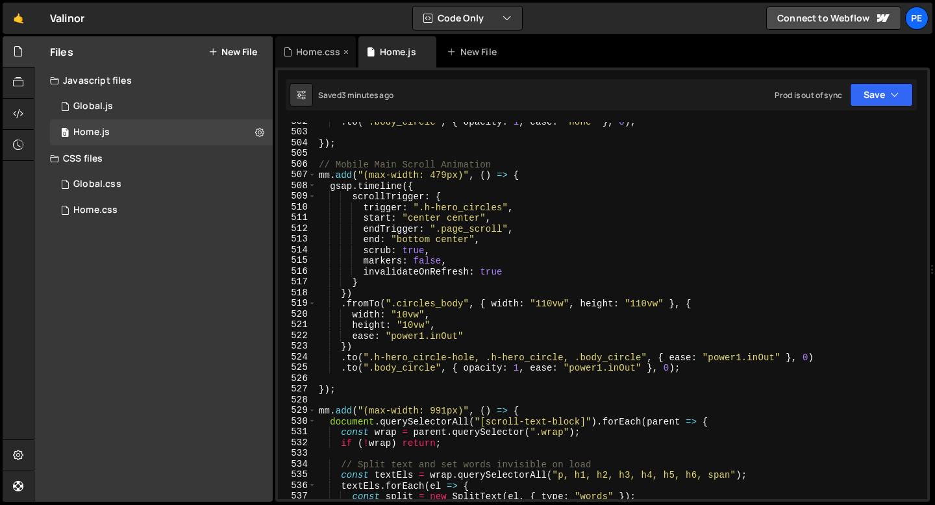
click at [332, 51] on div "Home.css" at bounding box center [318, 51] width 44 height 13
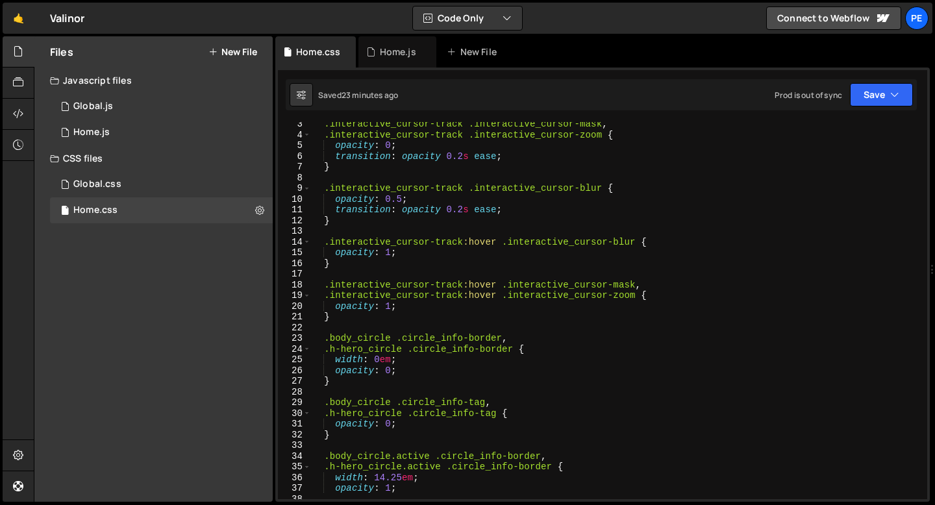
scroll to position [0, 0]
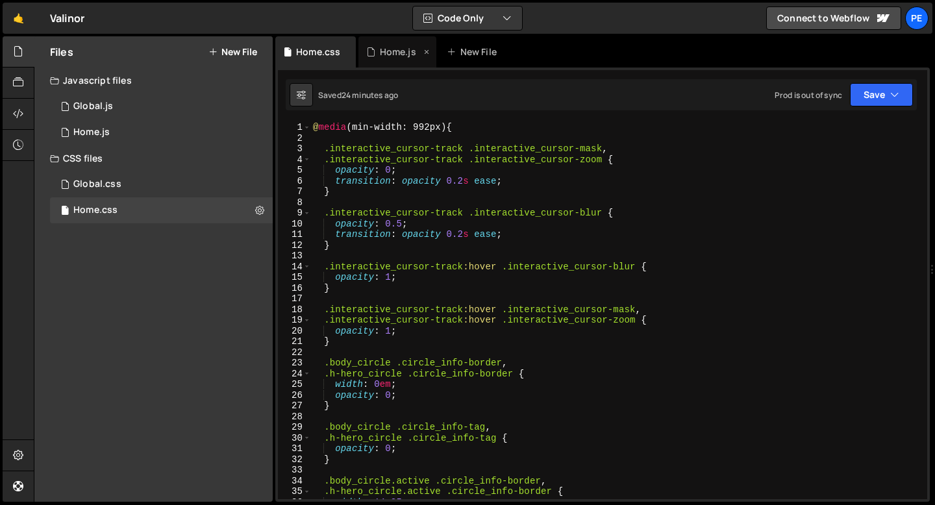
click at [380, 63] on div "Home.js" at bounding box center [397, 51] width 78 height 31
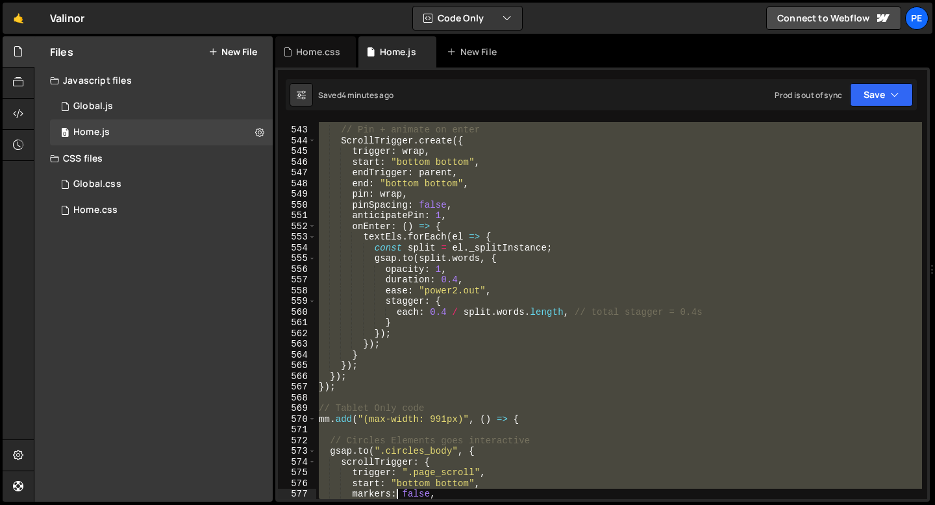
scroll to position [5887, 0]
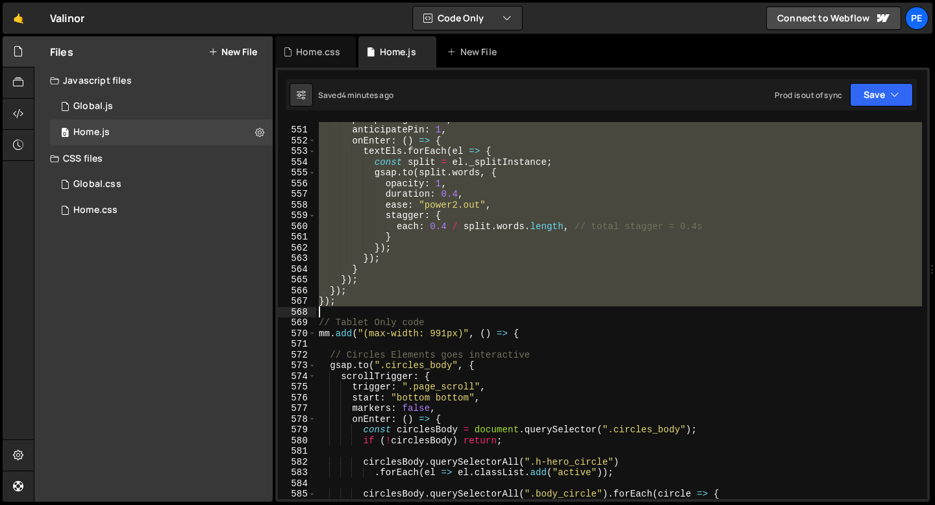
drag, startPoint x: 317, startPoint y: 189, endPoint x: 365, endPoint y: 306, distance: 126.9
click at [365, 306] on div "pinSpacing : false , anticipatePin : 1 , onEnter : ( ) => { textEls . forEach (…" at bounding box center [619, 313] width 606 height 398
type textarea "});"
paste textarea
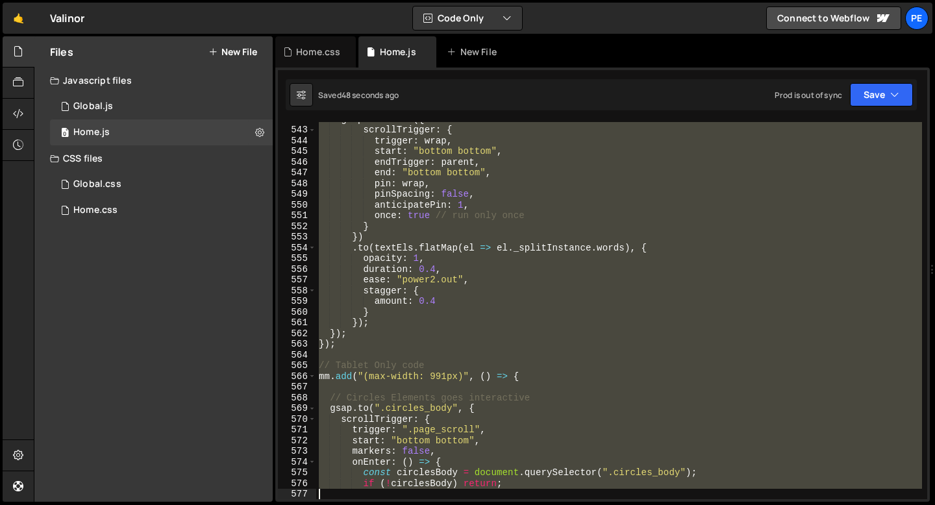
scroll to position [5823, 0]
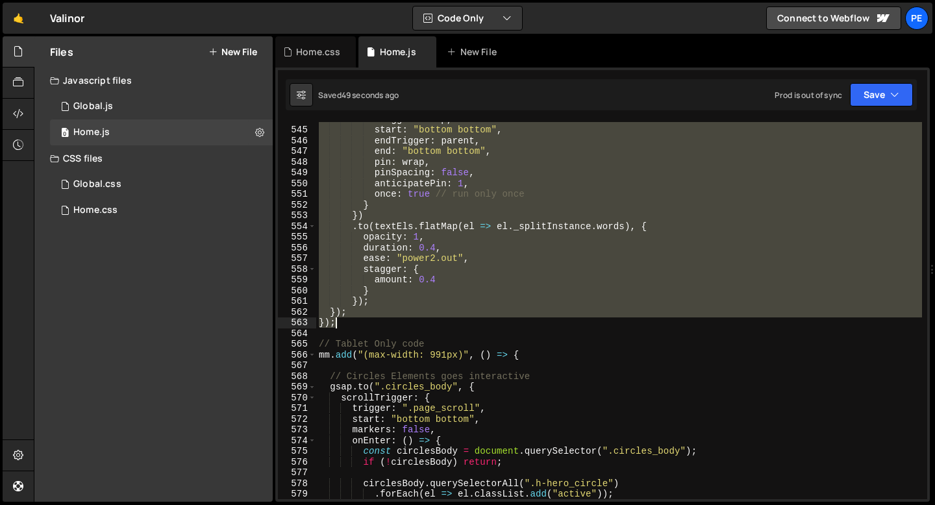
drag, startPoint x: 317, startPoint y: 161, endPoint x: 367, endPoint y: 324, distance: 170.4
click at [367, 323] on div "trigger : wrap , start : "bottom bottom" , endTrigger : parent , end : "bottom …" at bounding box center [619, 313] width 606 height 398
type textarea "}); });"
paste textarea
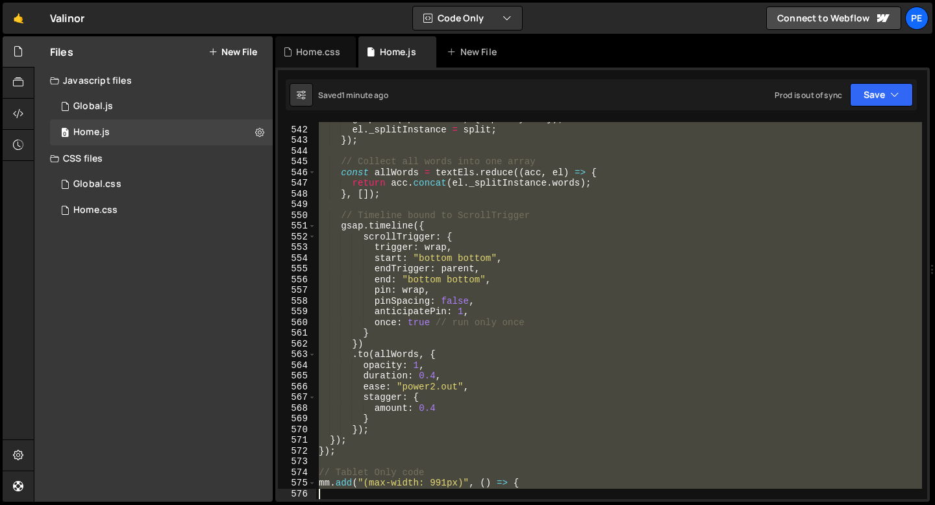
scroll to position [5844, 0]
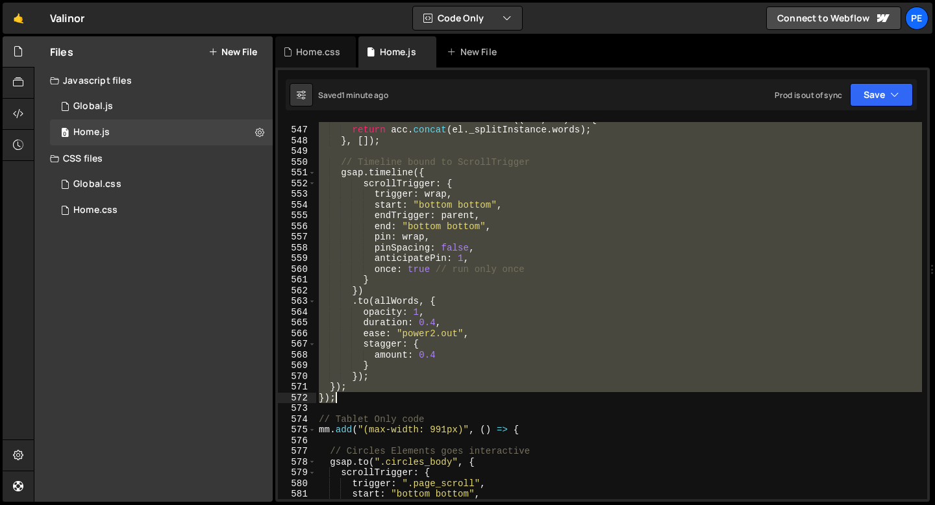
drag, startPoint x: 317, startPoint y: 190, endPoint x: 404, endPoint y: 393, distance: 220.7
click at [403, 393] on div "const allWords = textEls . reduce (( acc , el ) => { return acc . [GEOGRAPHIC_D…" at bounding box center [619, 313] width 606 height 398
type textarea "}); });"
paste textarea
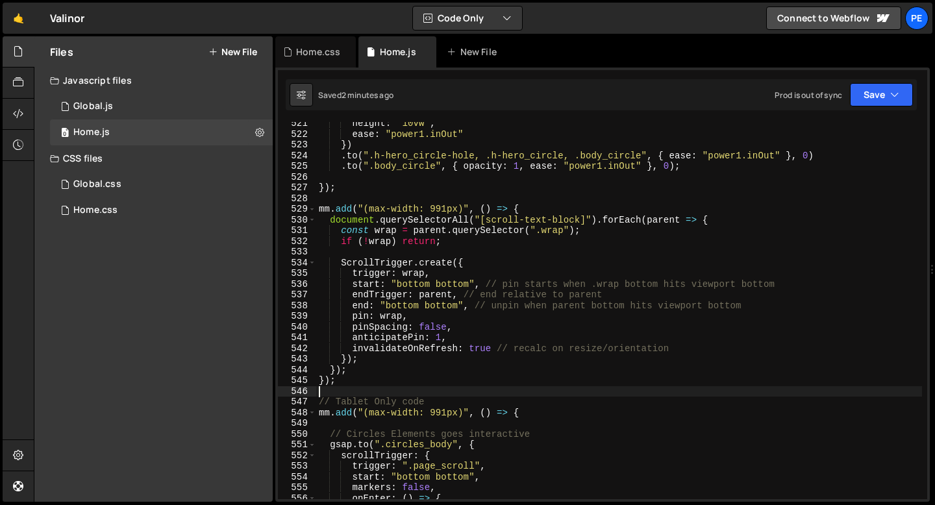
scroll to position [5568, 0]
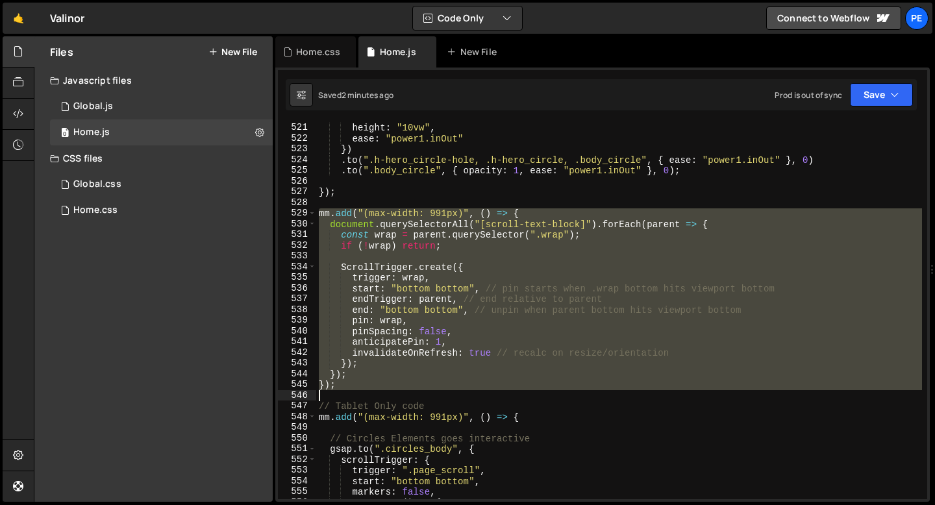
drag, startPoint x: 318, startPoint y: 215, endPoint x: 360, endPoint y: 387, distance: 176.5
click at [359, 389] on div "width : "10vw" , height : "10vw" , ease : "power1.inOut" }) . to ( ".h-hero_cir…" at bounding box center [619, 311] width 606 height 398
type textarea "}); });"
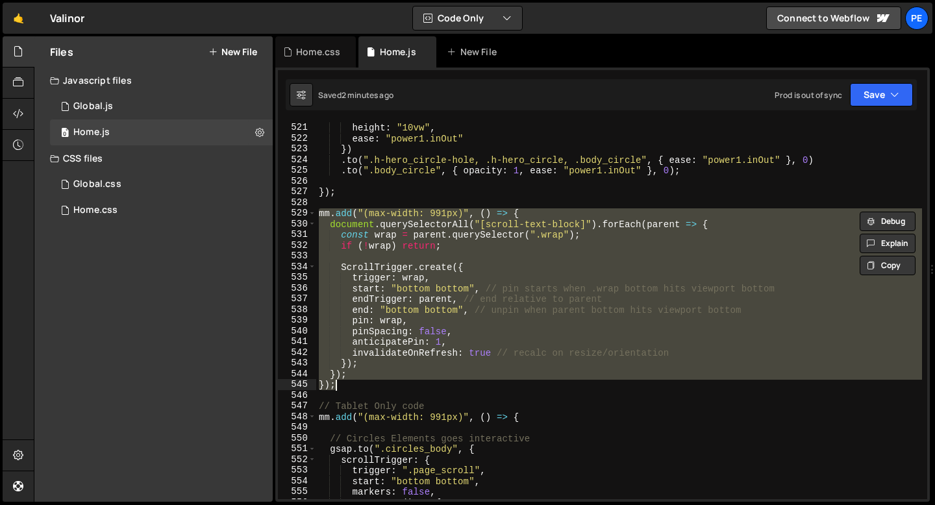
paste textarea
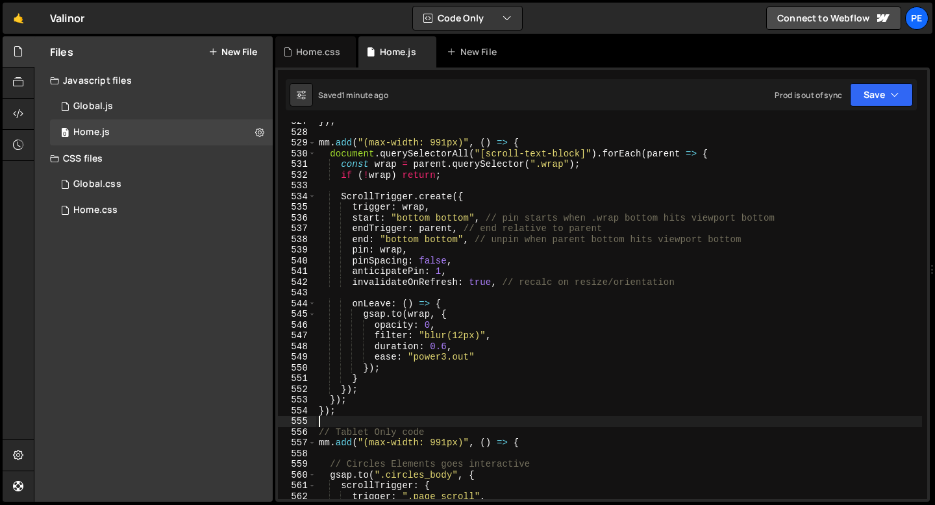
scroll to position [5638, 0]
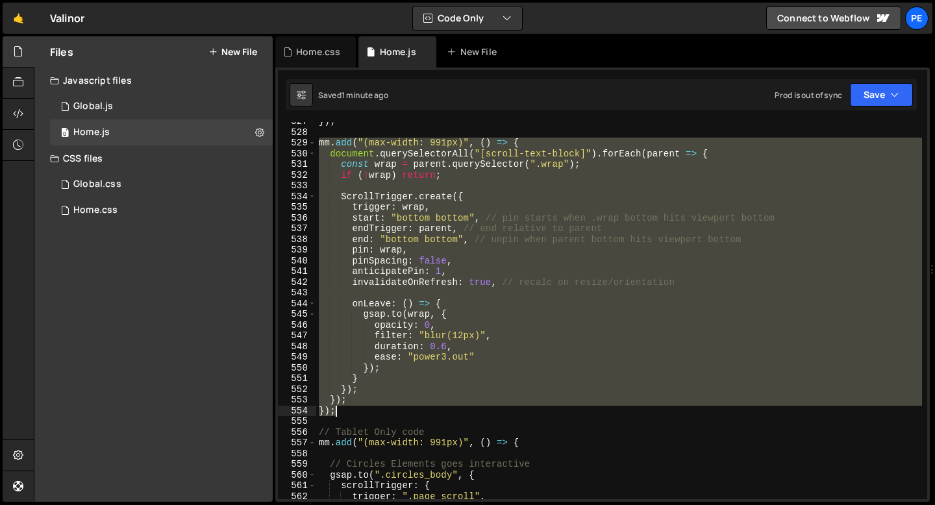
drag, startPoint x: 319, startPoint y: 144, endPoint x: 371, endPoint y: 407, distance: 267.9
click at [371, 407] on div "}) ; mm . add ( "(max-width: 991px)" , ( ) => { document . querySelectorAll ( "…" at bounding box center [619, 315] width 606 height 398
type textarea "}); });"
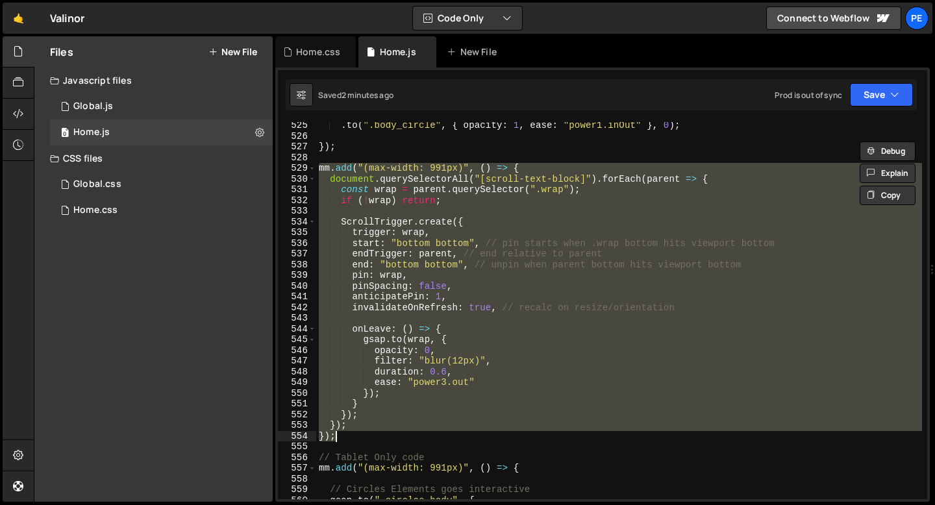
scroll to position [5603, 0]
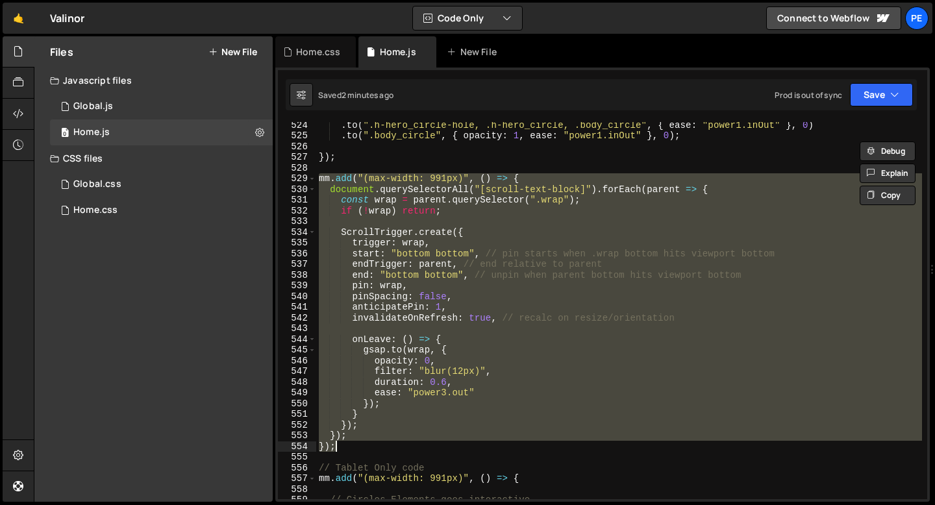
paste textarea
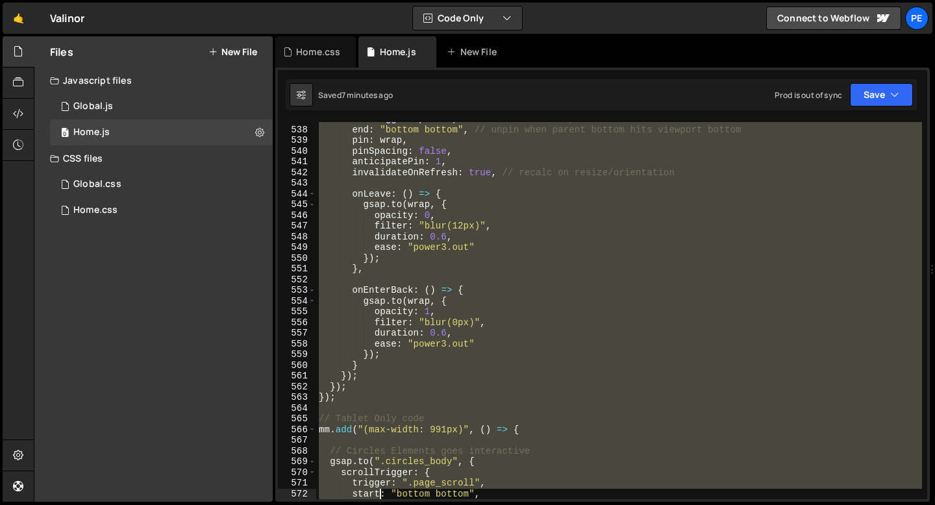
scroll to position [5758, 0]
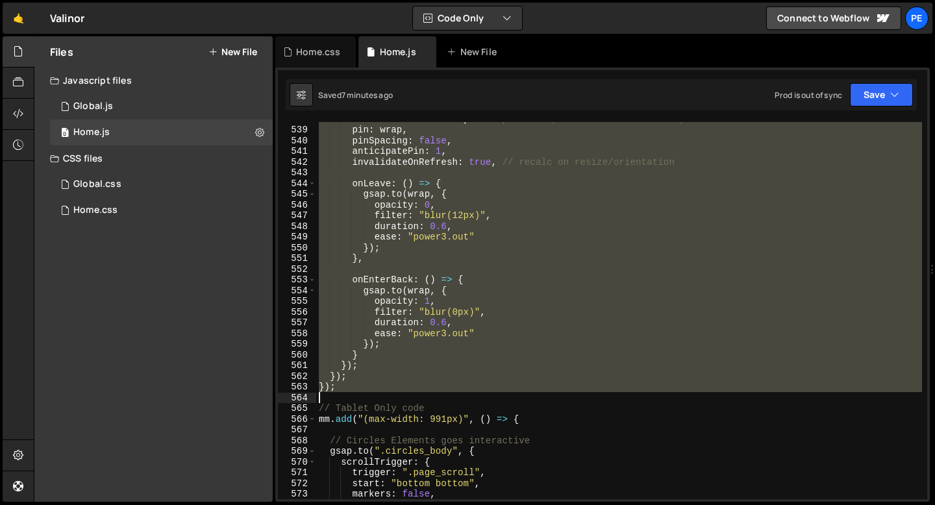
drag, startPoint x: 320, startPoint y: 249, endPoint x: 359, endPoint y: 391, distance: 147.4
click at [359, 391] on div "end : "bottom bottom" , // unpin when parent bottom hits viewport bottom pin : …" at bounding box center [619, 313] width 606 height 398
type textarea "}); });"
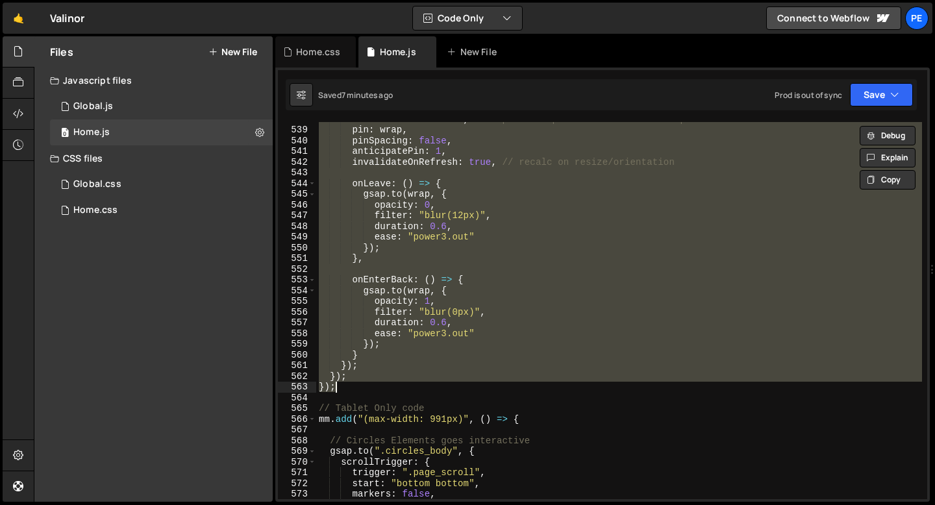
paste textarea
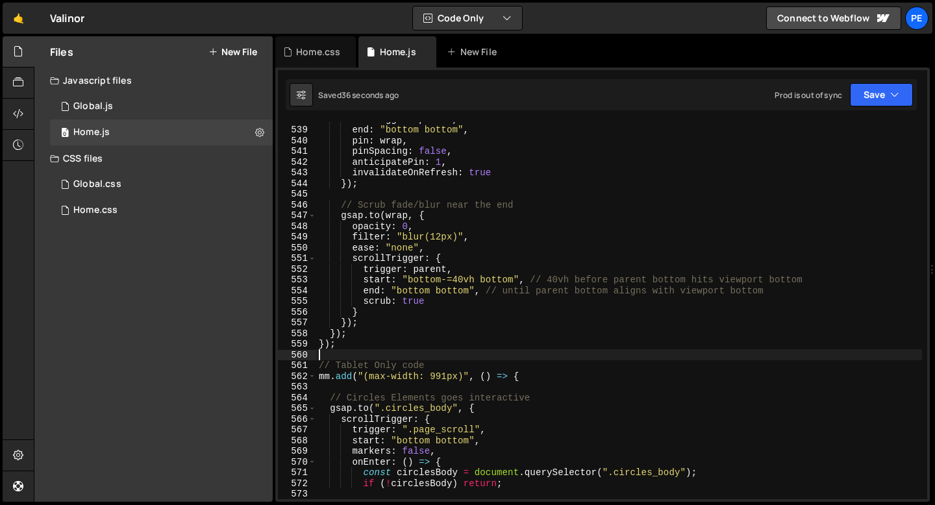
click at [459, 276] on div "endTrigger : parent , end : "bottom bottom" , pin : wrap , pinSpacing : false ,…" at bounding box center [619, 313] width 606 height 398
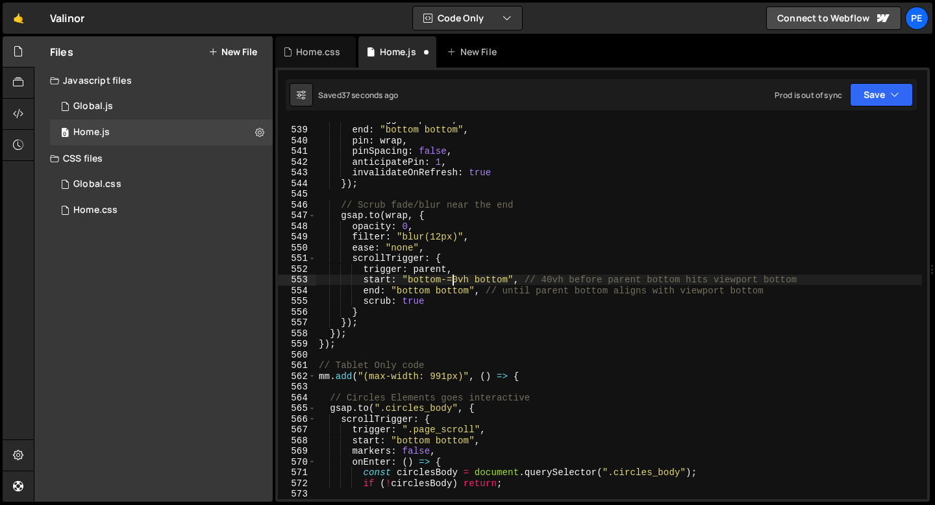
scroll to position [0, 9]
click at [458, 266] on div "endTrigger : parent , end : "bottom bottom" , pin : wrap , pinSpacing : false ,…" at bounding box center [619, 313] width 606 height 398
type textarea "trigger: parent,"
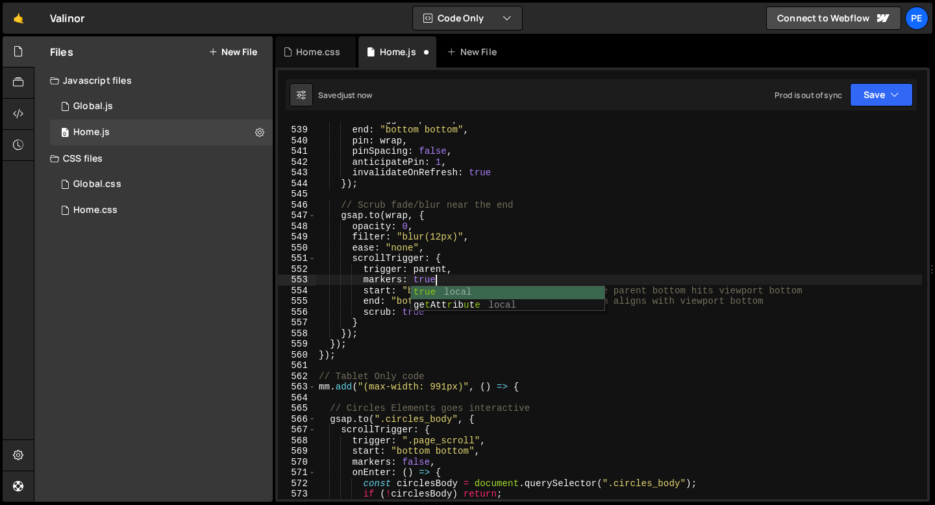
scroll to position [0, 8]
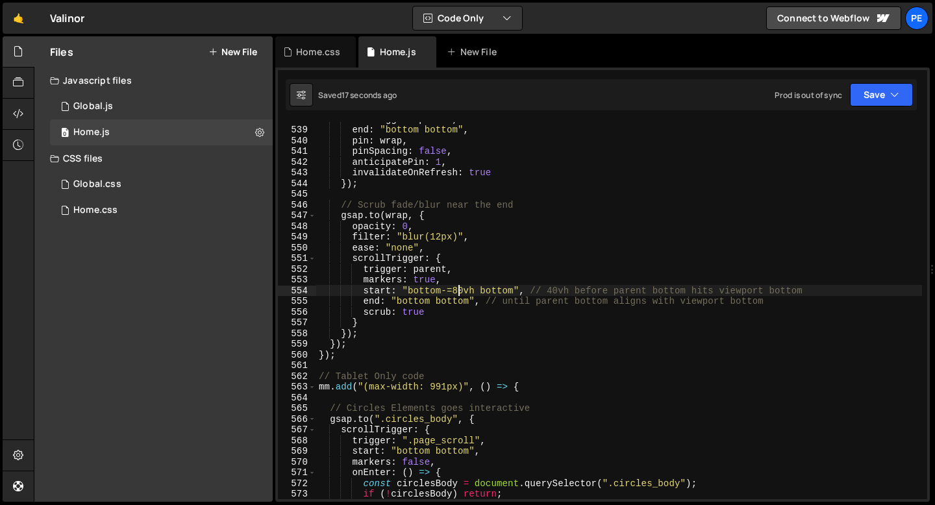
click at [457, 292] on div "endTrigger : parent , end : "bottom bottom" , pin : wrap , pinSpacing : false ,…" at bounding box center [619, 313] width 606 height 398
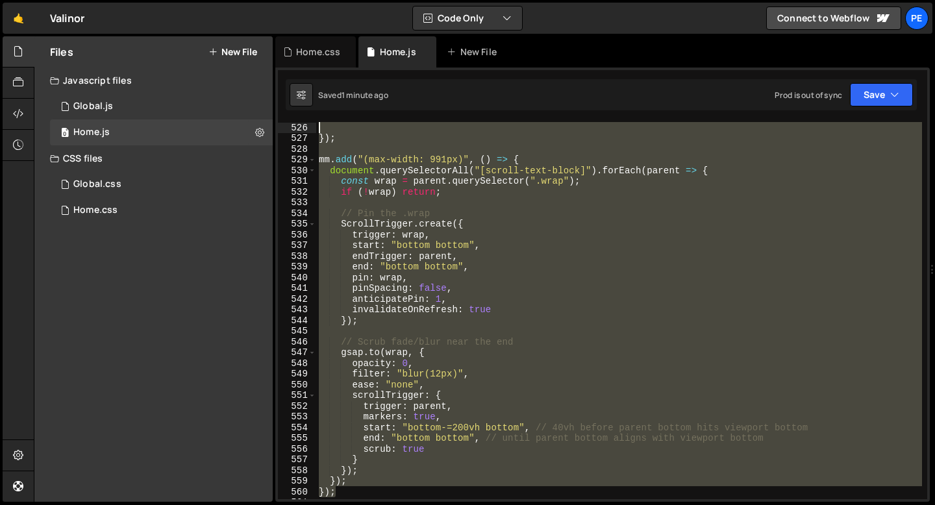
scroll to position [5526, 0]
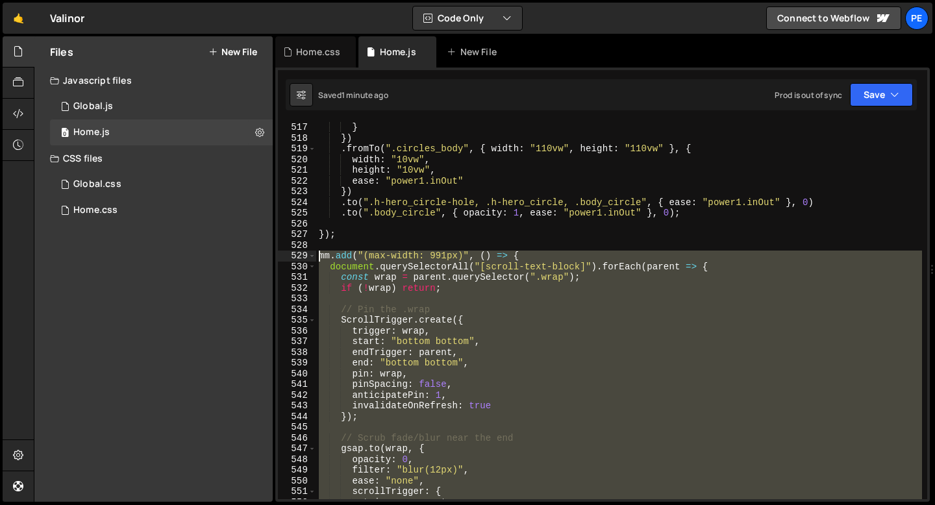
drag, startPoint x: 343, startPoint y: 352, endPoint x: 304, endPoint y: 252, distance: 106.4
click at [304, 252] on div "start: "bottom-=200vh bottom", // 40vh before parent bottom hits viewport botto…" at bounding box center [602, 310] width 649 height 377
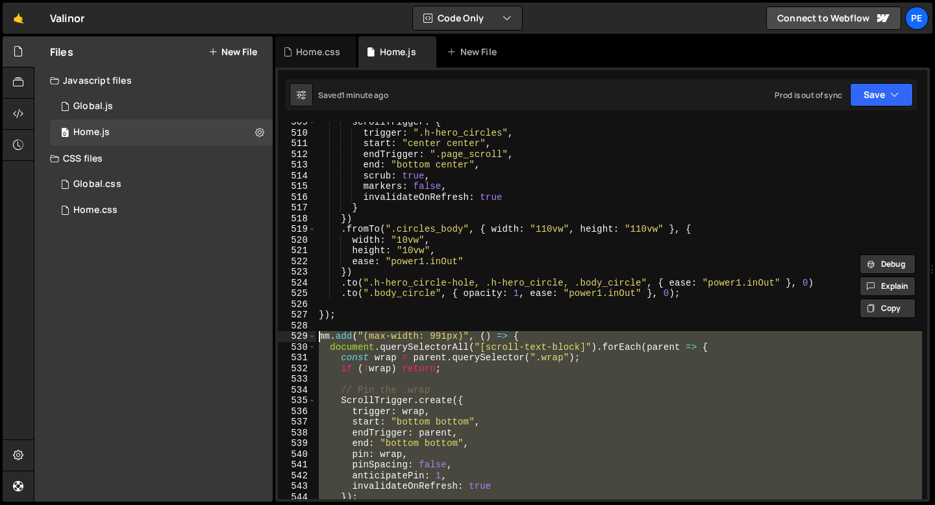
scroll to position [5409, 0]
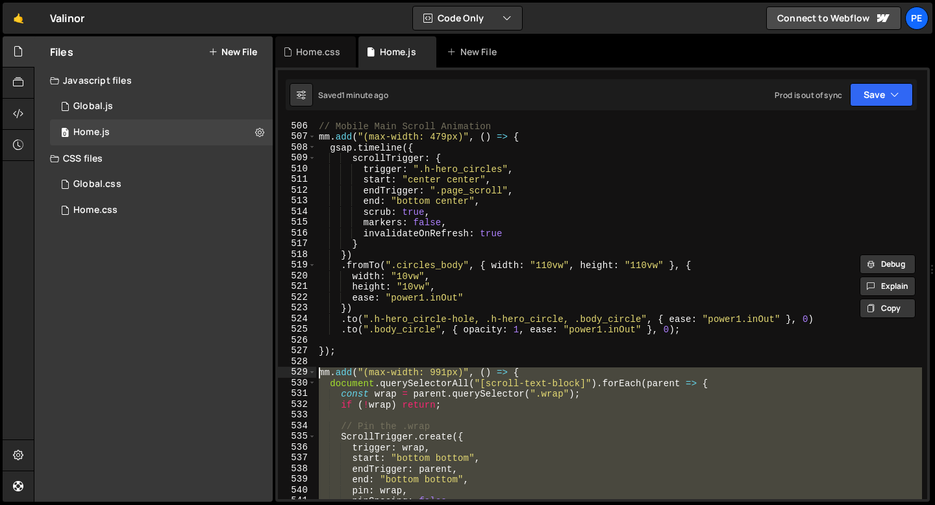
click at [443, 300] on div "// Mobile Main Scroll Animation mm . add ( "(max-width: 479px)" , ( ) => { gsap…" at bounding box center [619, 320] width 606 height 398
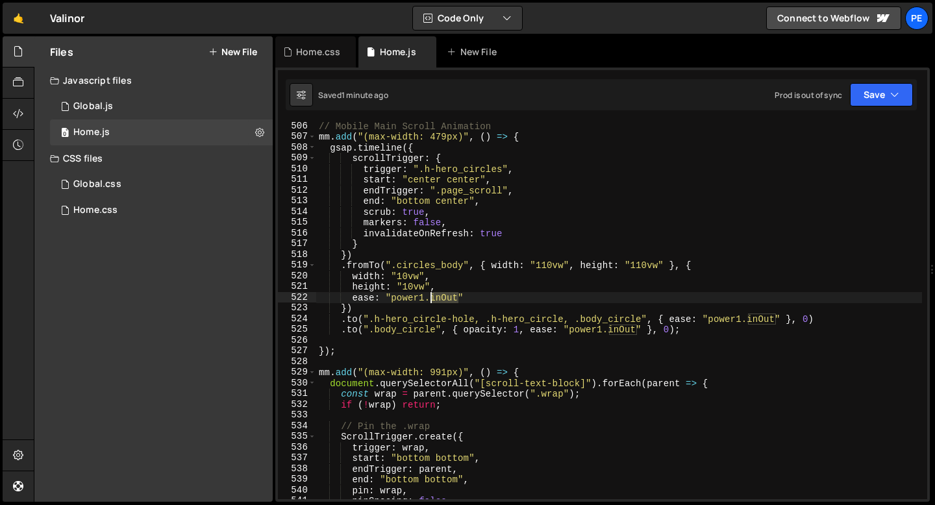
click at [443, 300] on div "// Mobile Main Scroll Animation mm . add ( "(max-width: 479px)" , ( ) => { gsap…" at bounding box center [619, 320] width 606 height 398
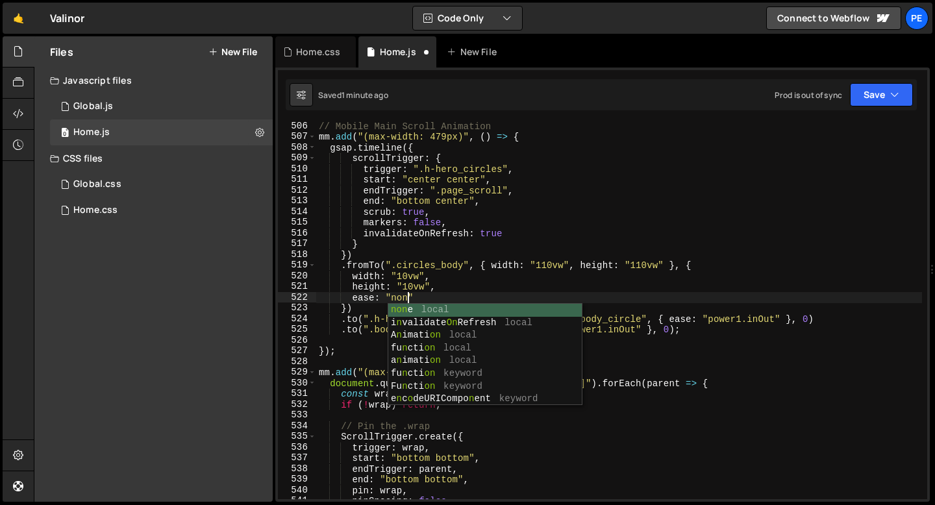
scroll to position [0, 6]
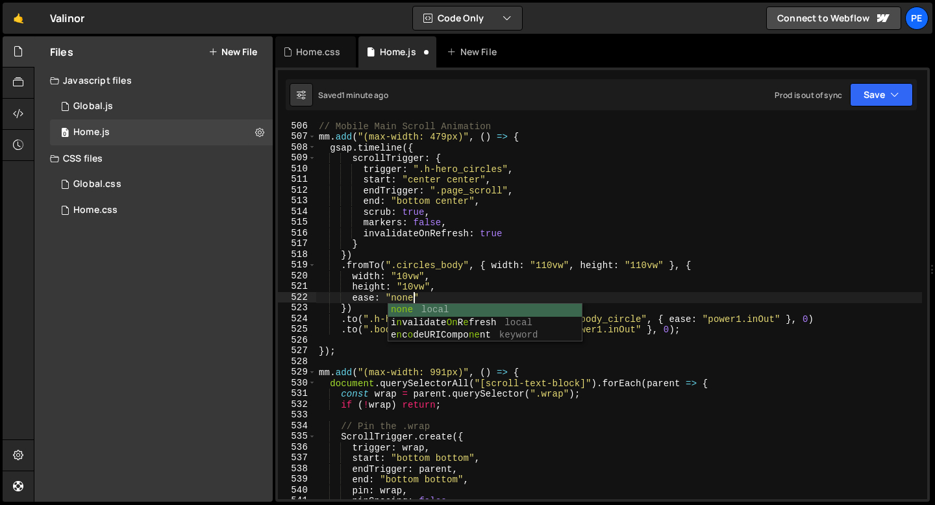
click at [631, 328] on div "// Mobile Main Scroll Animation mm . add ( "(max-width: 479px)" , ( ) => { gsap…" at bounding box center [619, 320] width 606 height 398
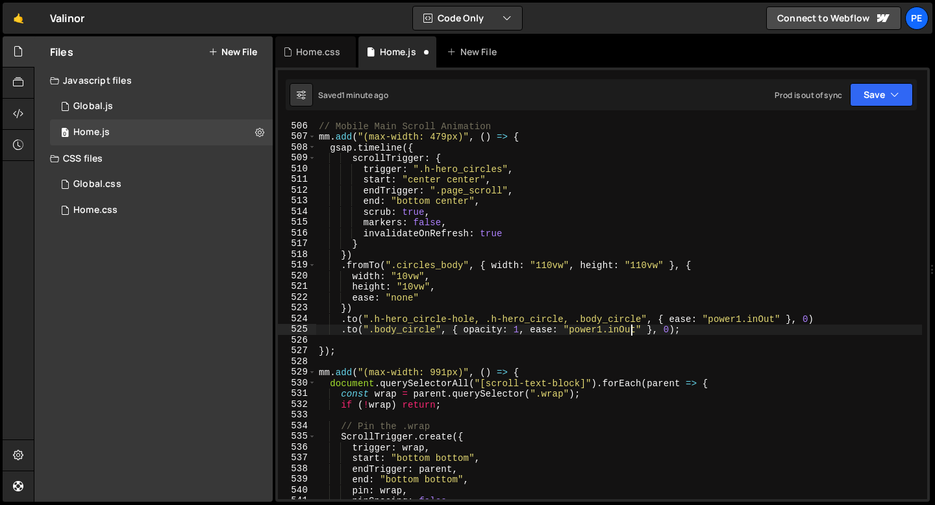
click at [631, 328] on div "// Mobile Main Scroll Animation mm . add ( "(max-width: 479px)" , ( ) => { gsap…" at bounding box center [619, 320] width 606 height 398
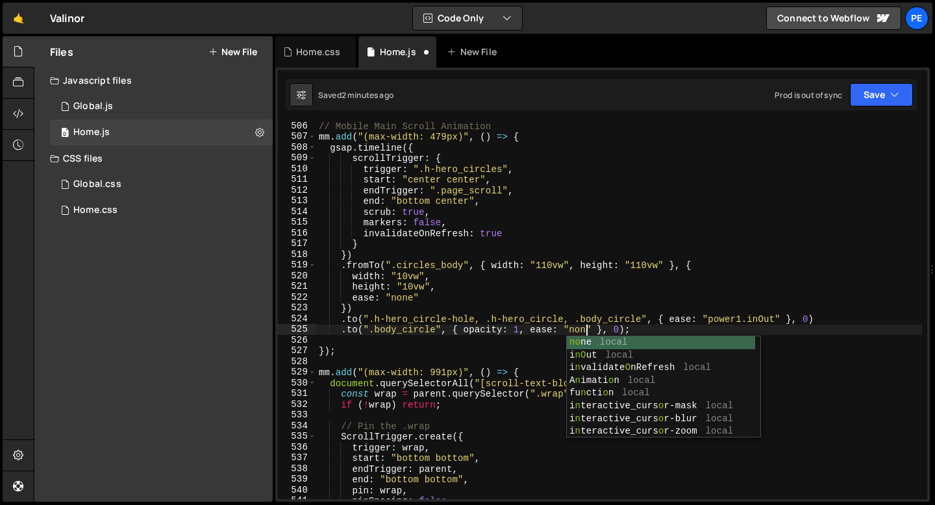
scroll to position [0, 19]
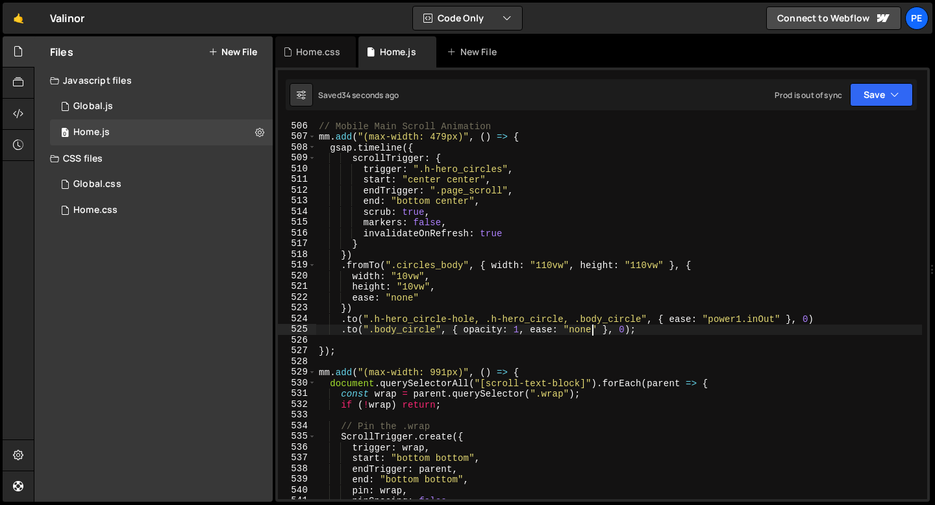
click at [574, 330] on div "// Mobile Main Scroll Animation mm . add ( "(max-width: 479px)" , ( ) => { gsap…" at bounding box center [619, 320] width 606 height 398
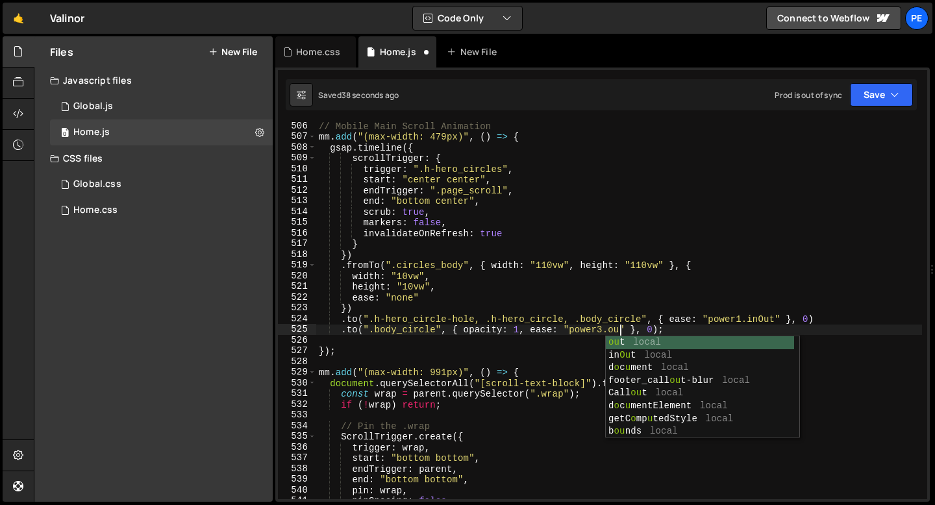
scroll to position [0, 21]
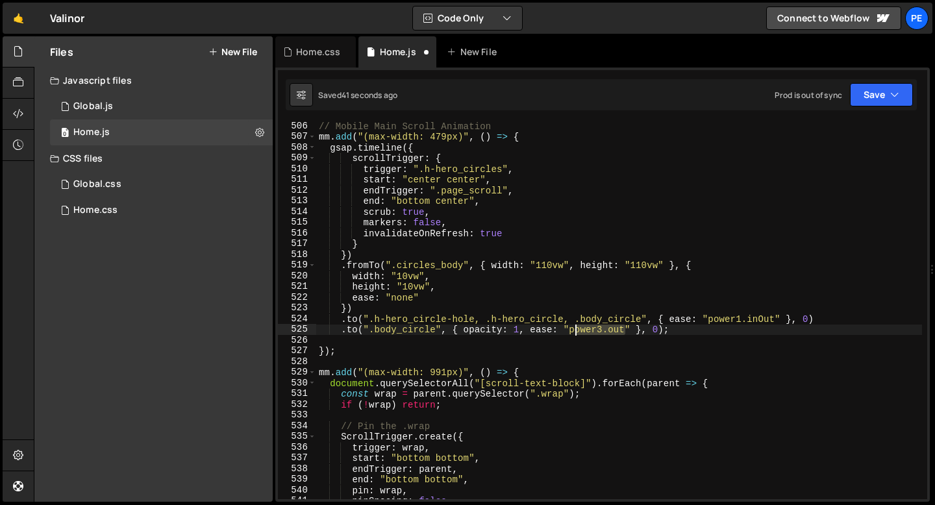
drag, startPoint x: 624, startPoint y: 330, endPoint x: 570, endPoint y: 332, distance: 53.9
click at [570, 332] on div "// Mobile Main Scroll Animation mm . add ( "(max-width: 479px)" , ( ) => { gsap…" at bounding box center [619, 320] width 606 height 398
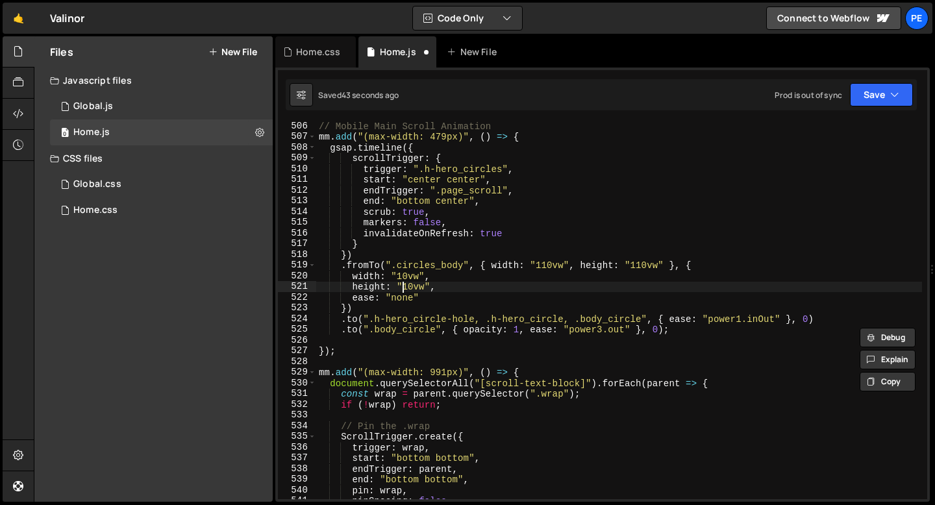
click at [404, 291] on div "// Mobile Main Scroll Animation mm . add ( "(max-width: 479px)" , ( ) => { gsap…" at bounding box center [619, 320] width 606 height 398
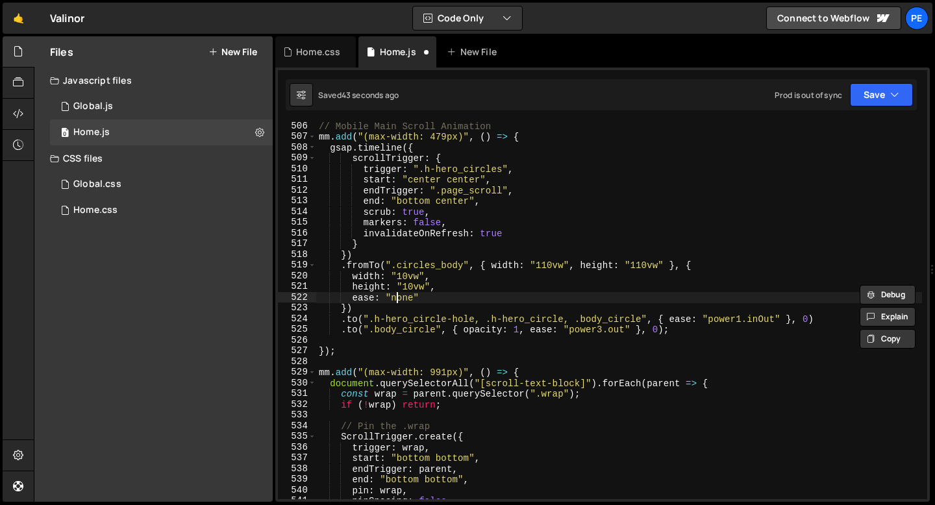
click at [397, 298] on div "// Mobile Main Scroll Animation mm . add ( "(max-width: 479px)" , ( ) => { gsap…" at bounding box center [619, 320] width 606 height 398
paste textarea "power3.out"
click at [424, 295] on div "// Mobile Main Scroll Animation mm . add ( "(max-width: 479px)" , ( ) => { gsap…" at bounding box center [619, 320] width 606 height 398
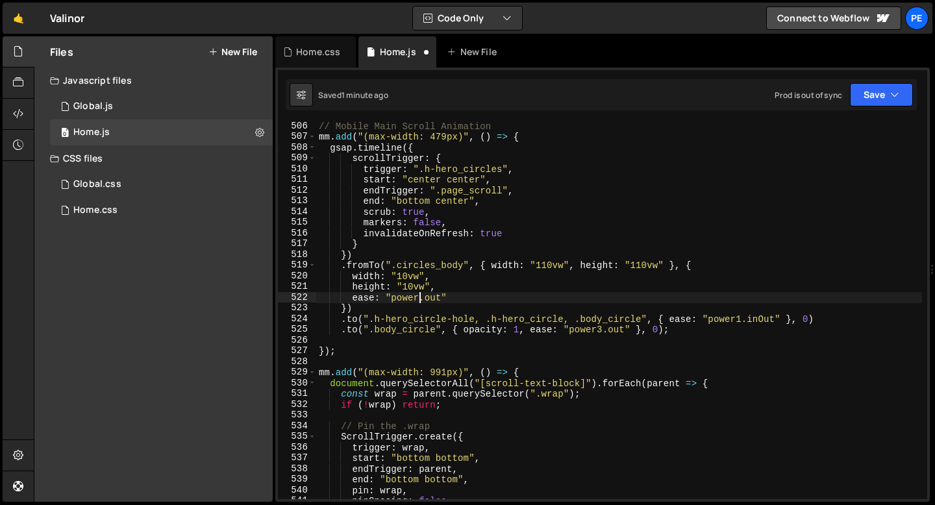
scroll to position [0, 7]
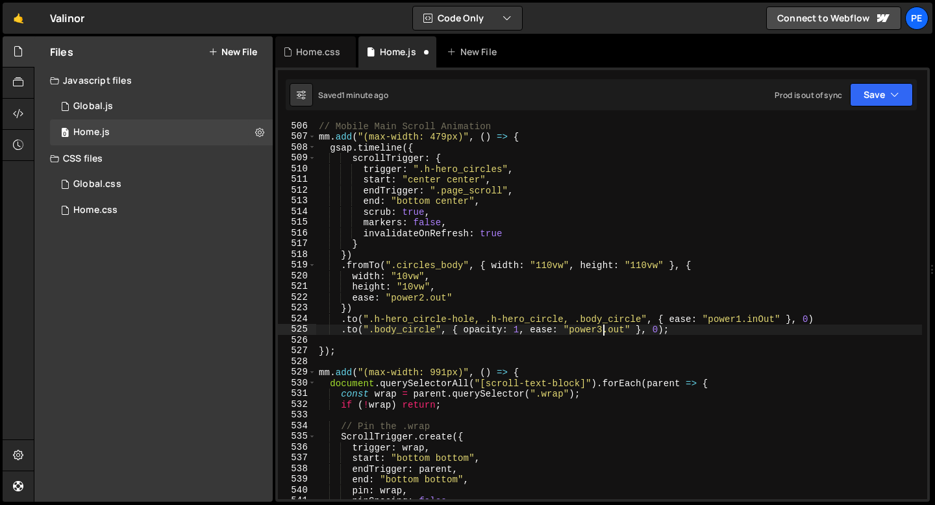
click at [602, 327] on div "// Mobile Main Scroll Animation mm . add ( "(max-width: 479px)" , ( ) => { gsap…" at bounding box center [619, 320] width 606 height 398
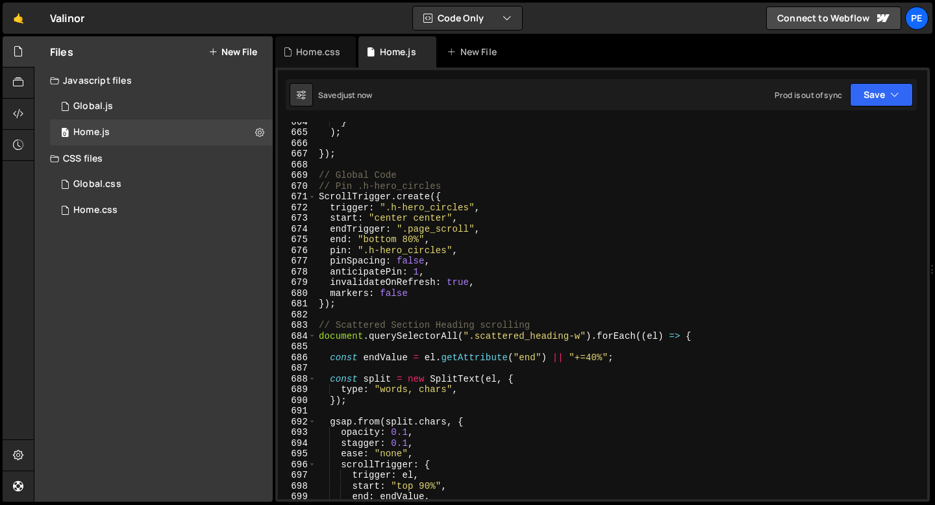
scroll to position [7080, 0]
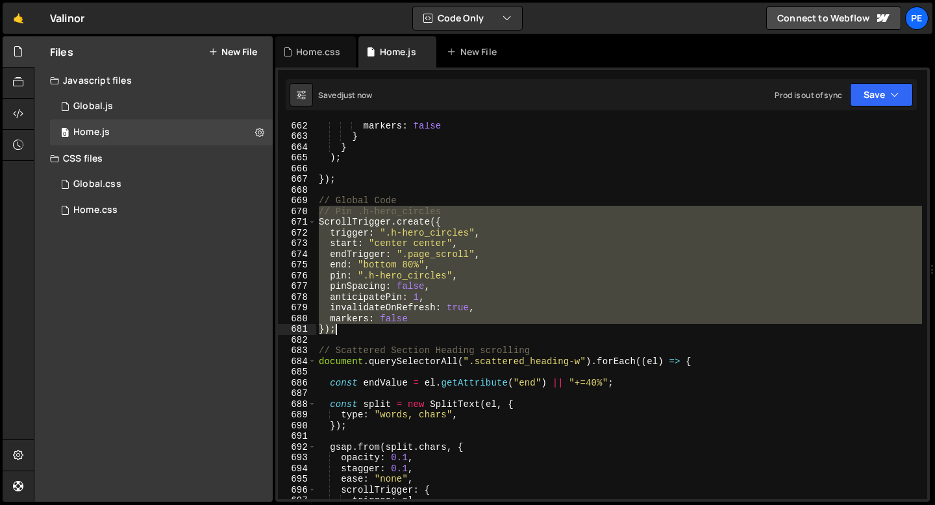
drag, startPoint x: 320, startPoint y: 214, endPoint x: 340, endPoint y: 326, distance: 114.7
click at [340, 326] on div "markers : false } } ) ; }) ; // Global Code // Pin .h-hero_circles ScrollTrigge…" at bounding box center [619, 319] width 606 height 398
type textarea "markers: false });"
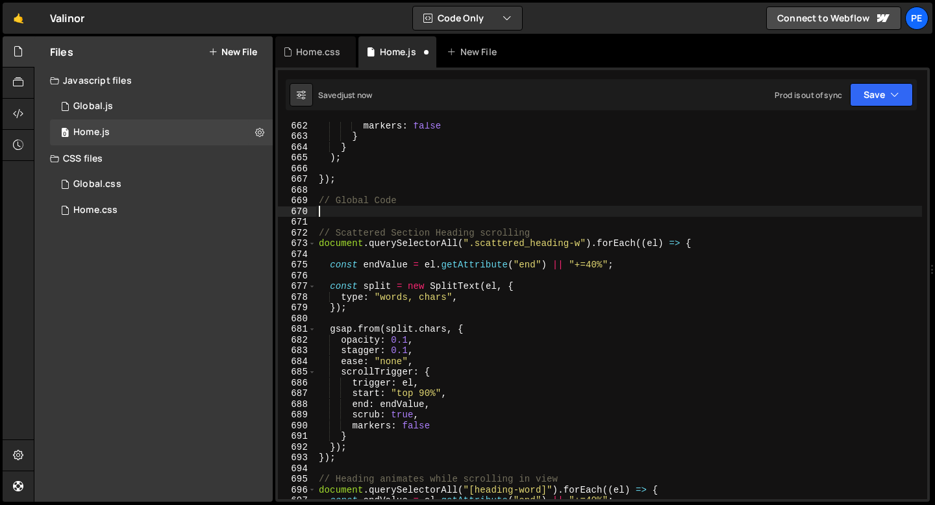
click at [369, 186] on div "markers : false } } ) ; }) ; // Global Code // Scattered Section Heading scroll…" at bounding box center [619, 319] width 606 height 398
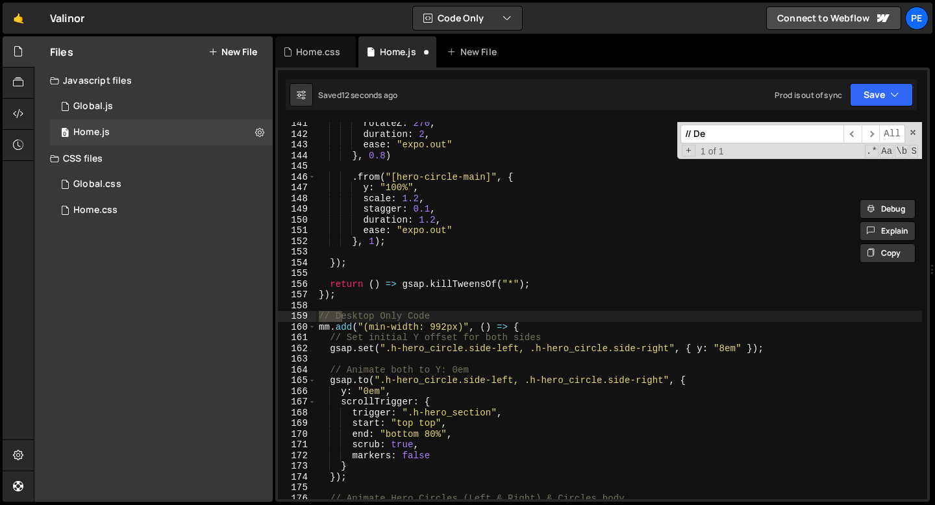
scroll to position [1503, 0]
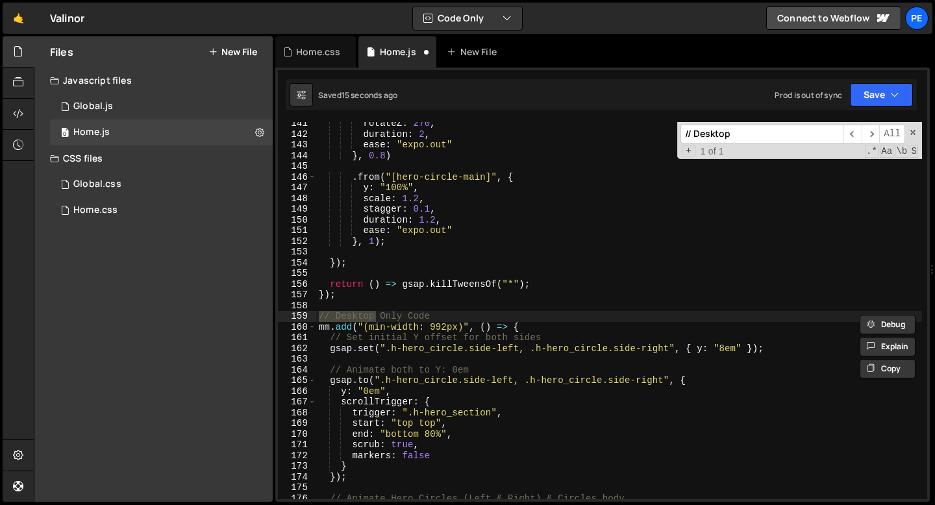
type input "// Desktop"
type textarea "mm.add("(min-width: 992px)", () => {"
click at [530, 327] on div "rotateZ : 270 , duration : 2 , ease : "expo.out" } , 0.8 ) . from ( "[hero-circ…" at bounding box center [619, 317] width 606 height 398
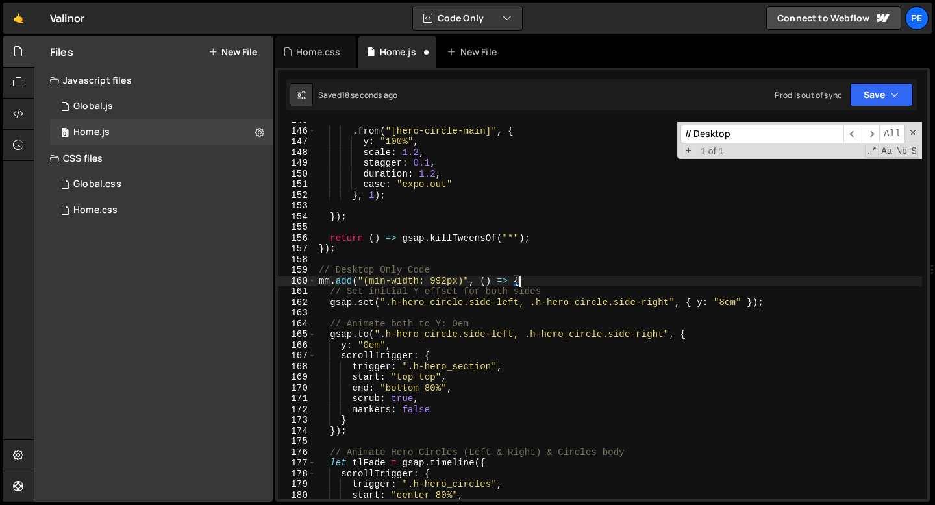
scroll to position [1559, 0]
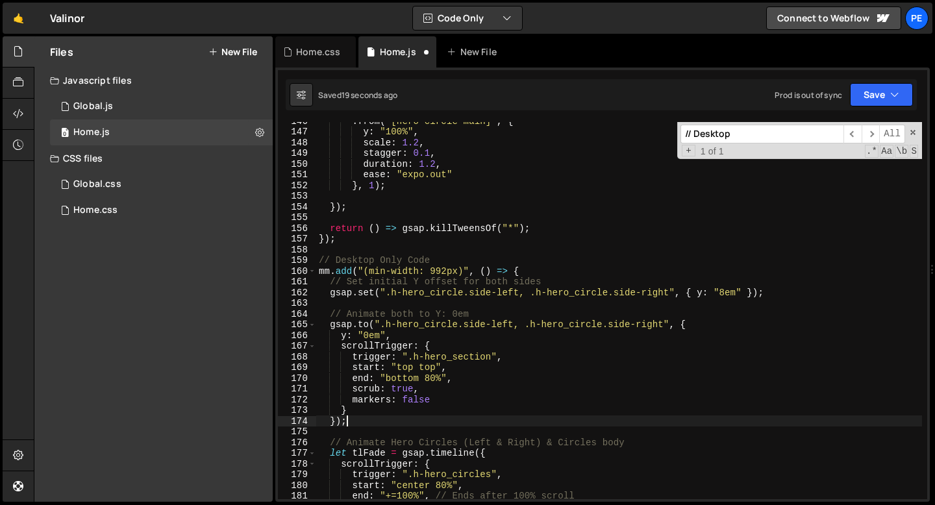
click at [373, 424] on div ". from ( "[hero-circle-main]" , { y : "100%" , scale : 1.2 , stagger : 0.1 , du…" at bounding box center [619, 315] width 606 height 398
type textarea "});"
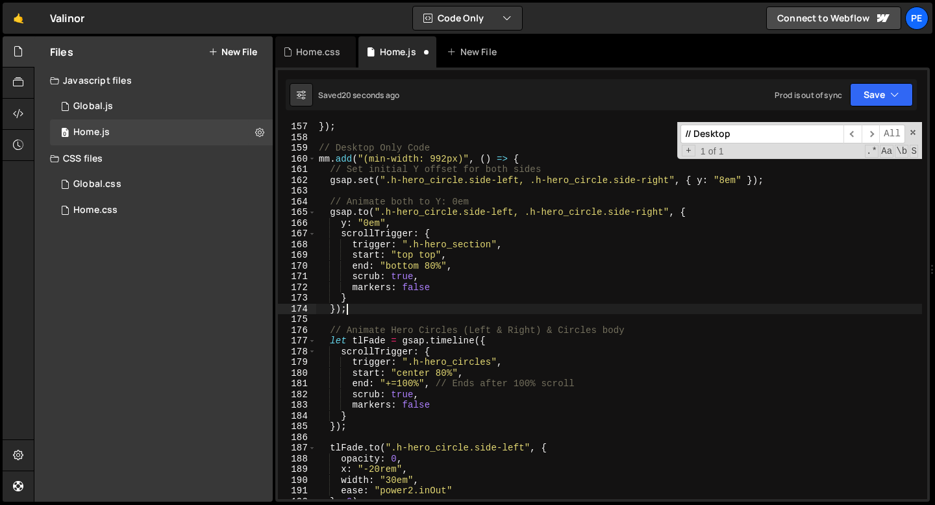
scroll to position [1671, 0]
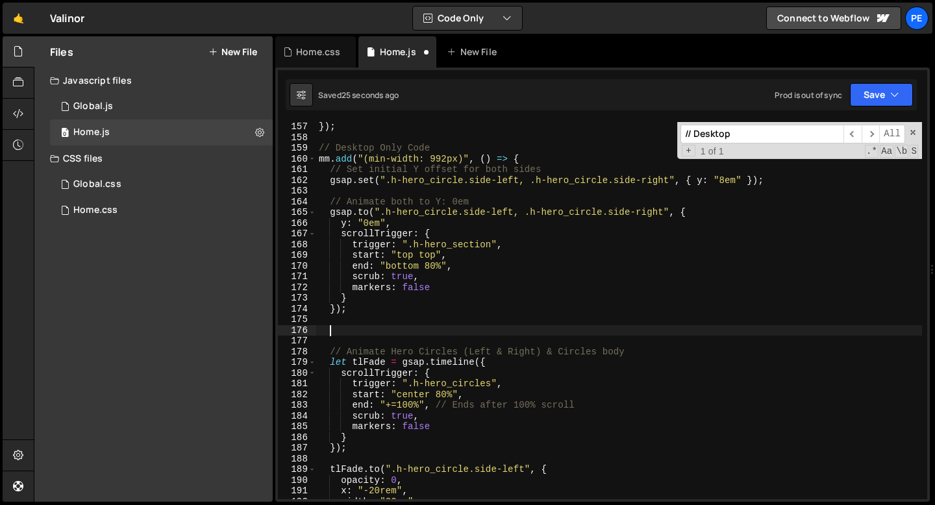
paste textarea "});"
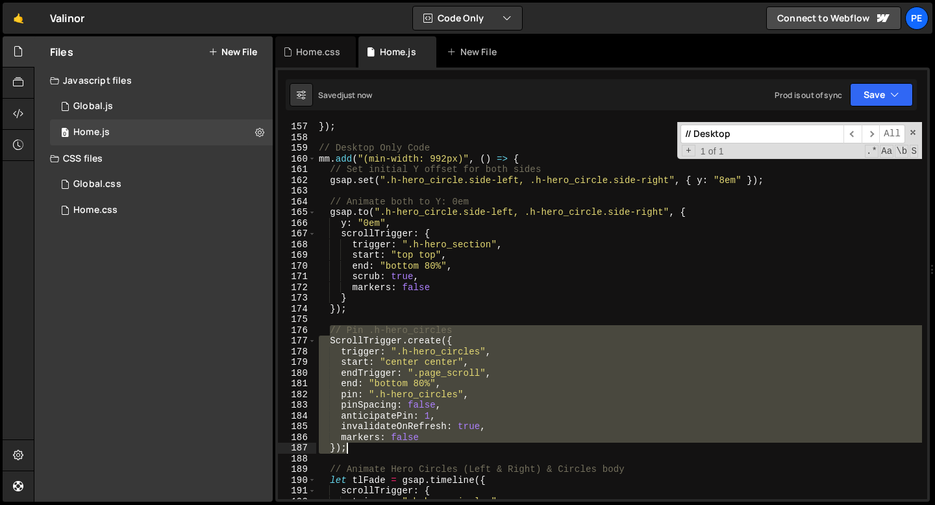
drag, startPoint x: 328, startPoint y: 327, endPoint x: 374, endPoint y: 452, distance: 132.6
click at [374, 452] on div "}) ; // Desktop Only Code mm . add ( "(min-width: 992px)" , ( ) => { // Set ini…" at bounding box center [619, 320] width 606 height 398
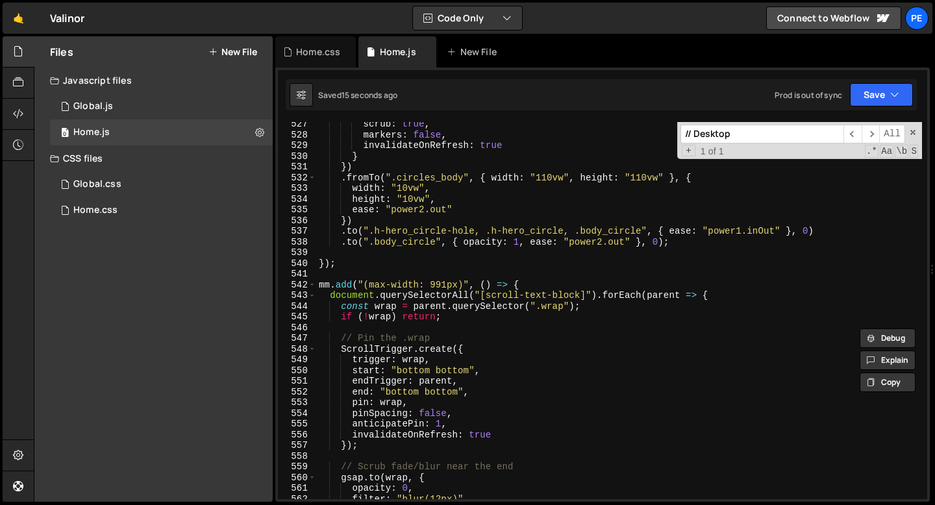
scroll to position [5635, 0]
click at [533, 284] on div "scrub : true , markers : false , invalidateOnRefresh : true } }) . fromTo ( ".c…" at bounding box center [619, 318] width 606 height 398
type textarea "mm.add("(max-width: 991px)", () => {"
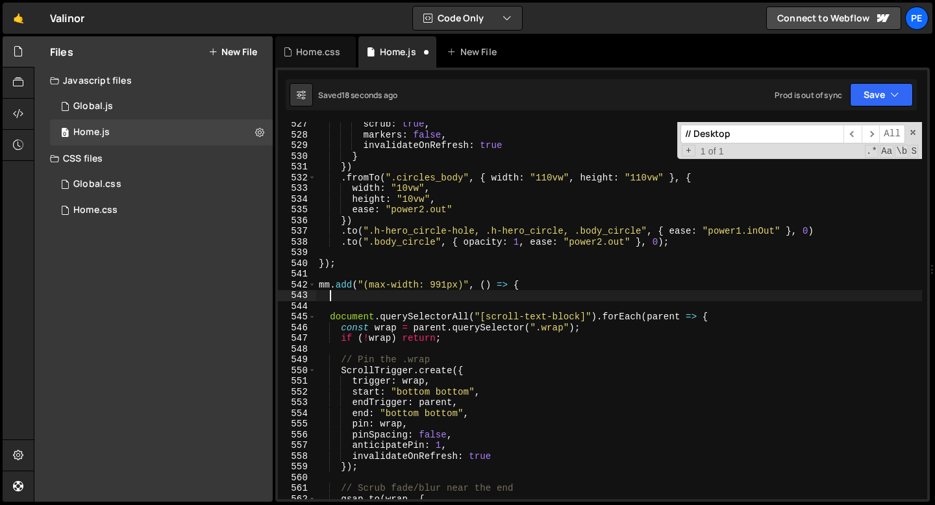
paste textarea "});"
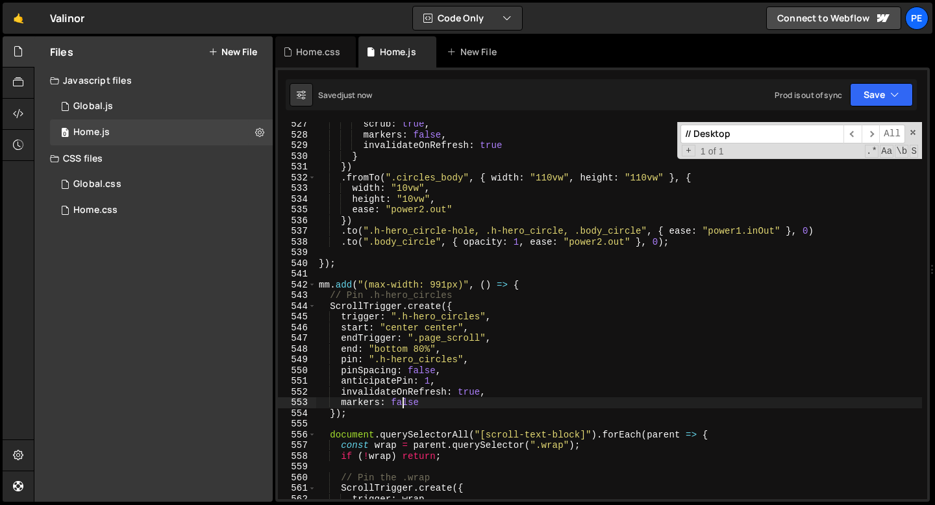
click at [401, 404] on div "scrub : true , markers : false , invalidateOnRefresh : true } }) . fromTo ( ".c…" at bounding box center [619, 318] width 606 height 398
click at [419, 349] on div "scrub : true , markers : false , invalidateOnRefresh : true } }) . fromTo ( ".c…" at bounding box center [619, 318] width 606 height 398
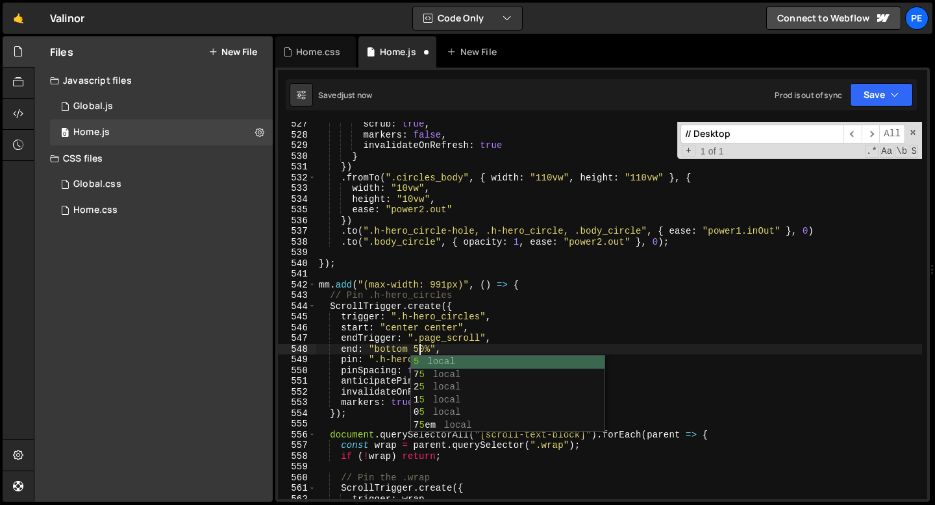
scroll to position [0, 6]
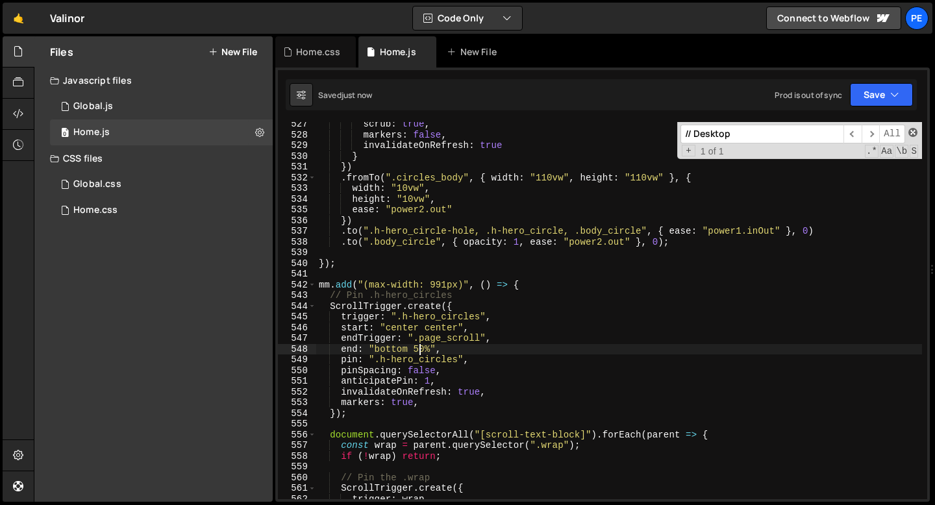
click at [910, 129] on span at bounding box center [912, 132] width 9 height 9
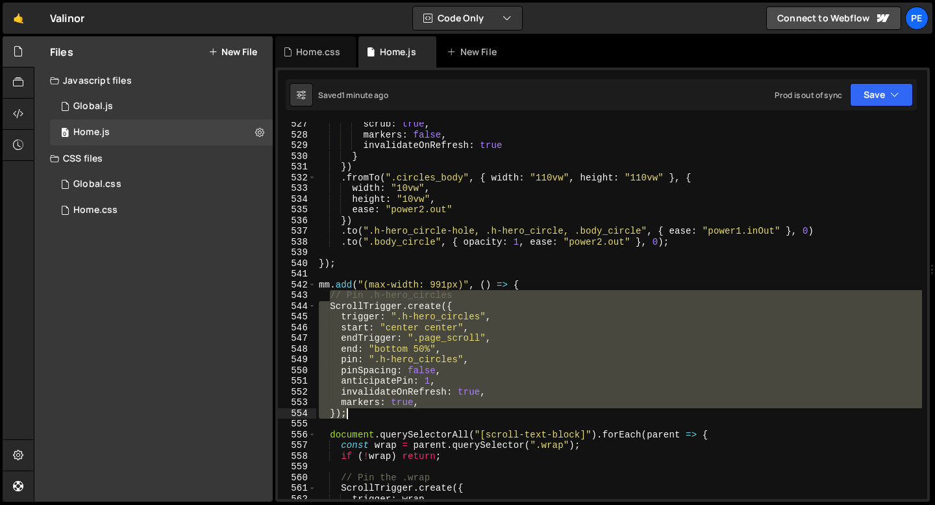
drag, startPoint x: 329, startPoint y: 299, endPoint x: 352, endPoint y: 411, distance: 114.7
click at [352, 411] on div "scrub : true , markers : false , invalidateOnRefresh : true } }) . fromTo ( ".c…" at bounding box center [619, 318] width 606 height 398
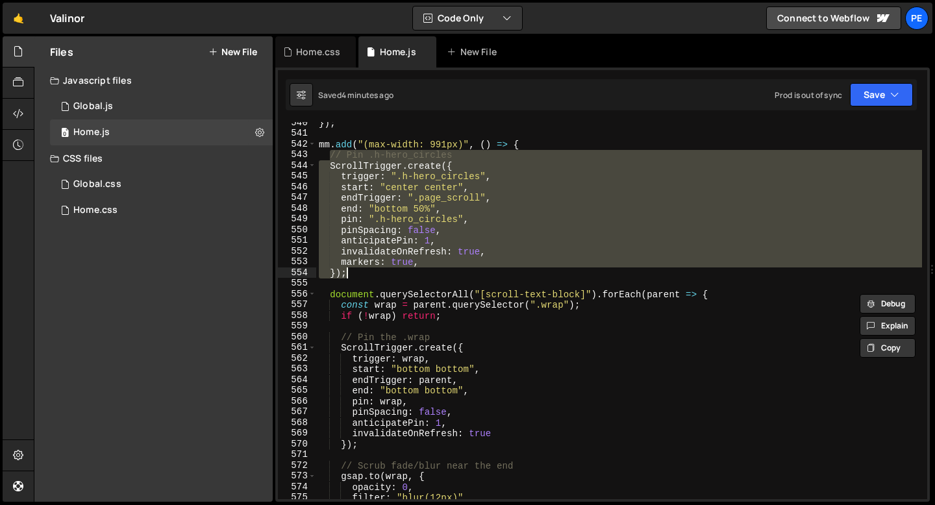
scroll to position [5762, 0]
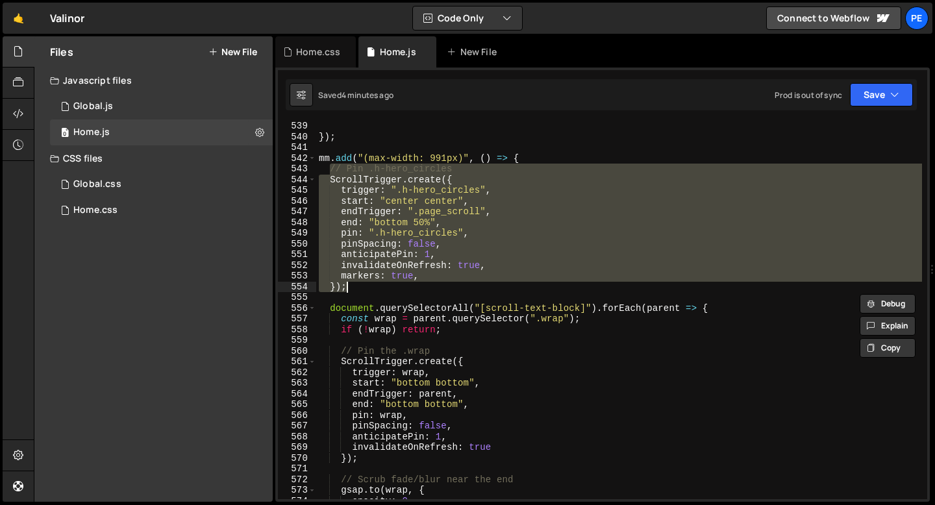
click at [329, 307] on div "}) ; mm . add ( "(max-width: 991px)" , ( ) => { // Pin .h-hero_circles ScrollTr…" at bounding box center [619, 320] width 606 height 398
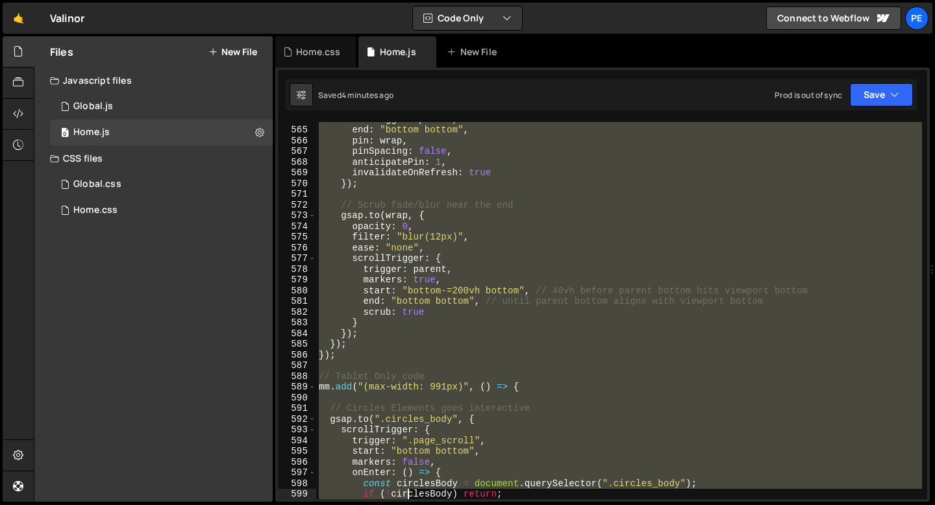
scroll to position [6037, 0]
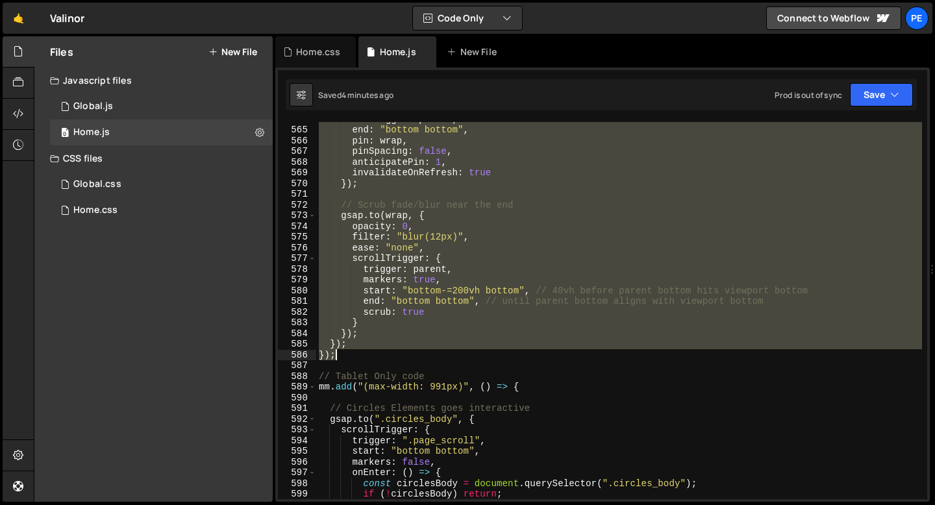
drag, startPoint x: 329, startPoint y: 307, endPoint x: 373, endPoint y: 354, distance: 64.3
click at [373, 354] on div "endTrigger : parent , end : "bottom bottom" , pin : wrap , pinSpacing : false ,…" at bounding box center [619, 313] width 606 height 398
click at [333, 339] on div "endTrigger : parent , end : "bottom bottom" , pin : wrap , pinSpacing : false ,…" at bounding box center [619, 310] width 606 height 377
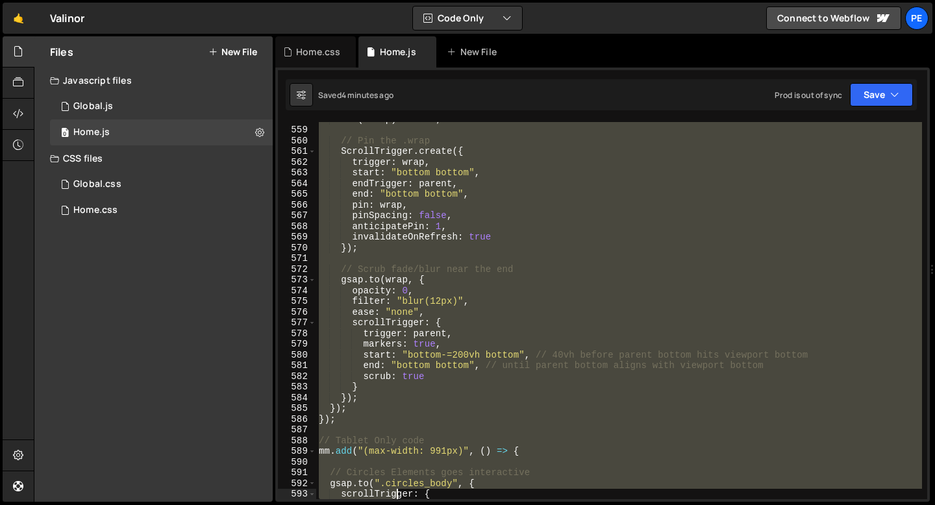
scroll to position [5973, 0]
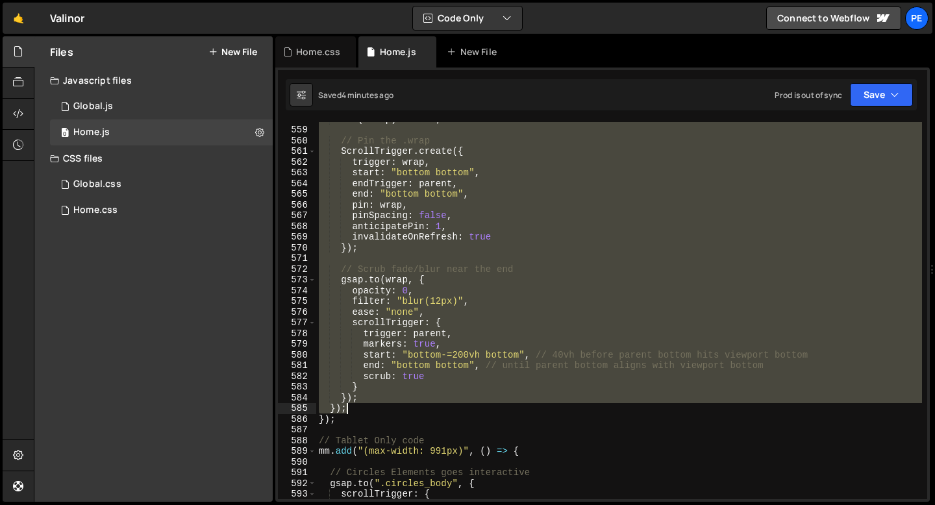
drag, startPoint x: 332, startPoint y: 237, endPoint x: 368, endPoint y: 409, distance: 175.8
click at [368, 409] on div "if ( ! wrap ) return ; // Pin the .wrap ScrollTrigger . create ({ trigger : wra…" at bounding box center [619, 313] width 606 height 398
type textarea "}); });"
paste textarea
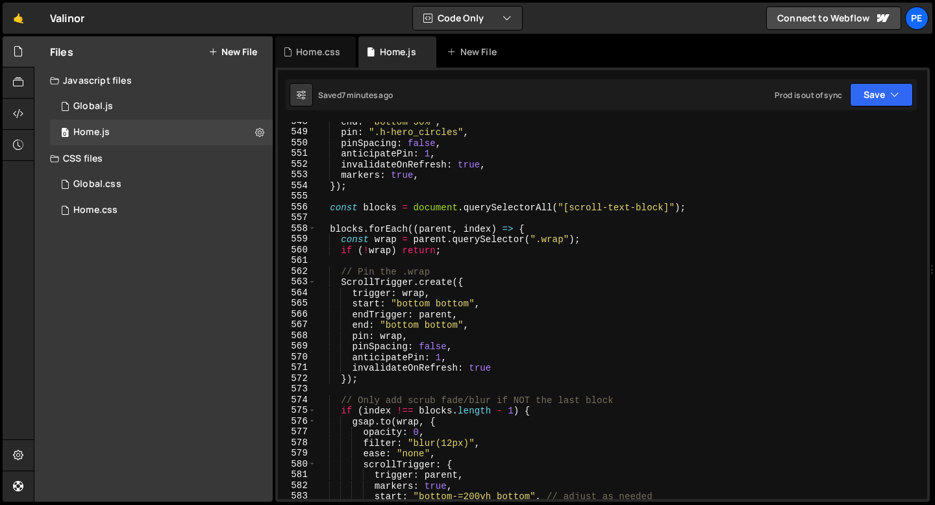
scroll to position [5859, 0]
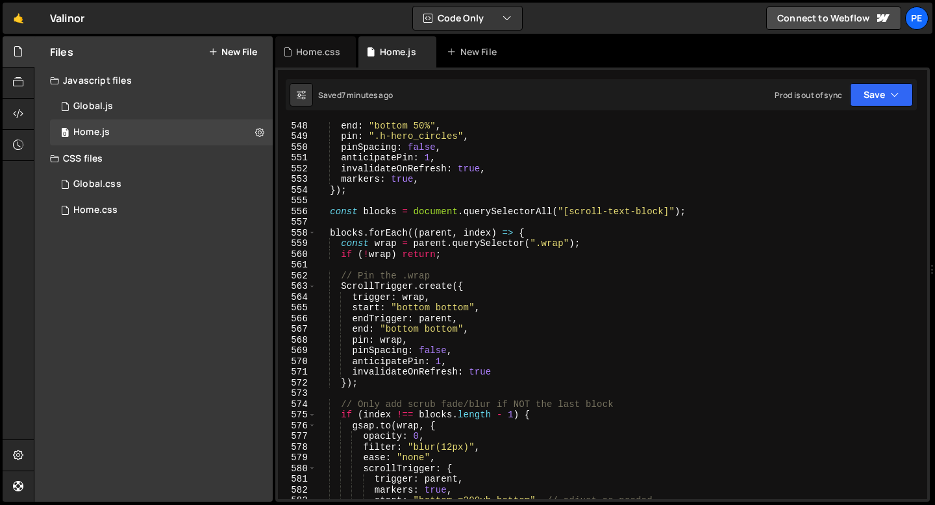
click at [333, 213] on div "end : "bottom 50%" , pin : ".h-hero_circles" , pinSpacing : false , anticipateP…" at bounding box center [619, 319] width 606 height 398
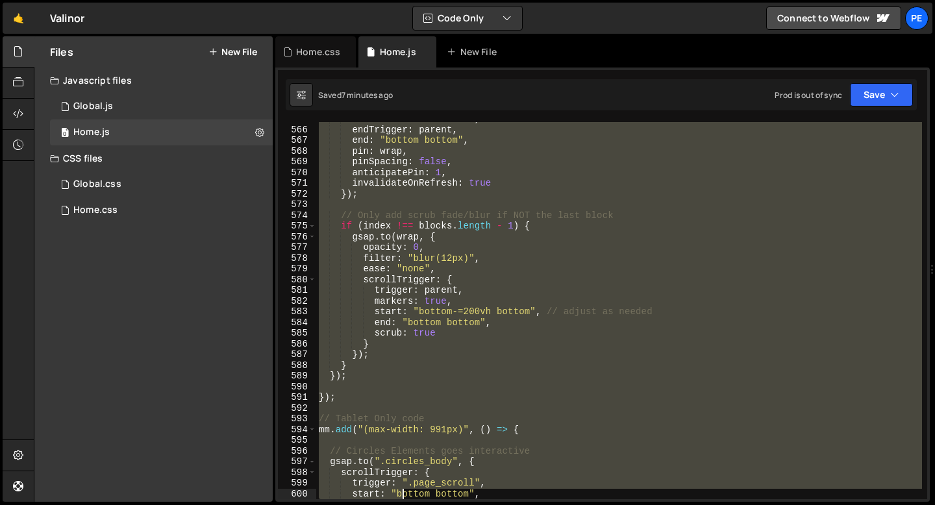
scroll to position [6048, 0]
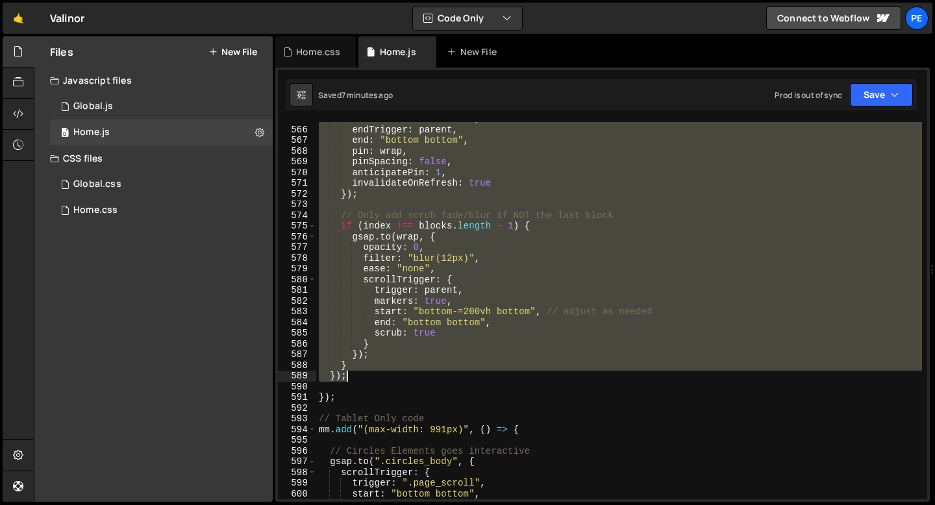
drag, startPoint x: 330, startPoint y: 236, endPoint x: 398, endPoint y: 372, distance: 152.1
click at [398, 372] on div "start : "bottom bottom" , endTrigger : parent , end : "bottom bottom" , pin : w…" at bounding box center [619, 313] width 606 height 398
type textarea "} });"
paste textarea
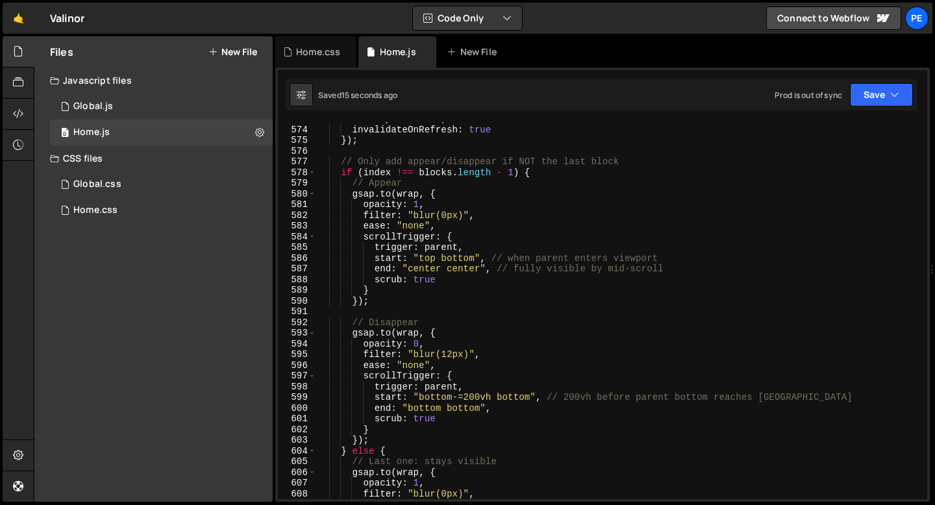
scroll to position [6121, 0]
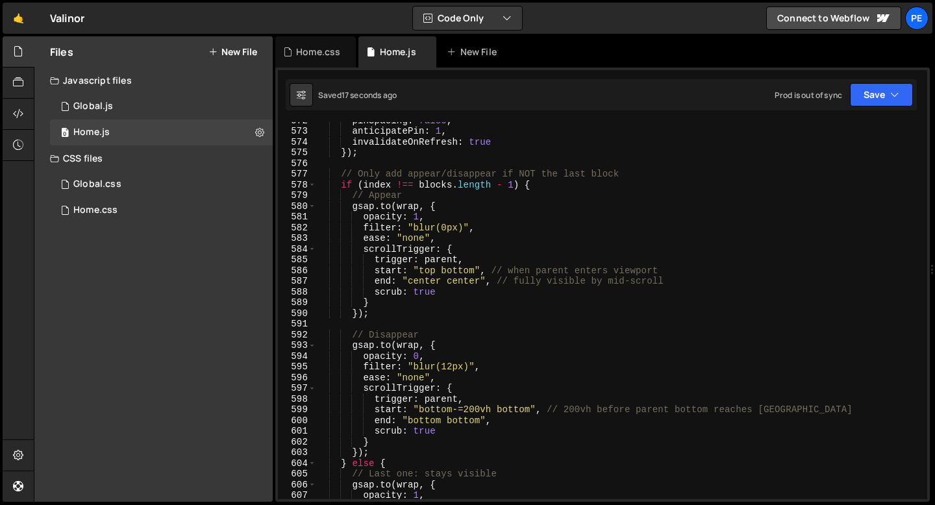
click at [471, 407] on div "pinSpacing : false , anticipatePin : 1 , invalidateOnRefresh : true }) ; // Onl…" at bounding box center [619, 314] width 606 height 398
type textarea "start: "bottom-=100vh bottom", // 200vh before parent bottom reaches viewport"
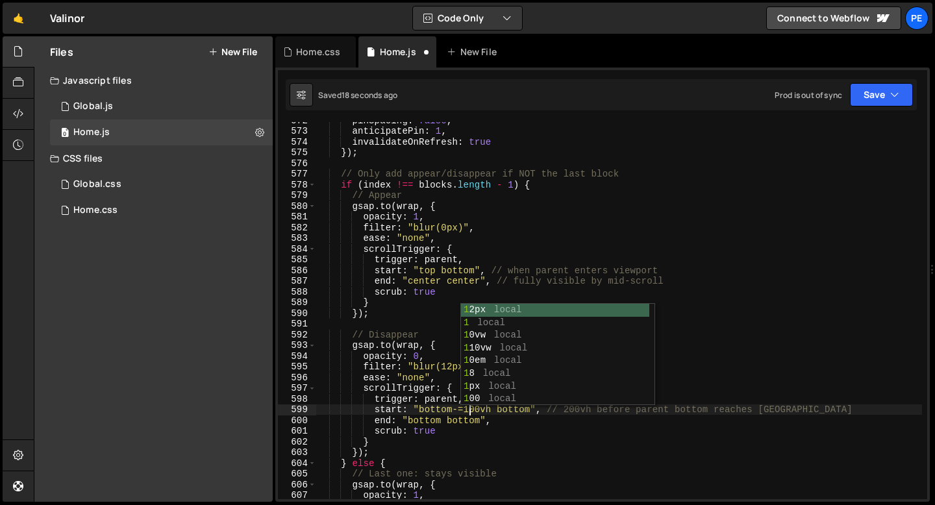
scroll to position [0, 10]
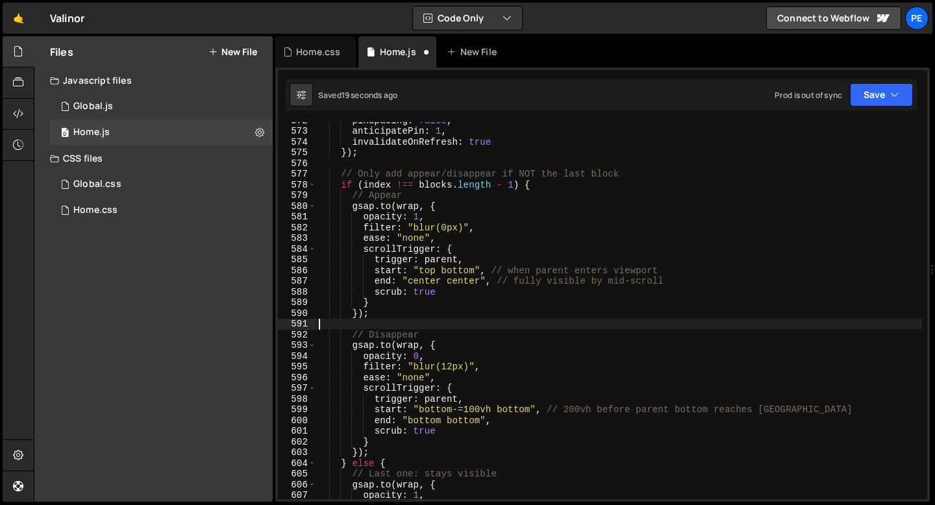
click at [429, 323] on div "pinSpacing : false , anticipatePin : 1 , invalidateOnRefresh : true }) ; // Onl…" at bounding box center [619, 314] width 606 height 398
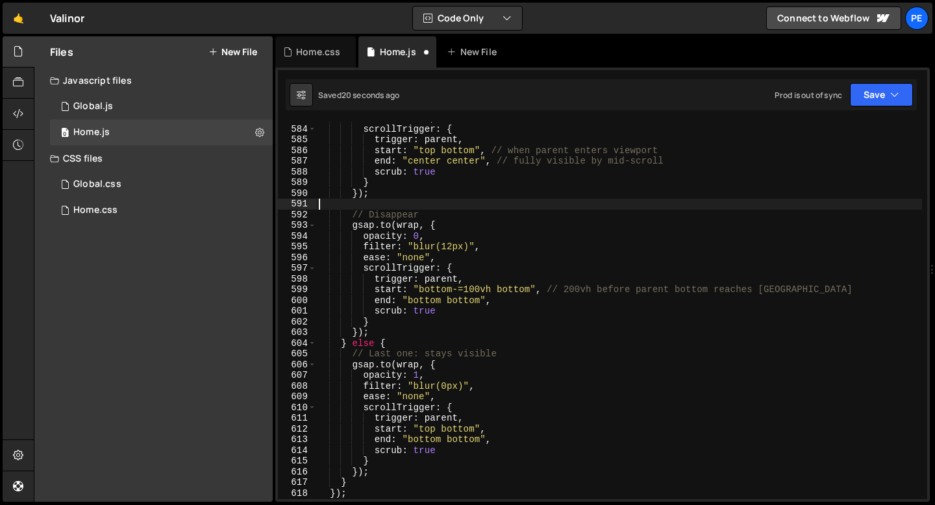
scroll to position [6251, 0]
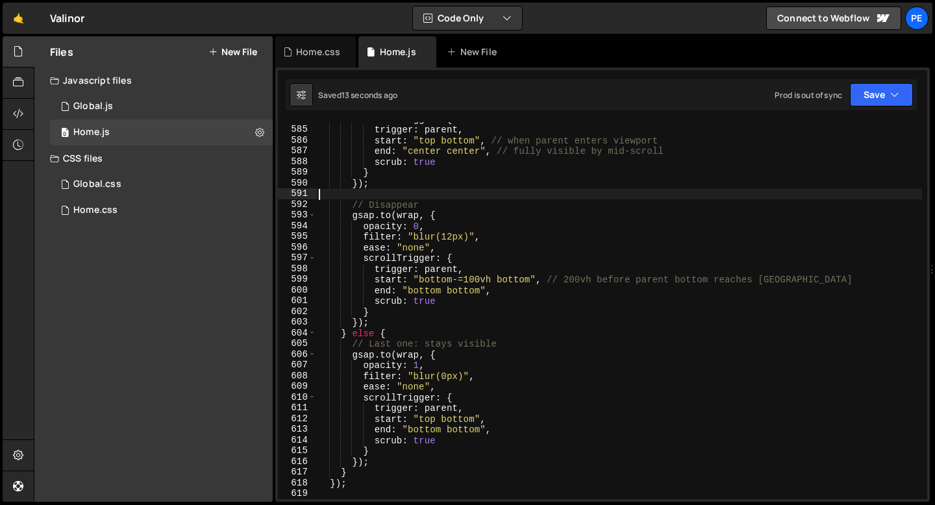
click at [361, 289] on div "scrollTrigger : { trigger : parent , start : "top bottom" , // when parent ente…" at bounding box center [619, 313] width 606 height 398
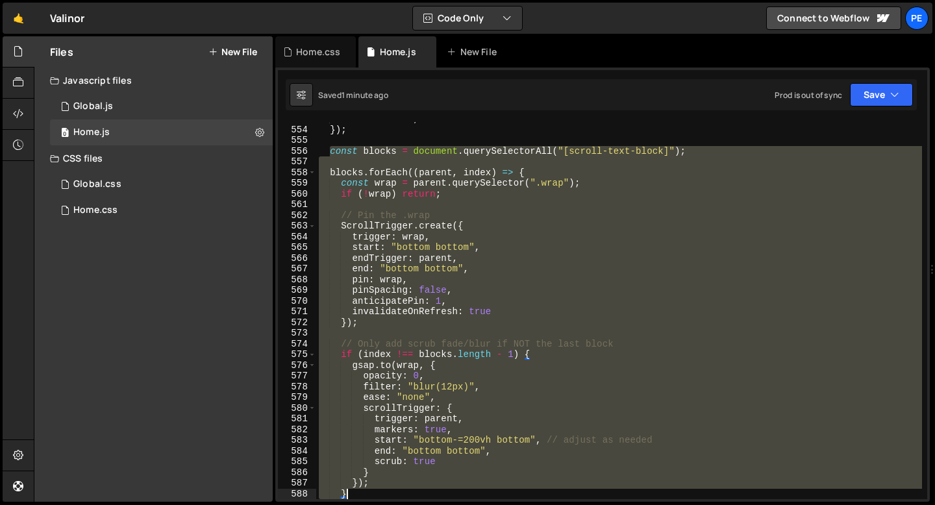
scroll to position [5994, 0]
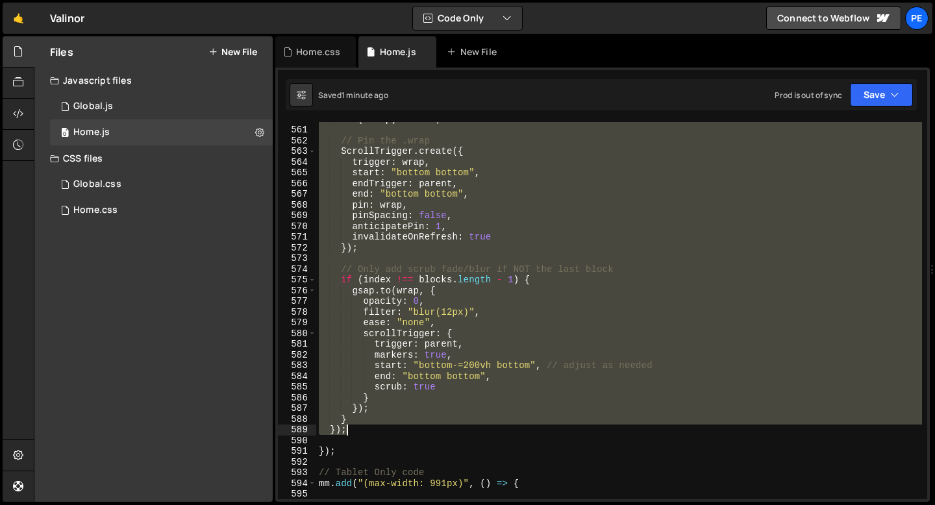
drag, startPoint x: 330, startPoint y: 282, endPoint x: 399, endPoint y: 428, distance: 161.4
click at [399, 427] on div "if ( ! wrap ) return ; // Pin the .wrap ScrollTrigger . create ({ trigger : wra…" at bounding box center [619, 313] width 606 height 398
type textarea "} });"
paste textarea
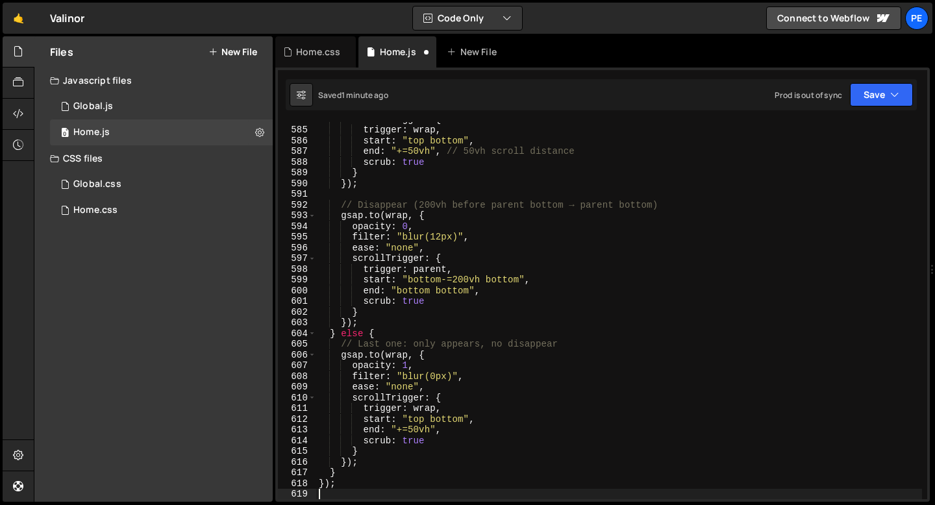
scroll to position [6251, 0]
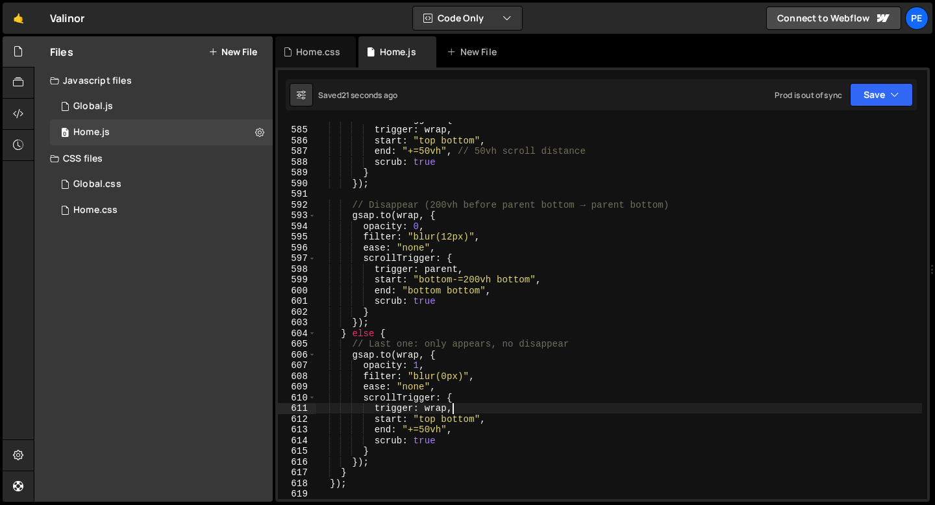
click at [459, 410] on div "scrollTrigger : { trigger : wrap , start : "top bottom" , end : "+=50vh" , // 5…" at bounding box center [619, 313] width 606 height 398
click at [458, 398] on div "scrollTrigger : { trigger : wrap , start : "top bottom" , end : "+=50vh" , // 5…" at bounding box center [619, 313] width 606 height 398
type textarea "scrollTrigger: {"
click at [425, 438] on div "scrollTrigger : { trigger : wrap , start : "top bottom" , end : "+=50vh" , // 5…" at bounding box center [619, 313] width 606 height 398
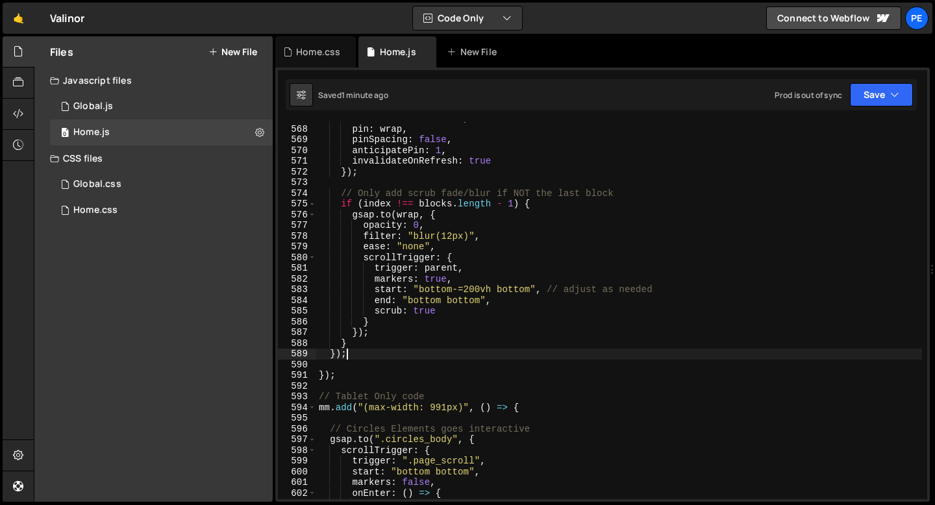
scroll to position [6034, 0]
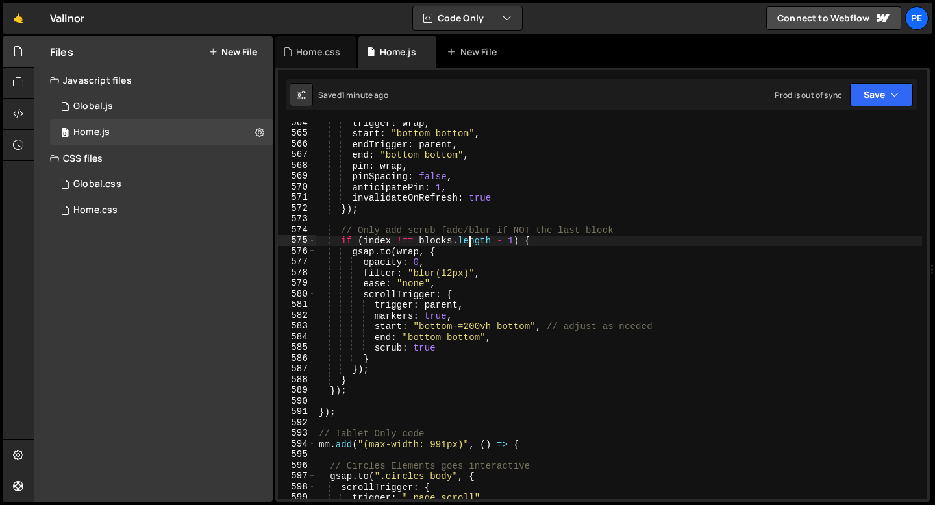
click at [467, 239] on div "trigger : wrap , start : "bottom bottom" , endTrigger : parent , end : "bottom …" at bounding box center [619, 316] width 606 height 398
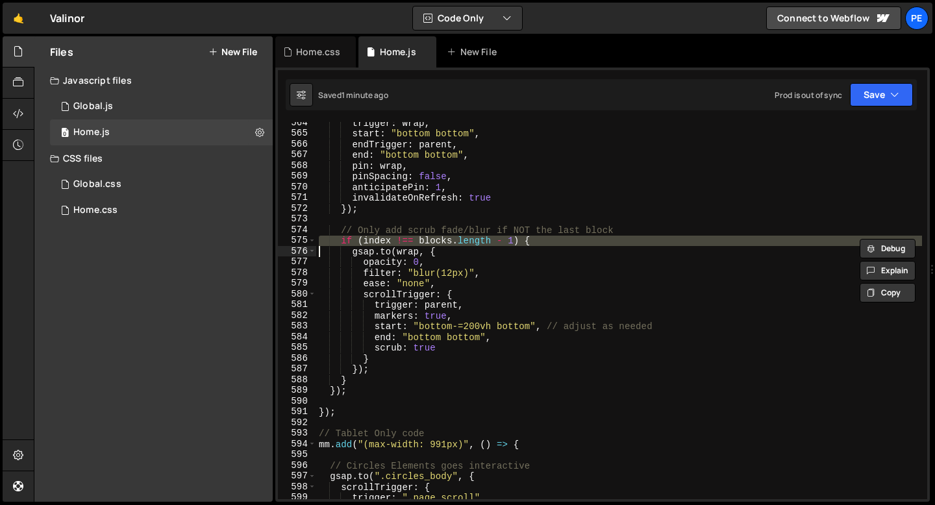
click at [532, 241] on div "trigger : wrap , start : "bottom bottom" , endTrigger : parent , end : "bottom …" at bounding box center [619, 310] width 606 height 377
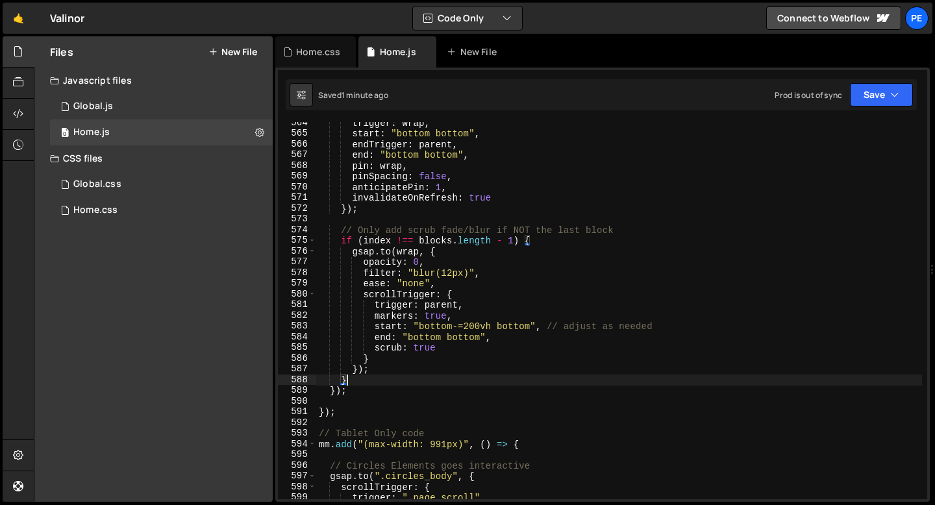
click at [353, 377] on div "trigger : wrap , start : "bottom bottom" , endTrigger : parent , end : "bottom …" at bounding box center [619, 316] width 606 height 398
type textarea "}"
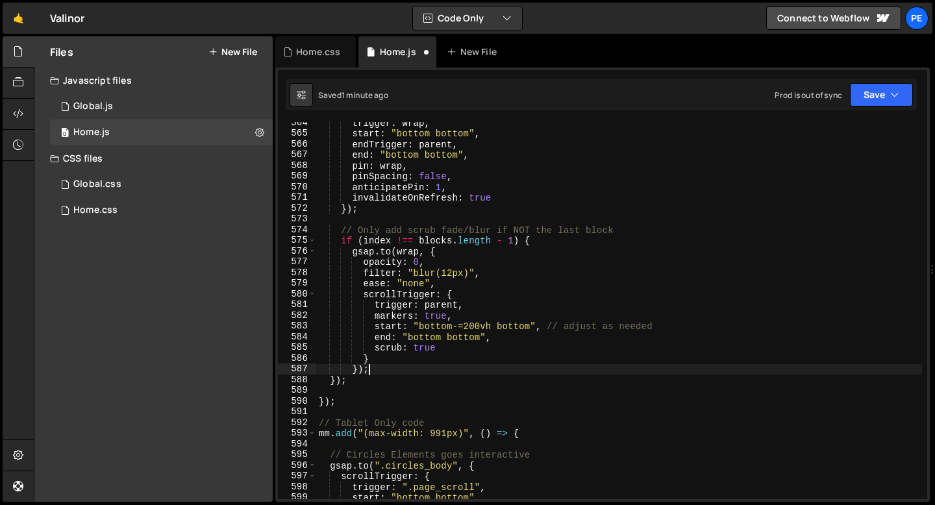
click at [448, 243] on div "trigger : wrap , start : "bottom bottom" , endTrigger : parent , end : "bottom …" at bounding box center [619, 316] width 606 height 398
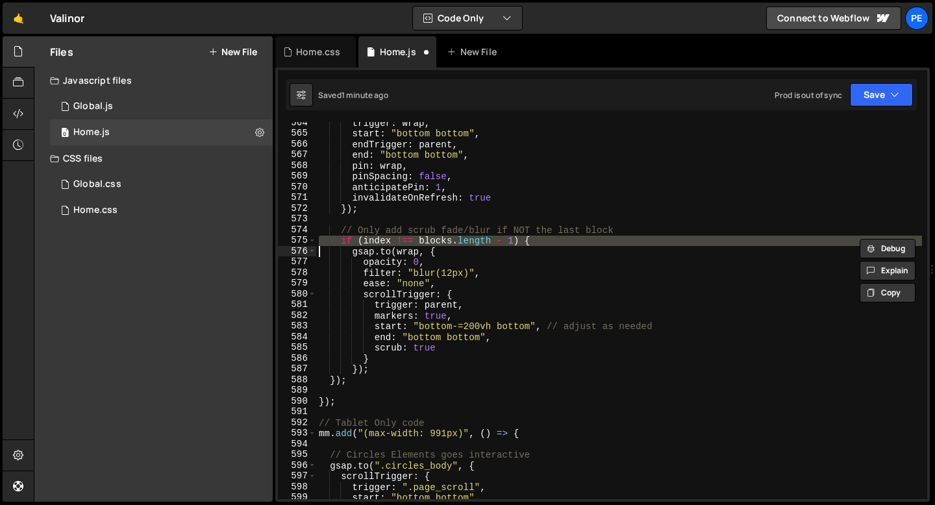
click at [448, 243] on div "trigger : wrap , start : "bottom bottom" , endTrigger : parent , end : "bottom …" at bounding box center [619, 316] width 606 height 398
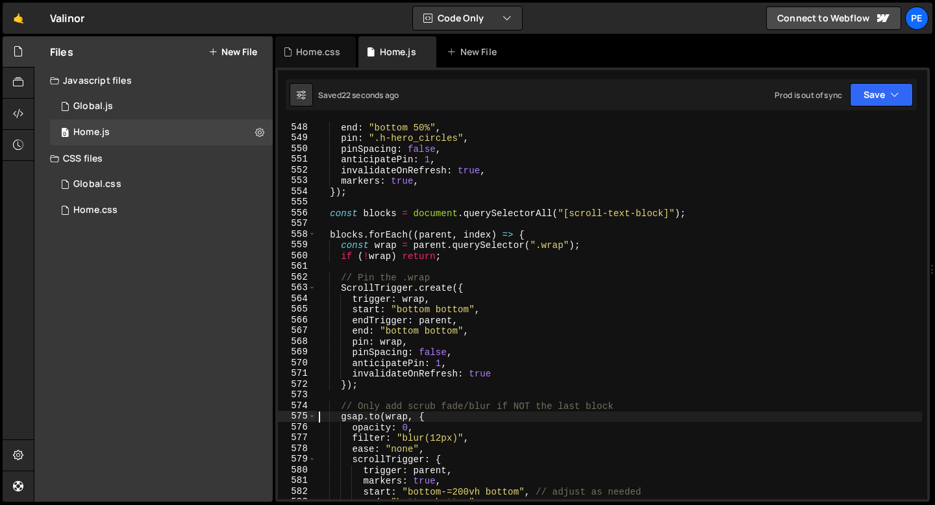
scroll to position [5847, 0]
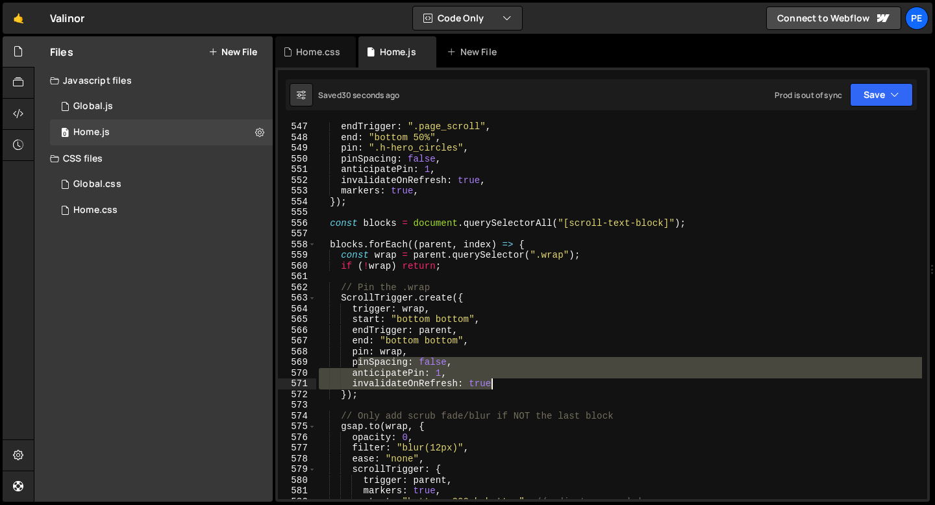
drag, startPoint x: 355, startPoint y: 363, endPoint x: 494, endPoint y: 387, distance: 141.1
click at [494, 387] on div "endTrigger : ".page_scroll" , end : "bottom 50%" , pin : ".h-hero_circles" , pi…" at bounding box center [619, 320] width 606 height 398
click at [433, 358] on div "endTrigger : ".page_scroll" , end : "bottom 50%" , pin : ".h-hero_circles" , pi…" at bounding box center [619, 310] width 606 height 377
click at [433, 358] on div "endTrigger : ".page_scroll" , end : "bottom 50%" , pin : ".h-hero_circles" , pi…" at bounding box center [619, 320] width 606 height 398
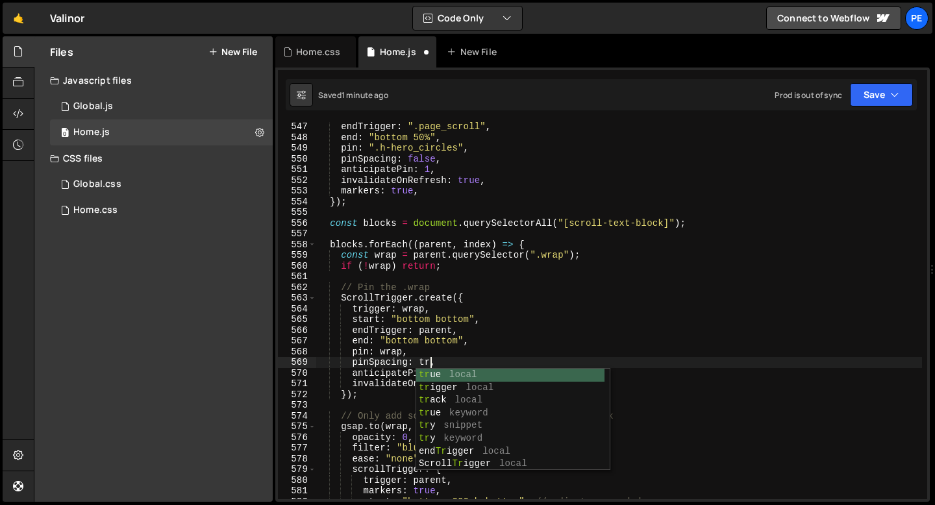
scroll to position [0, 8]
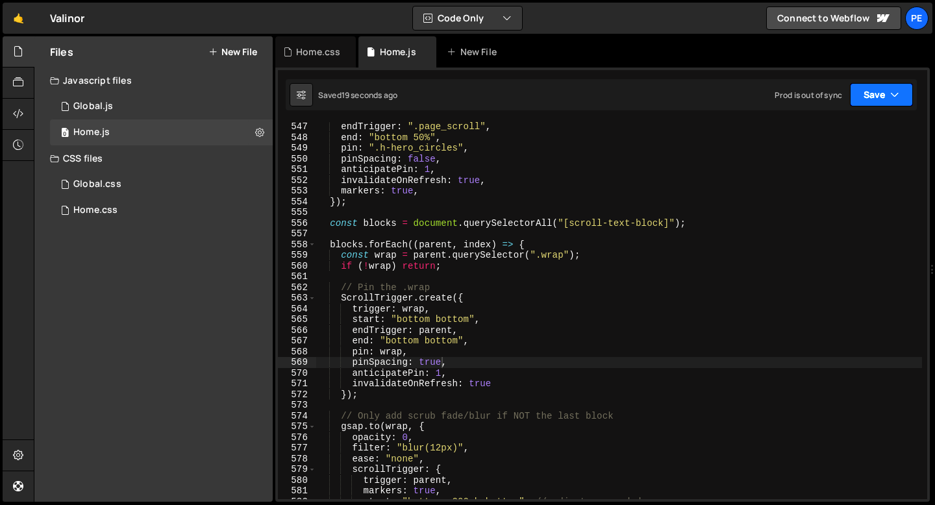
click at [863, 85] on button "Save" at bounding box center [881, 94] width 63 height 23
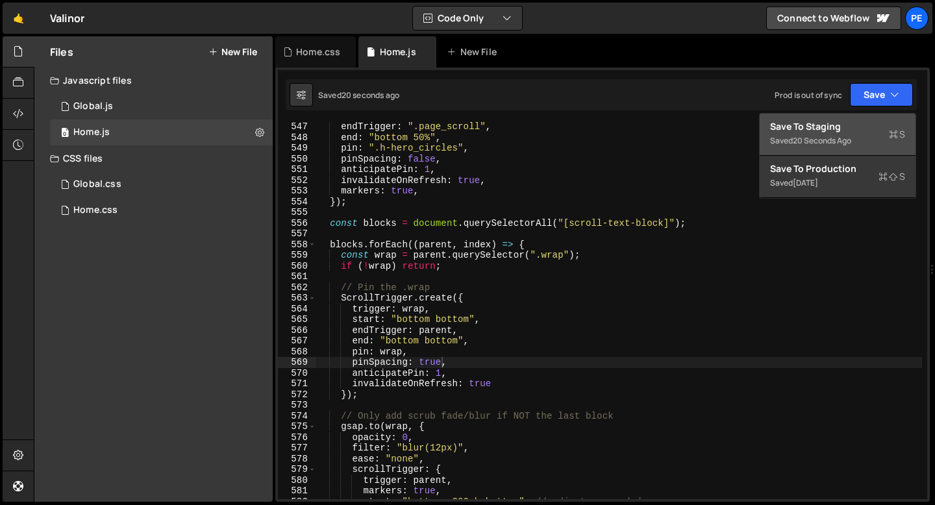
click at [854, 125] on div "Save to Staging S" at bounding box center [837, 126] width 135 height 13
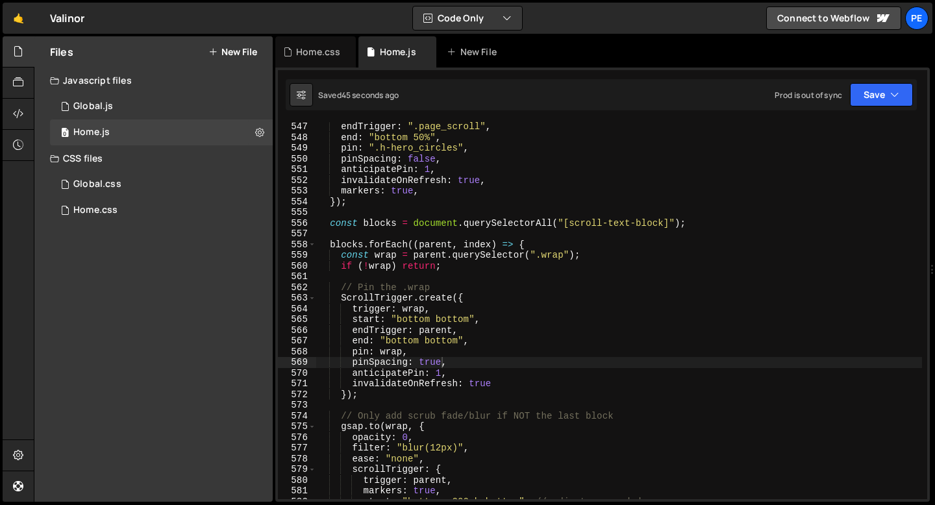
click at [441, 373] on div "endTrigger : ".page_scroll" , end : "bottom 50%" , pin : ".h-hero_circles" , pi…" at bounding box center [619, 320] width 606 height 398
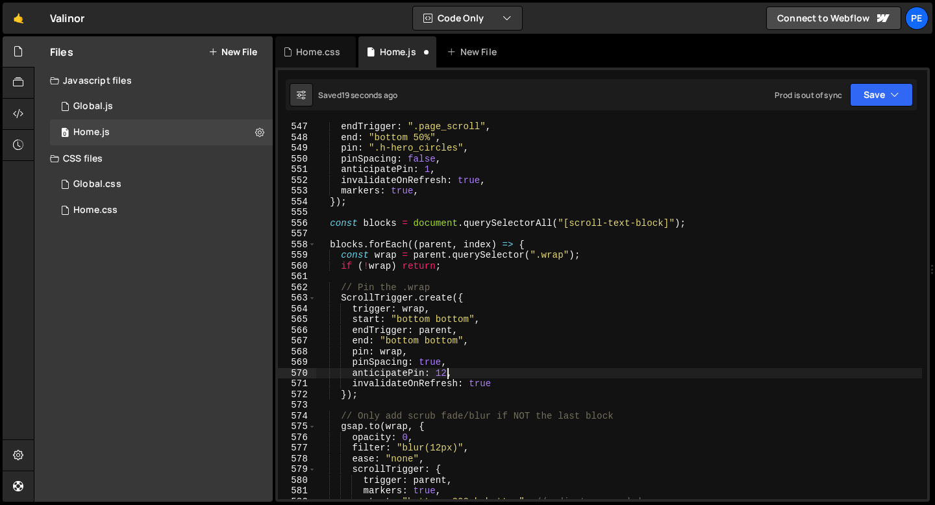
scroll to position [0, 8]
click at [439, 307] on div "endTrigger : ".page_scroll" , end : "bottom 50%" , pin : ".h-hero_circles" , pi…" at bounding box center [619, 320] width 606 height 398
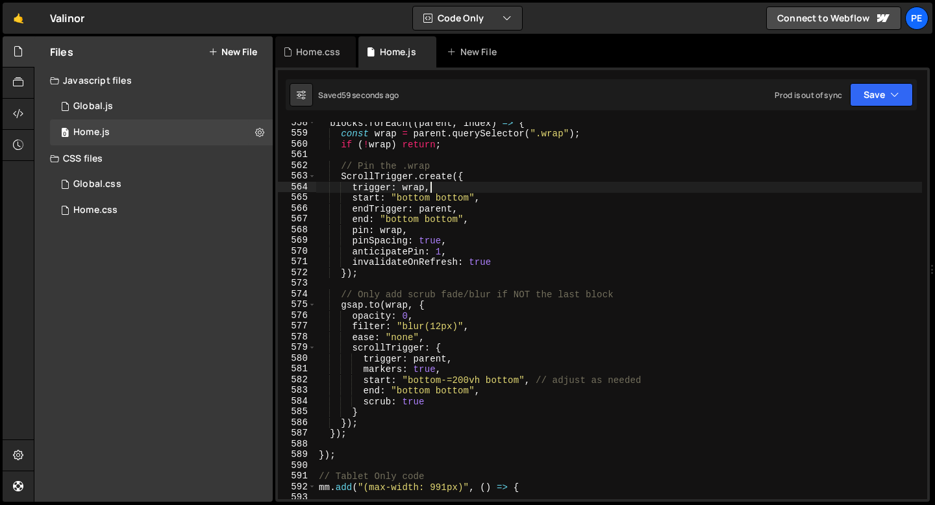
scroll to position [5990, 0]
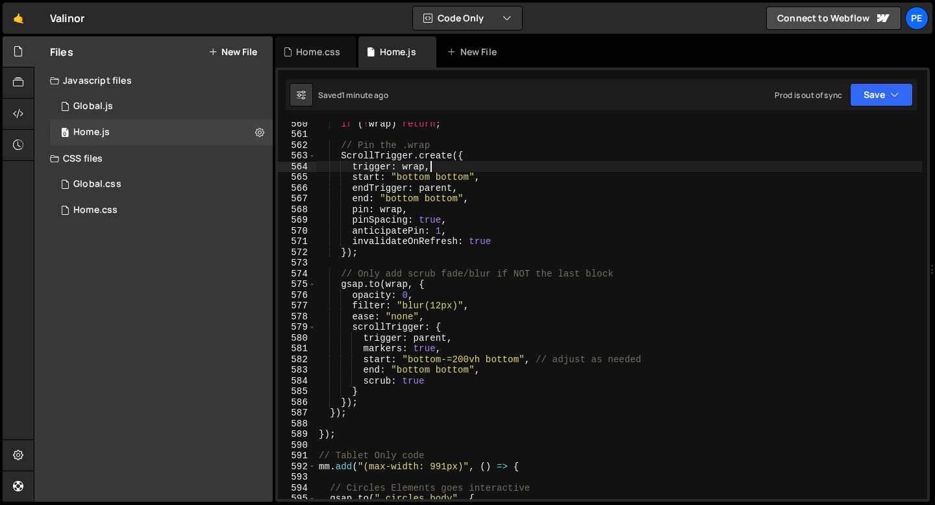
click at [428, 294] on div "if ( ! wrap ) return ; // Pin the .wrap ScrollTrigger . create ({ trigger : wra…" at bounding box center [619, 317] width 606 height 398
type textarea "opacity: 0,"
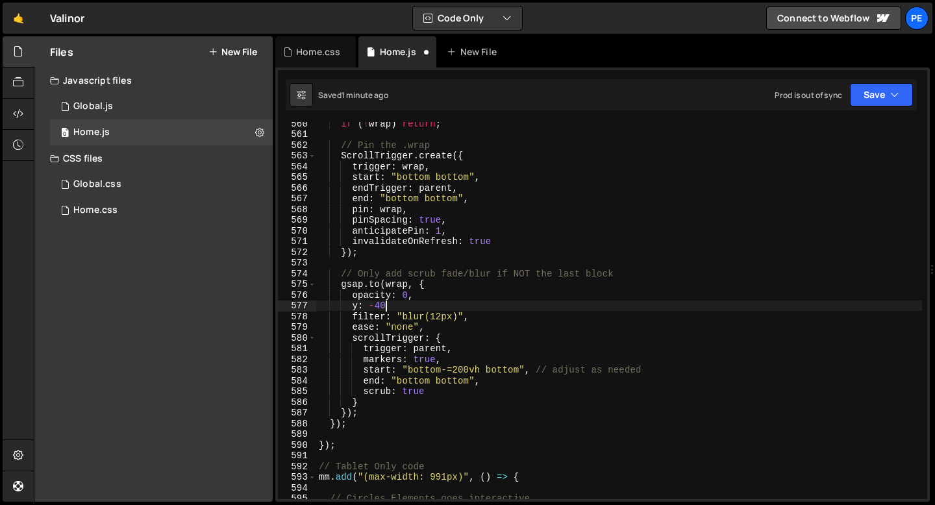
scroll to position [0, 4]
click at [380, 312] on div "if ( ! wrap ) return ; // Pin the .wrap ScrollTrigger . create ({ trigger : wra…" at bounding box center [619, 317] width 606 height 398
click at [385, 308] on div "if ( ! wrap ) return ; // Pin the .wrap ScrollTrigger . create ({ trigger : wra…" at bounding box center [619, 317] width 606 height 398
click at [400, 325] on div "if ( ! wrap ) return ; // Pin the .wrap ScrollTrigger . create ({ trigger : wra…" at bounding box center [619, 317] width 606 height 398
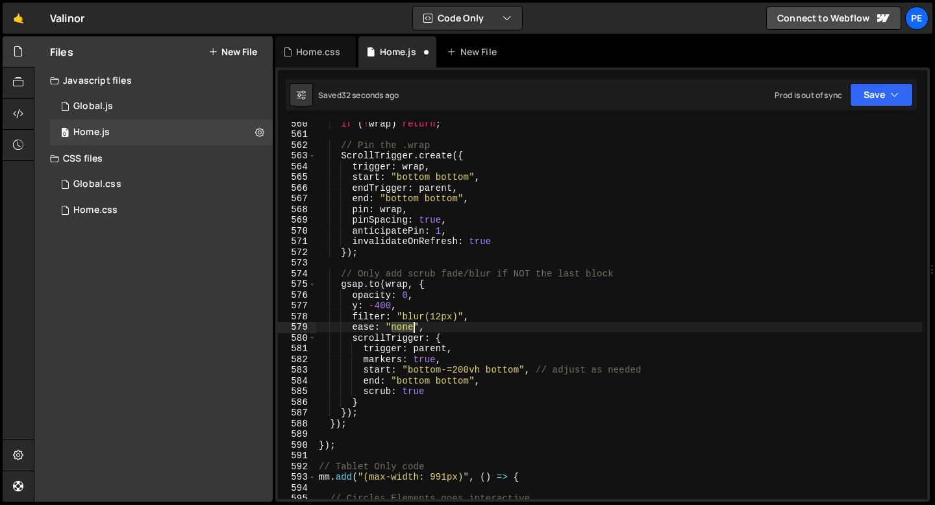
click at [400, 325] on div "if ( ! wrap ) return ; // Pin the .wrap ScrollTrigger . create ({ trigger : wra…" at bounding box center [619, 317] width 606 height 398
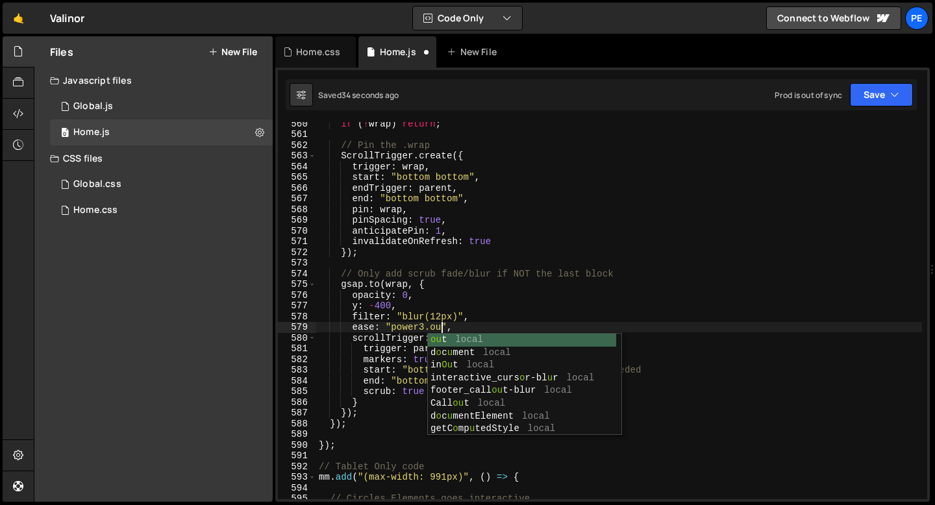
scroll to position [0, 8]
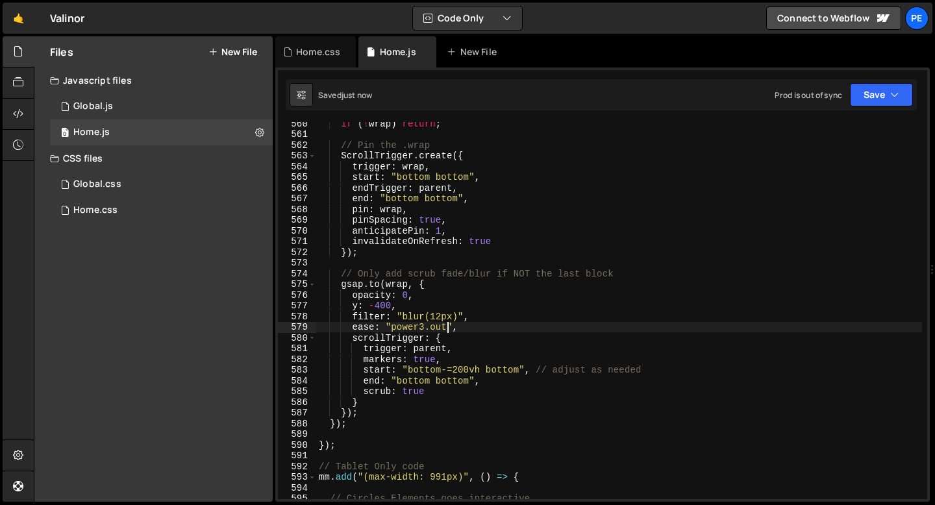
click at [390, 302] on div "if ( ! wrap ) return ; // Pin the .wrap ScrollTrigger . create ({ trigger : wra…" at bounding box center [619, 317] width 606 height 398
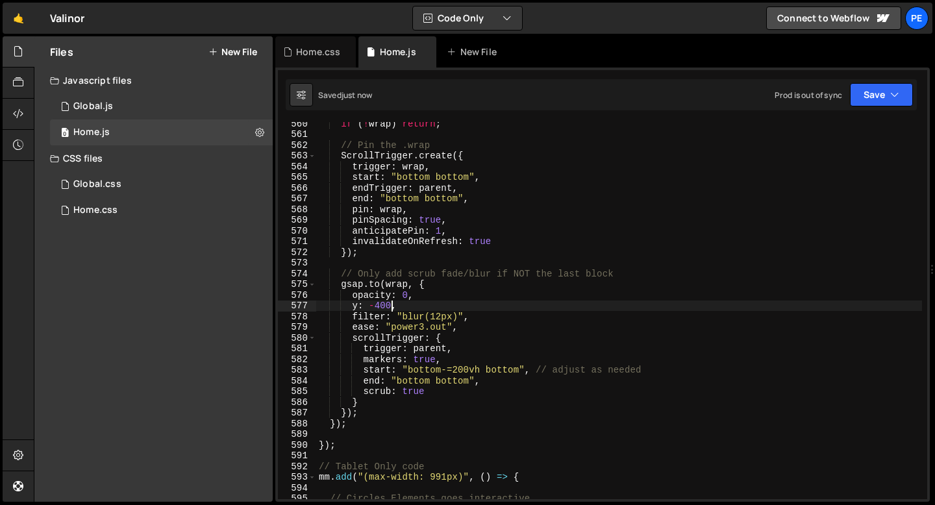
scroll to position [0, 5]
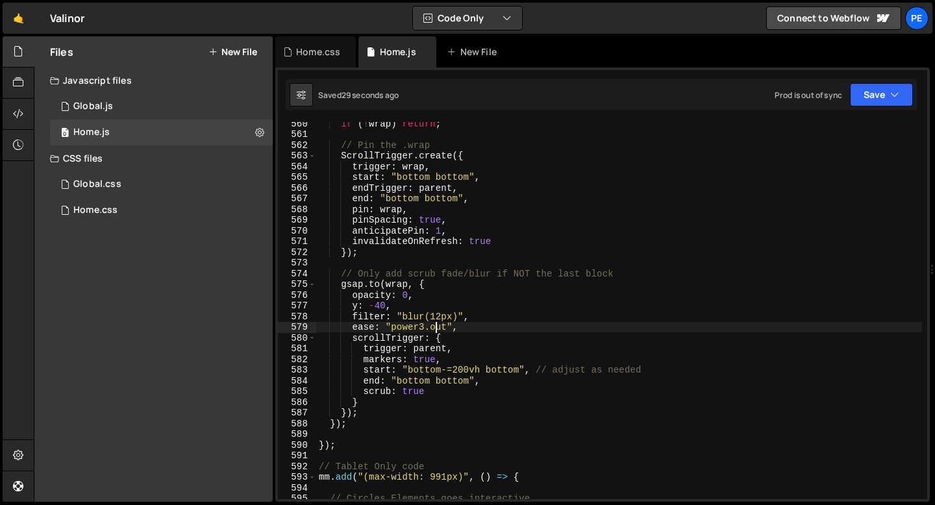
click at [435, 329] on div "if ( ! wrap ) return ; // Pin the .wrap ScrollTrigger . create ({ trigger : wra…" at bounding box center [619, 317] width 606 height 398
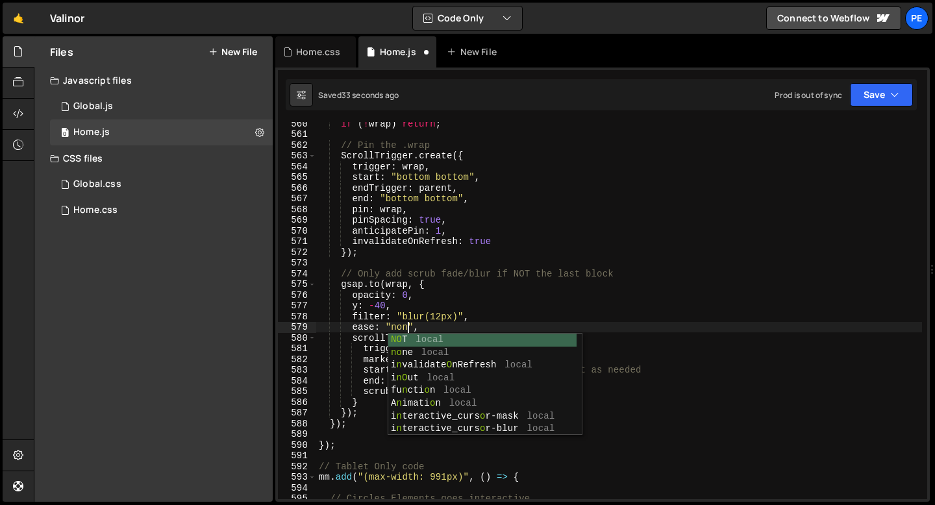
scroll to position [0, 6]
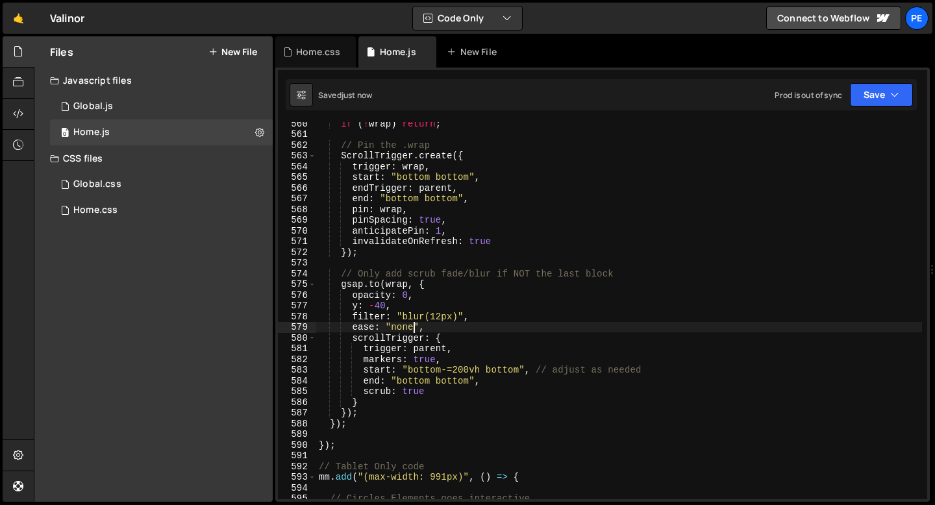
click at [360, 305] on div "if ( ! wrap ) return ; // Pin the .wrap ScrollTrigger . create ({ trigger : wra…" at bounding box center [619, 317] width 606 height 398
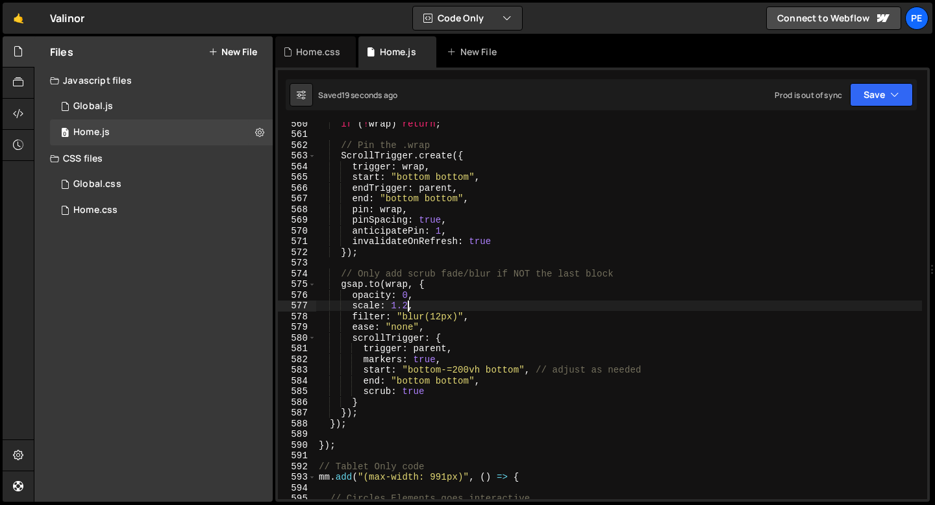
type textarea "scale: 1.2,"
